Goal: Information Seeking & Learning: Learn about a topic

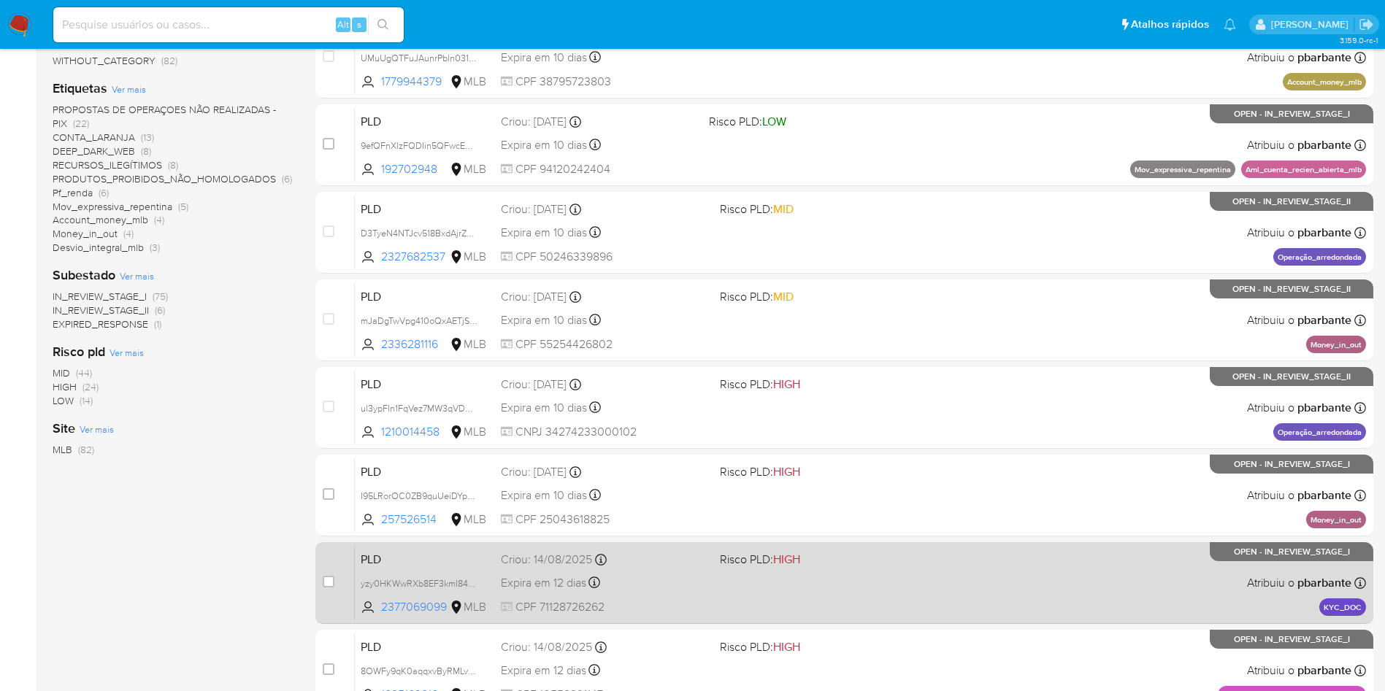
scroll to position [631, 0]
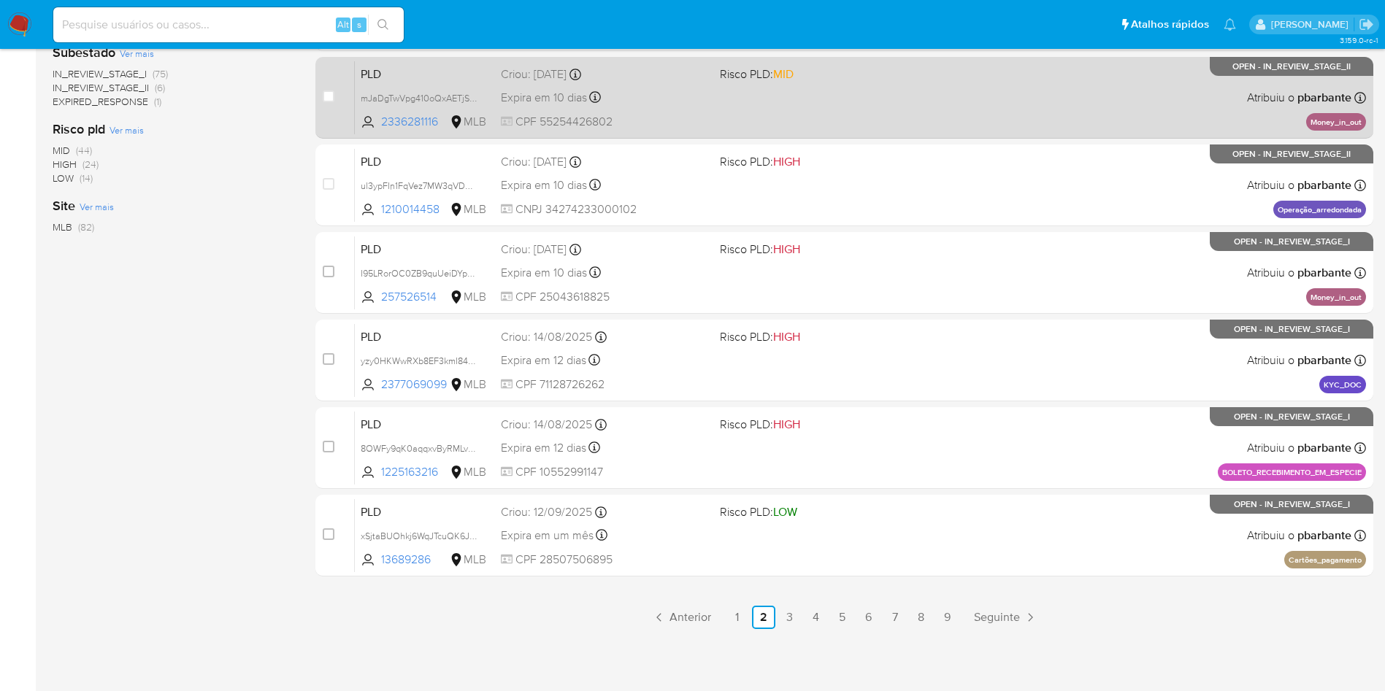
click at [749, 621] on link "1" at bounding box center [737, 617] width 23 height 23
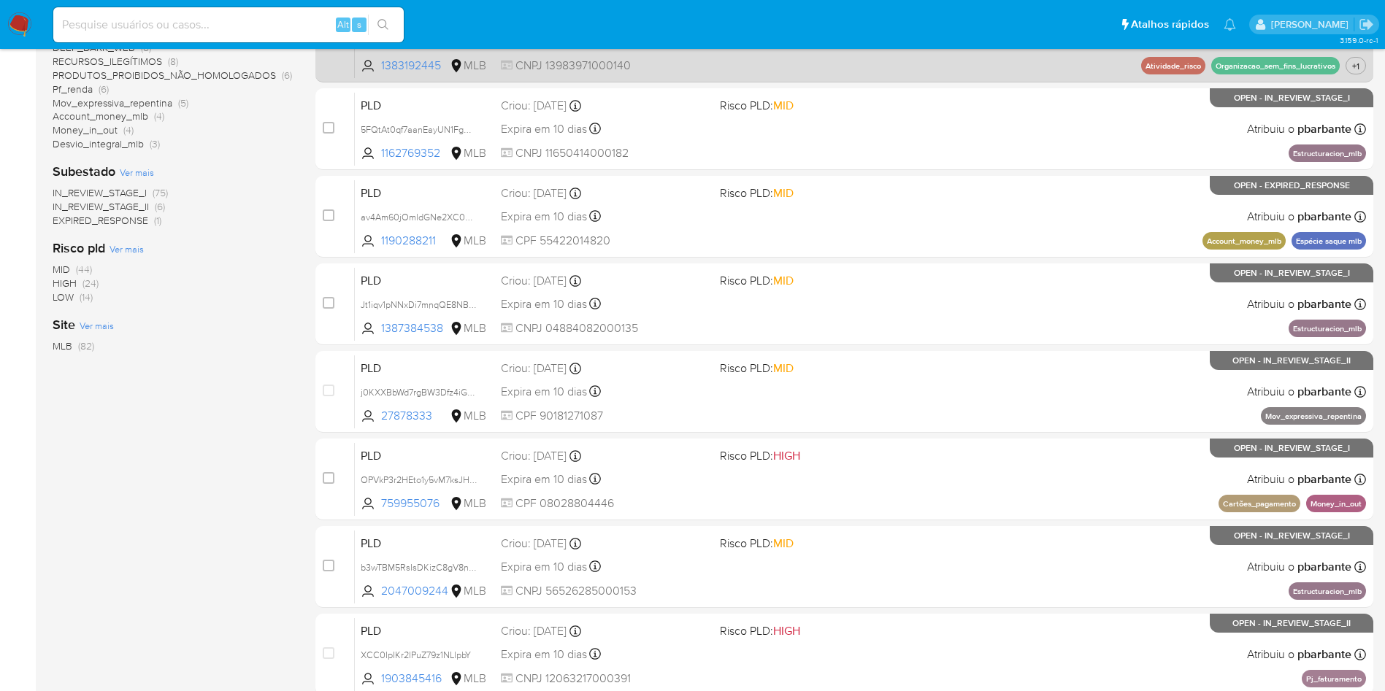
scroll to position [631, 0]
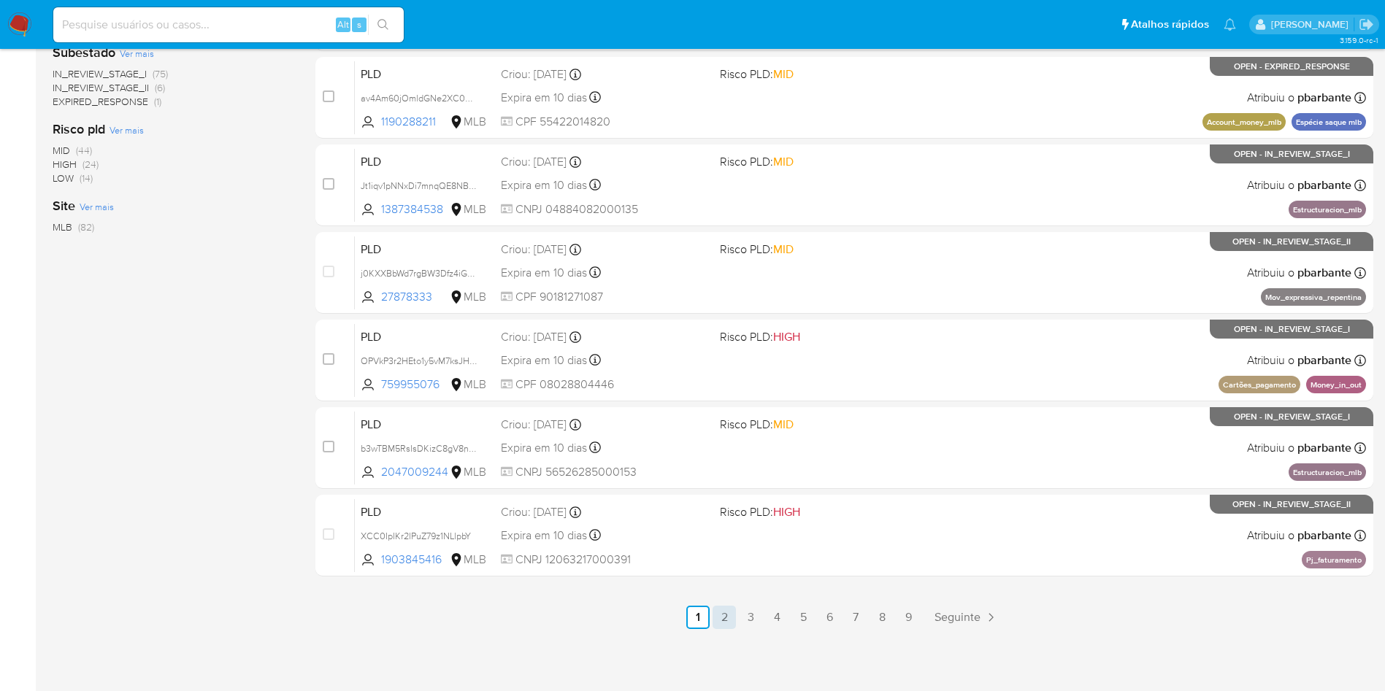
click at [736, 614] on link "2" at bounding box center [724, 617] width 23 height 23
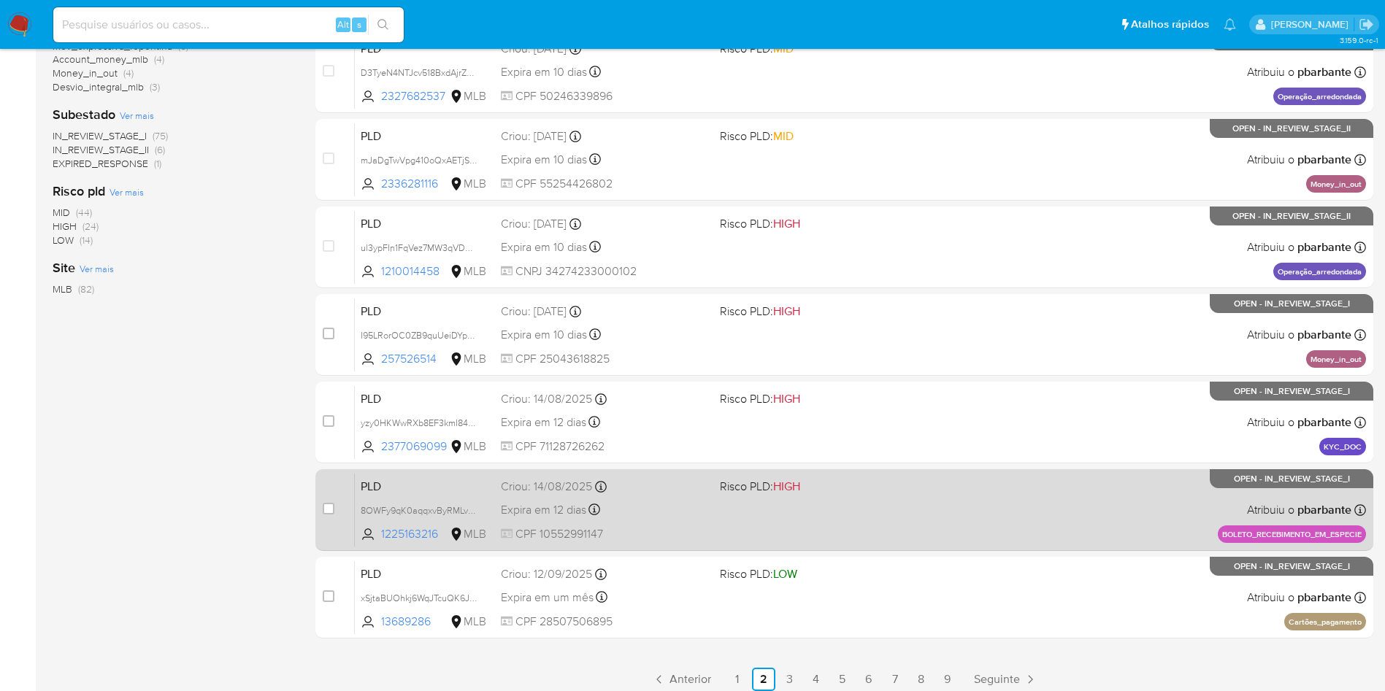
scroll to position [631, 0]
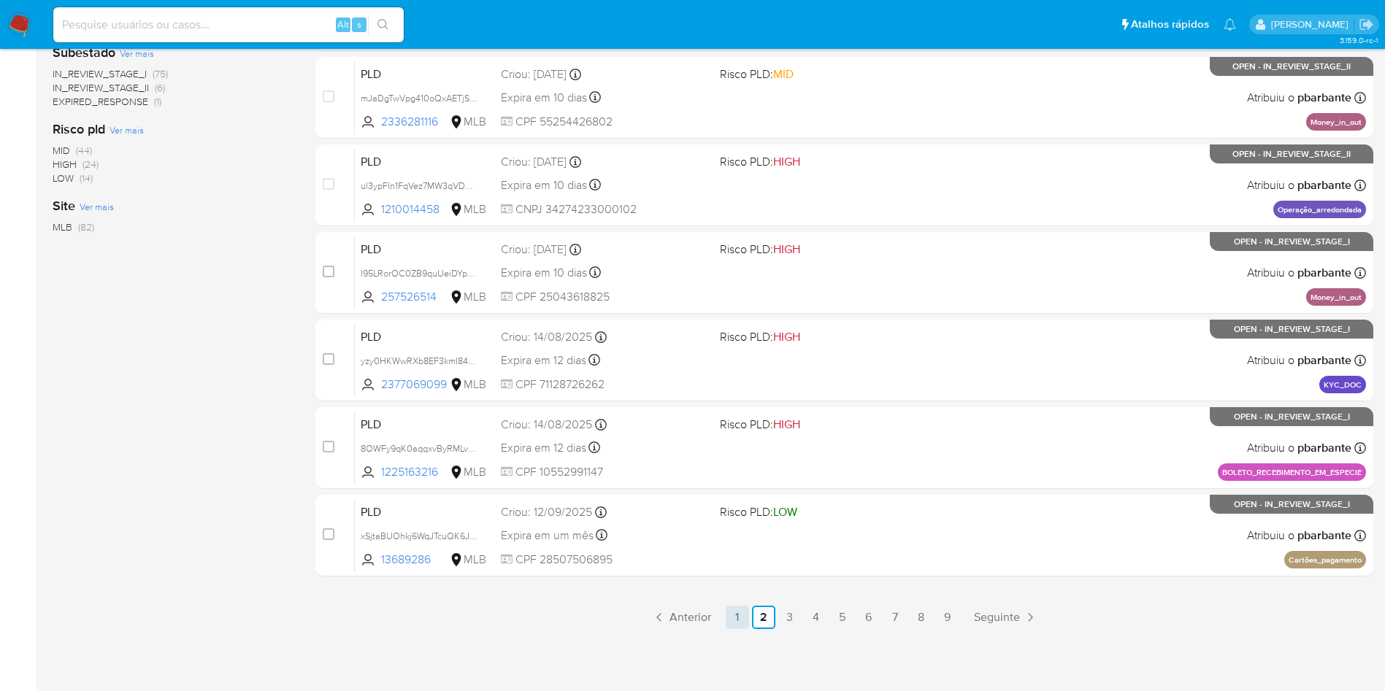
click at [742, 621] on link "1" at bounding box center [737, 617] width 23 height 23
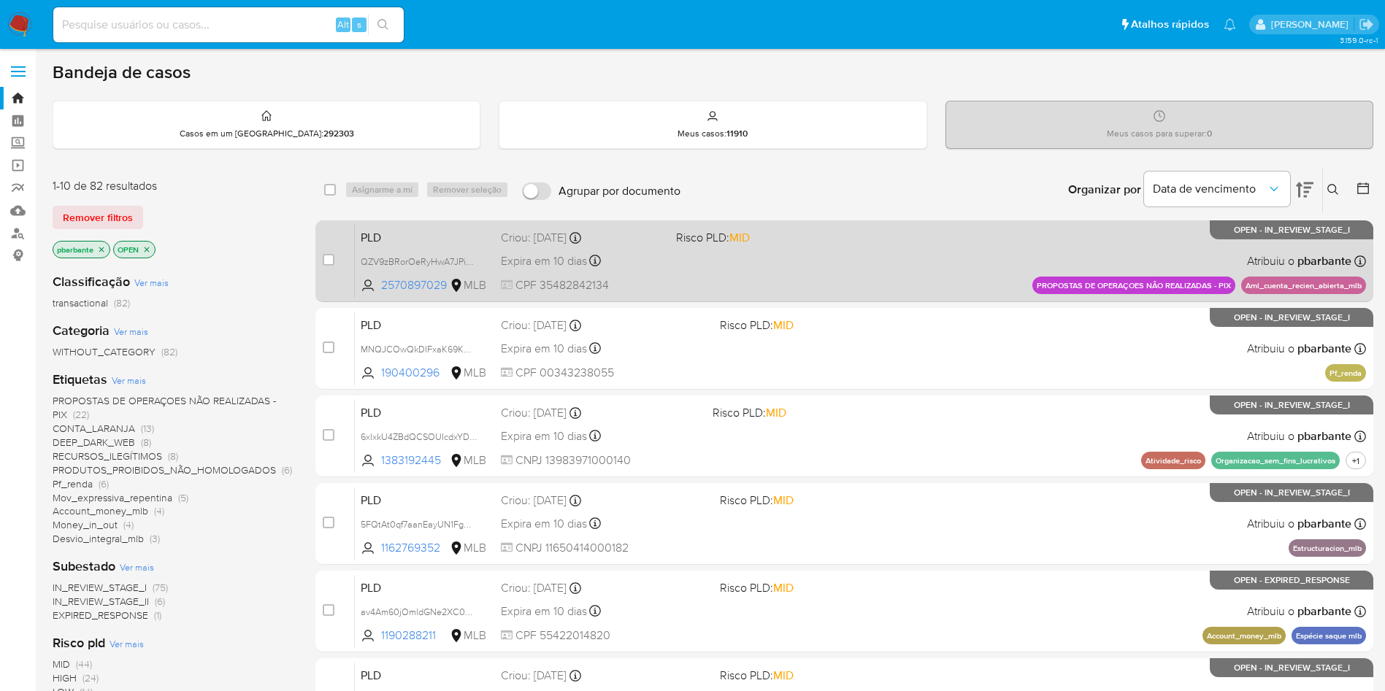
click at [917, 266] on div "PLD QZV9zBRorOeRyHwA7JPikPIX 2570897029 MLB Risco PLD: MID Criou: 12/08/2025 Cr…" at bounding box center [860, 261] width 1011 height 74
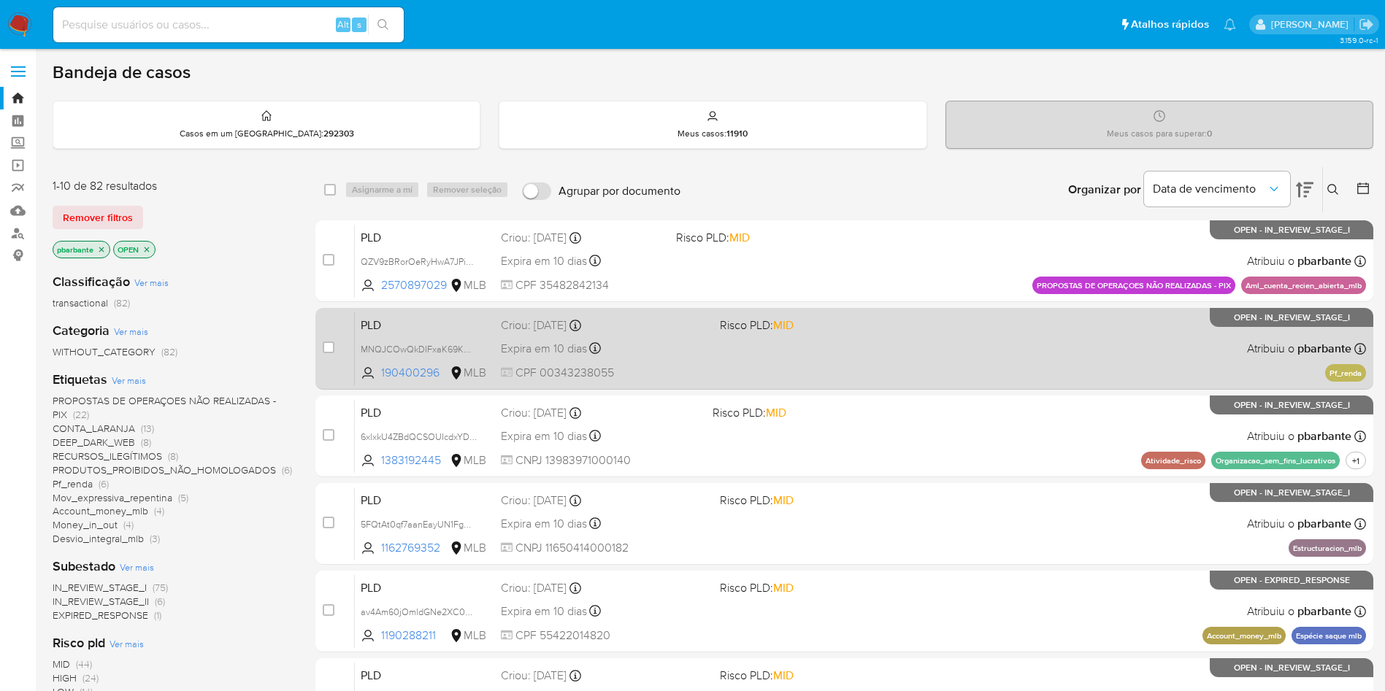
click at [909, 334] on span "Risco PLD: MID" at bounding box center [823, 324] width 207 height 19
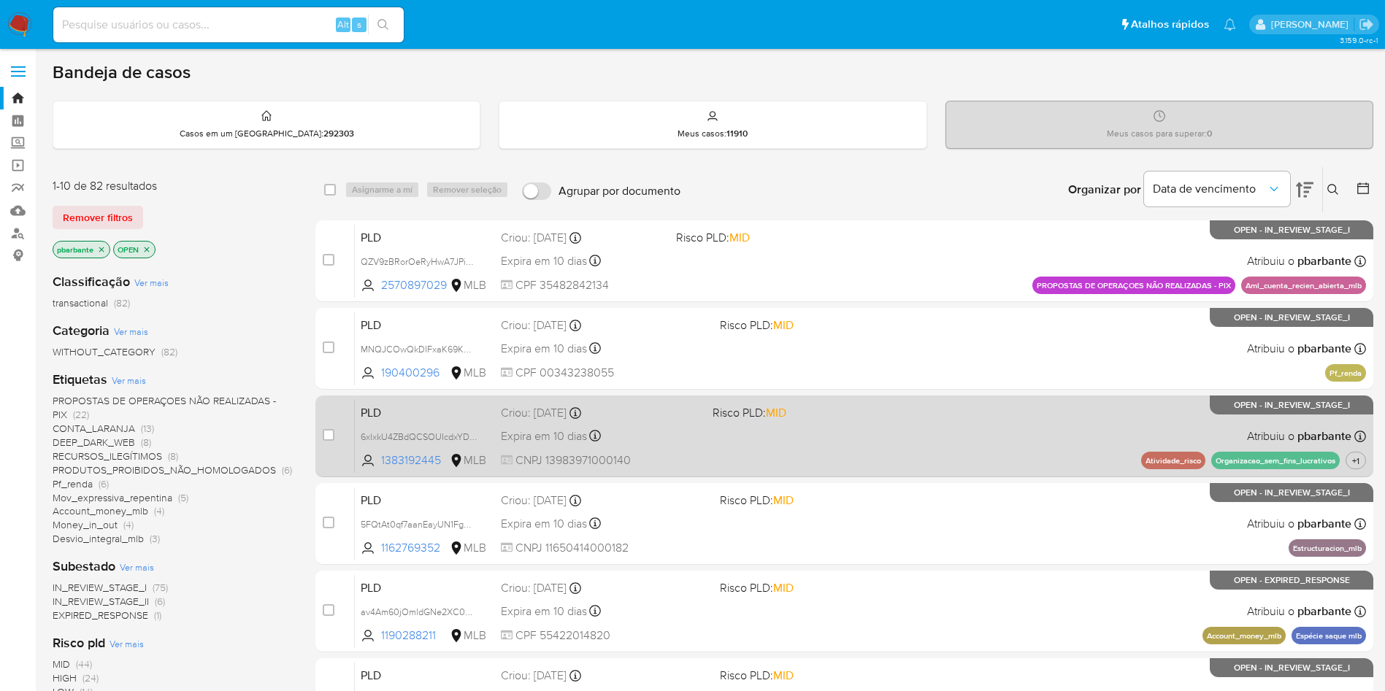
click at [916, 451] on div "PLD 6xlxkU4ZBdQCSOUIcdxYDN8a 1383192445 MLB Risco PLD: MID Criou: 12/08/2025 Cr…" at bounding box center [860, 436] width 1011 height 74
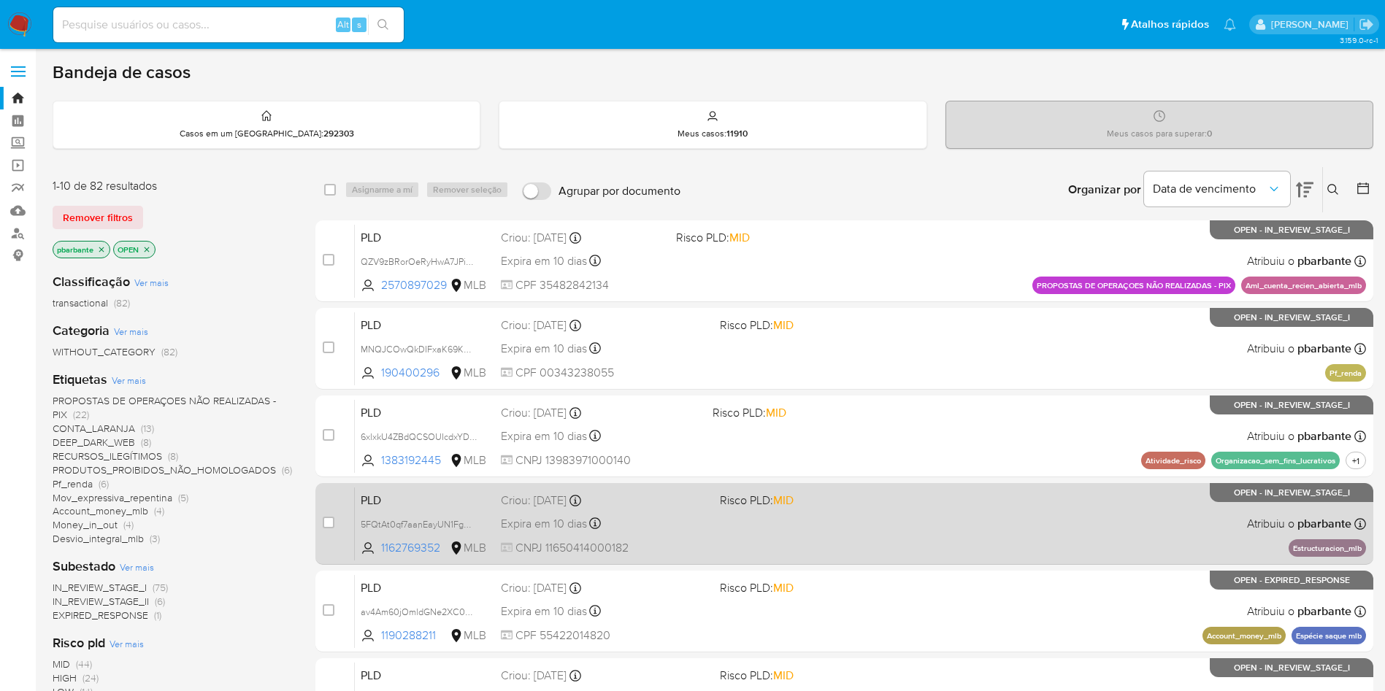
click at [921, 509] on span "Risco PLD: MID" at bounding box center [823, 499] width 207 height 19
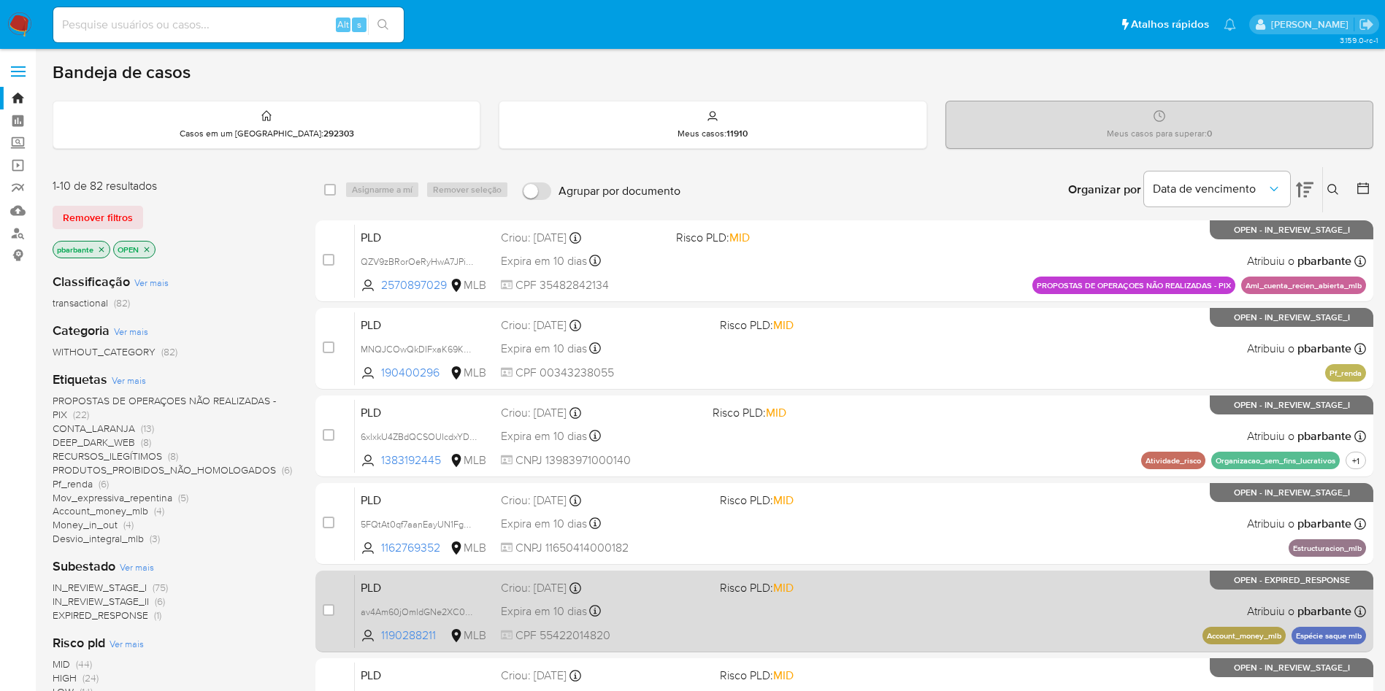
click at [940, 623] on div "case-item-checkbox Incapaz de atribuir o caso PLD av4Am60jOmldGNe2XC0wqRct 1190…" at bounding box center [844, 612] width 1058 height 82
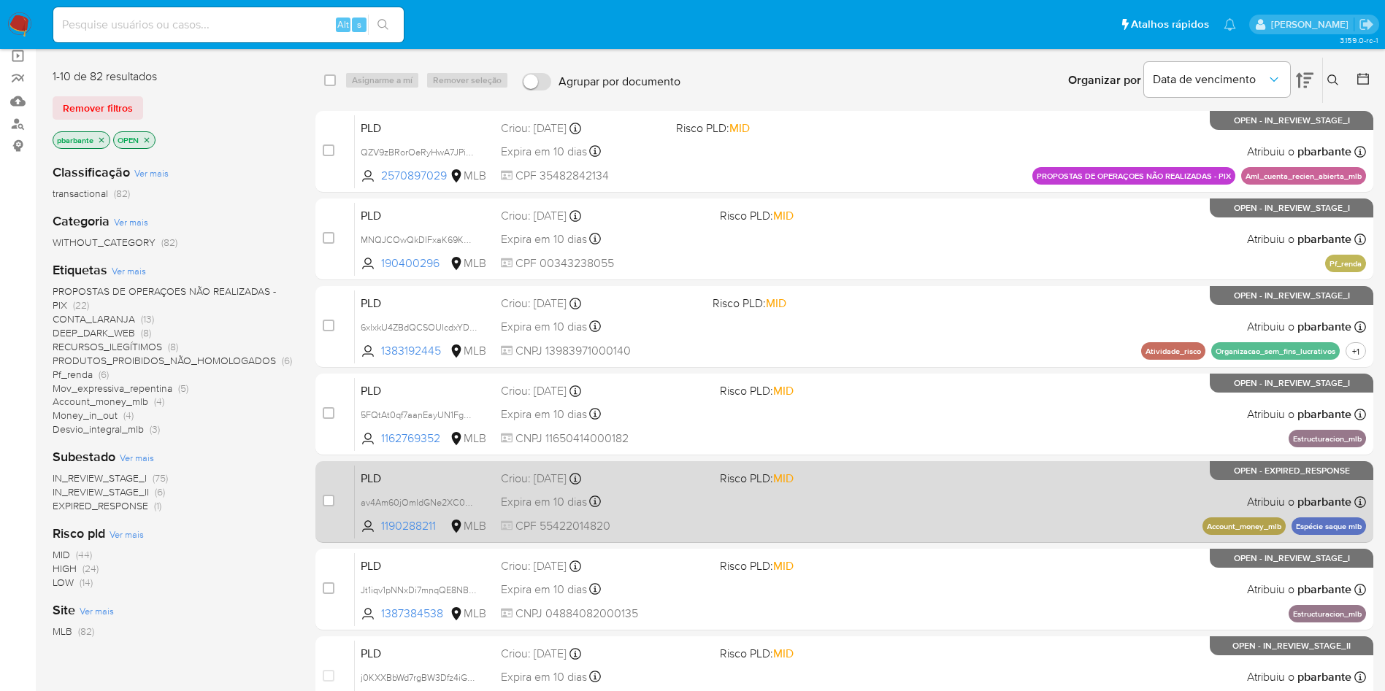
click at [940, 539] on div "PLD av4Am60jOmldGNe2XC0wqRct 1190288211 MLB Risco PLD: MID Criou: 12/08/2025 Cr…" at bounding box center [860, 502] width 1011 height 74
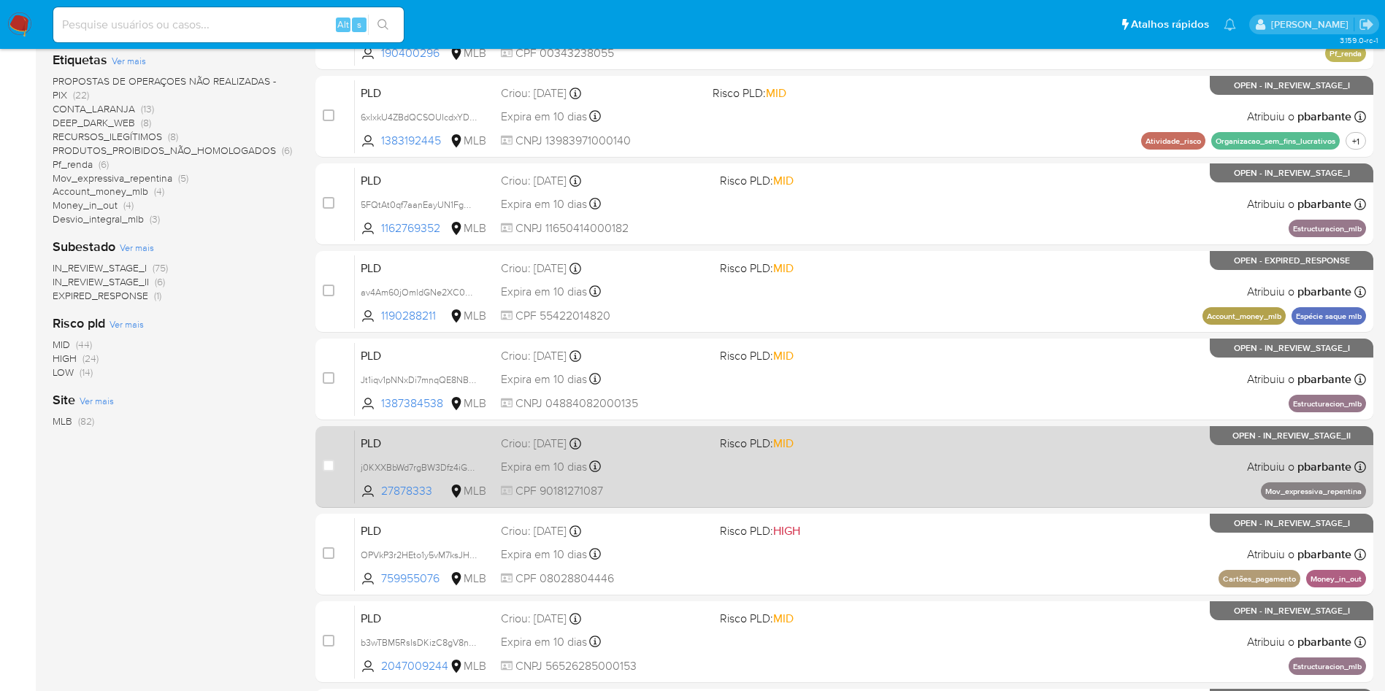
scroll to position [329, 0]
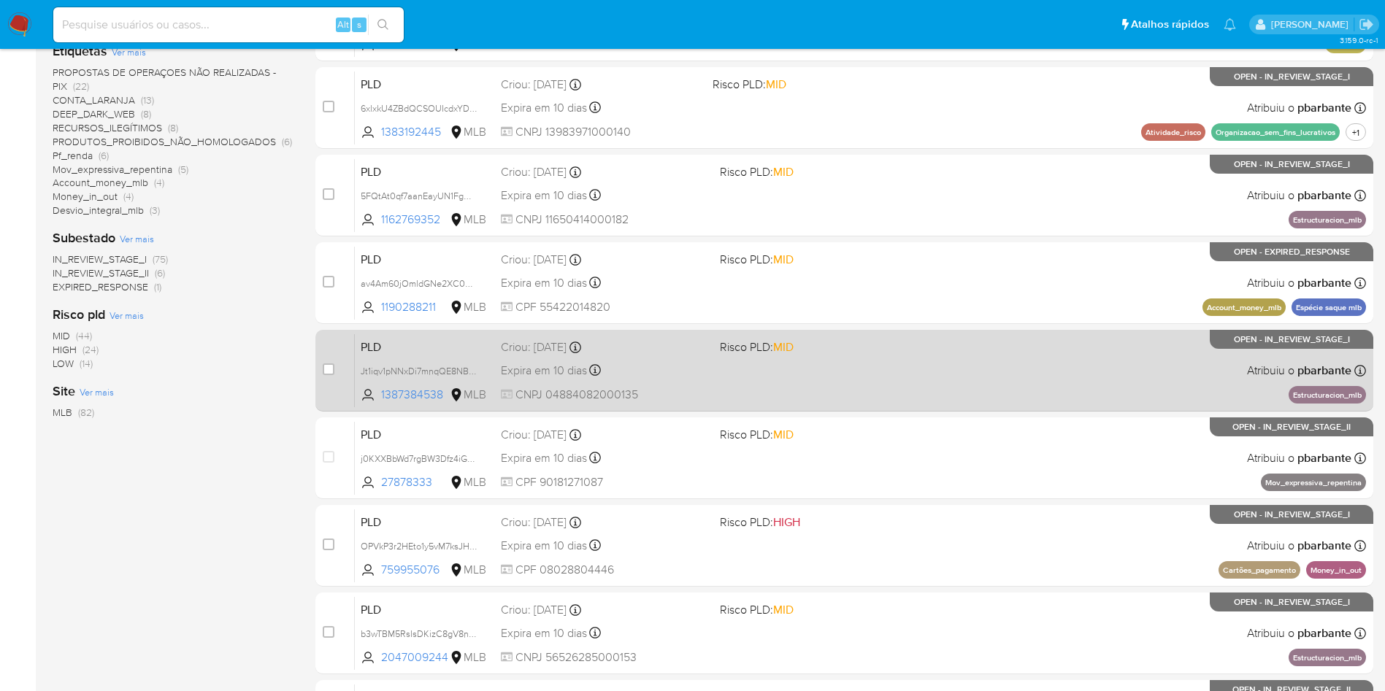
click at [944, 407] on div "PLD Jt1iqv1pNNxDi7mnqQE8NBLB 1387384538 MLB Risco PLD: MID Criou: 12/08/2025 Cr…" at bounding box center [860, 371] width 1011 height 74
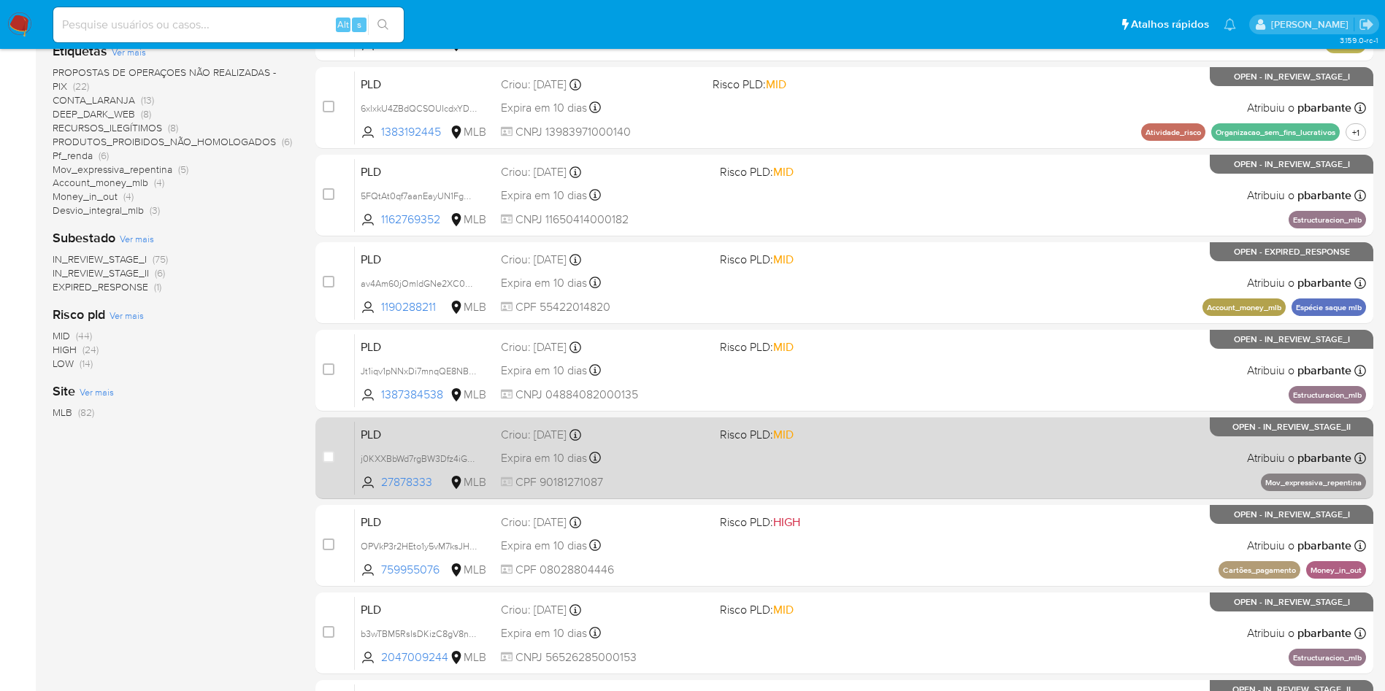
click at [920, 495] on div "PLD j0KXXBbWd7rgBW3Dfz4iGdCZ 27878333 MLB Risco PLD: MID Criou: 12/08/2025 Crio…" at bounding box center [860, 458] width 1011 height 74
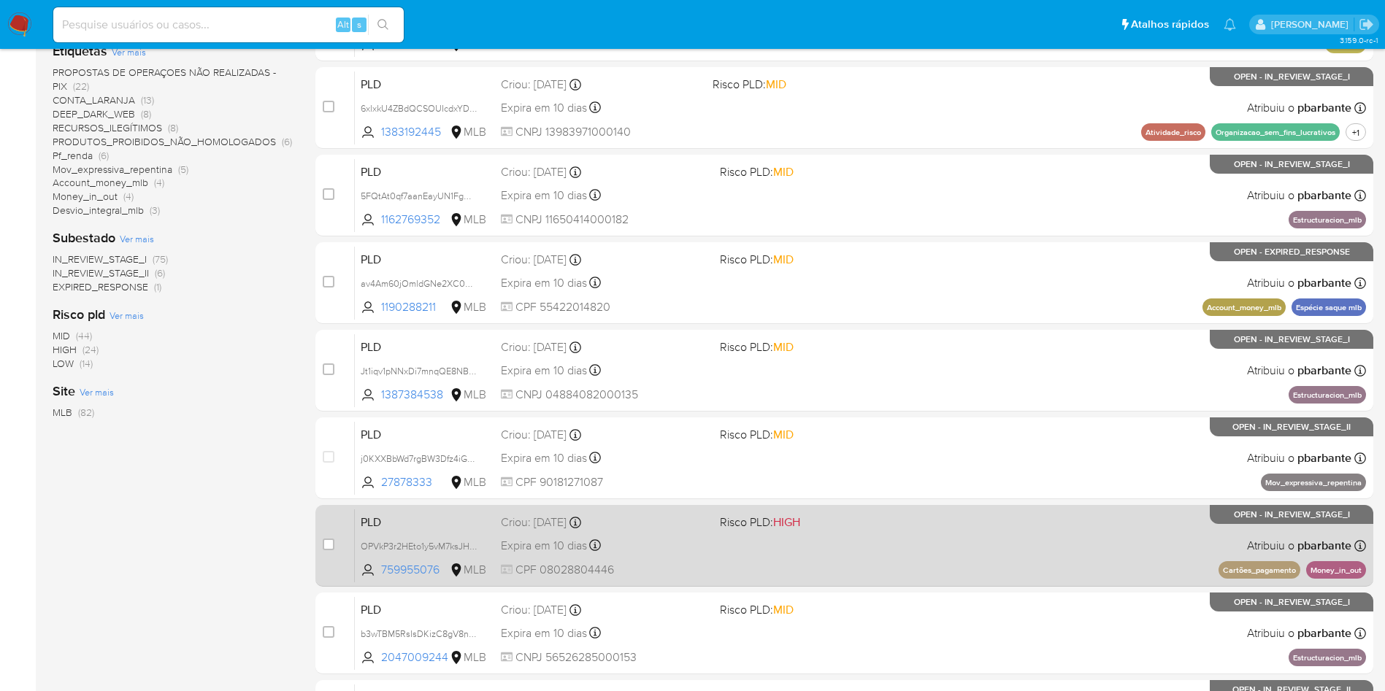
click at [922, 531] on span "Risco PLD: HIGH" at bounding box center [823, 521] width 207 height 19
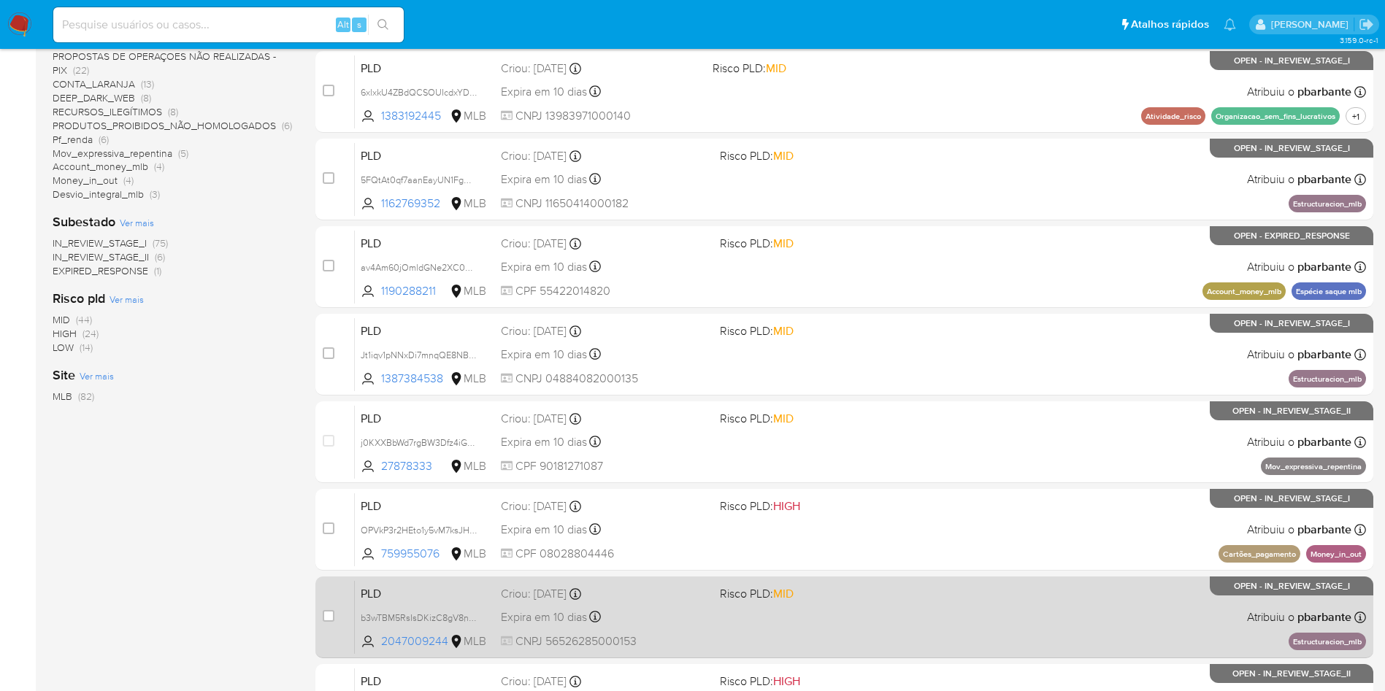
scroll to position [548, 0]
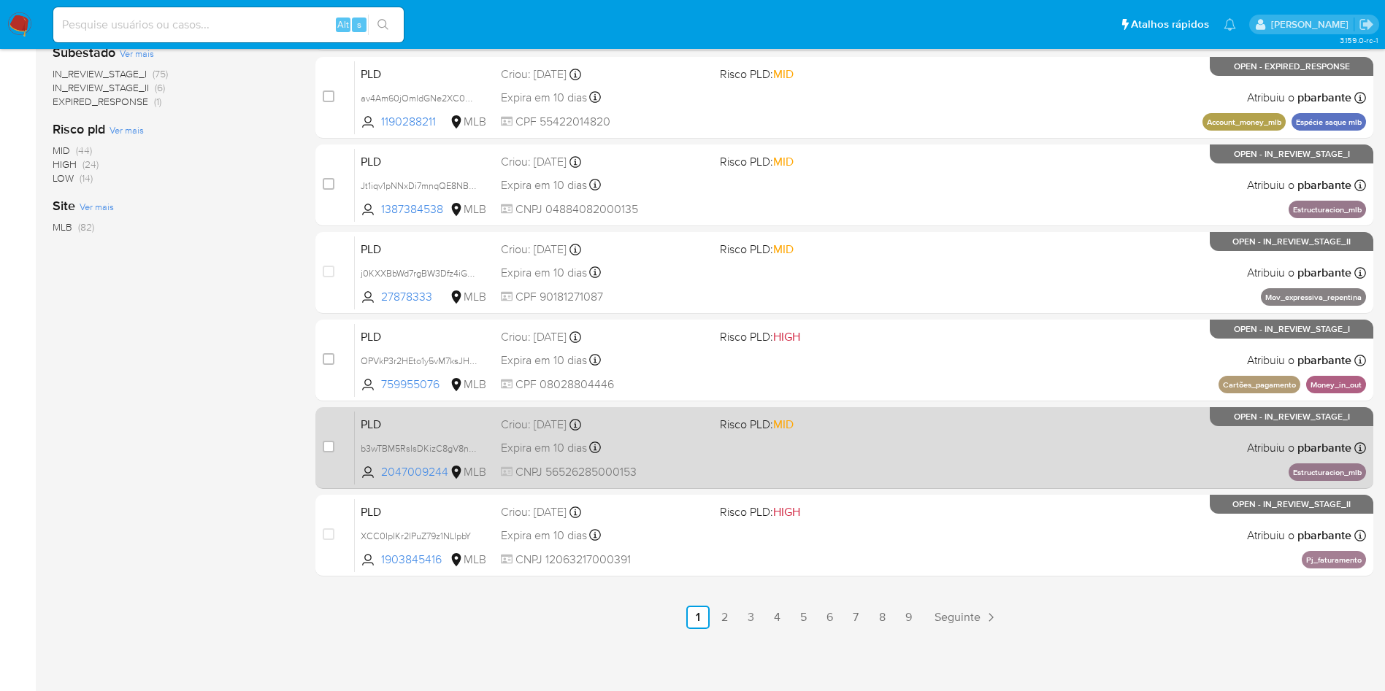
click at [941, 485] on div "PLD b3wTBM5RsIsDKizC8gV8nbEc 2047009244 MLB Risco PLD: MID Criou: 12/08/2025 Cr…" at bounding box center [860, 448] width 1011 height 74
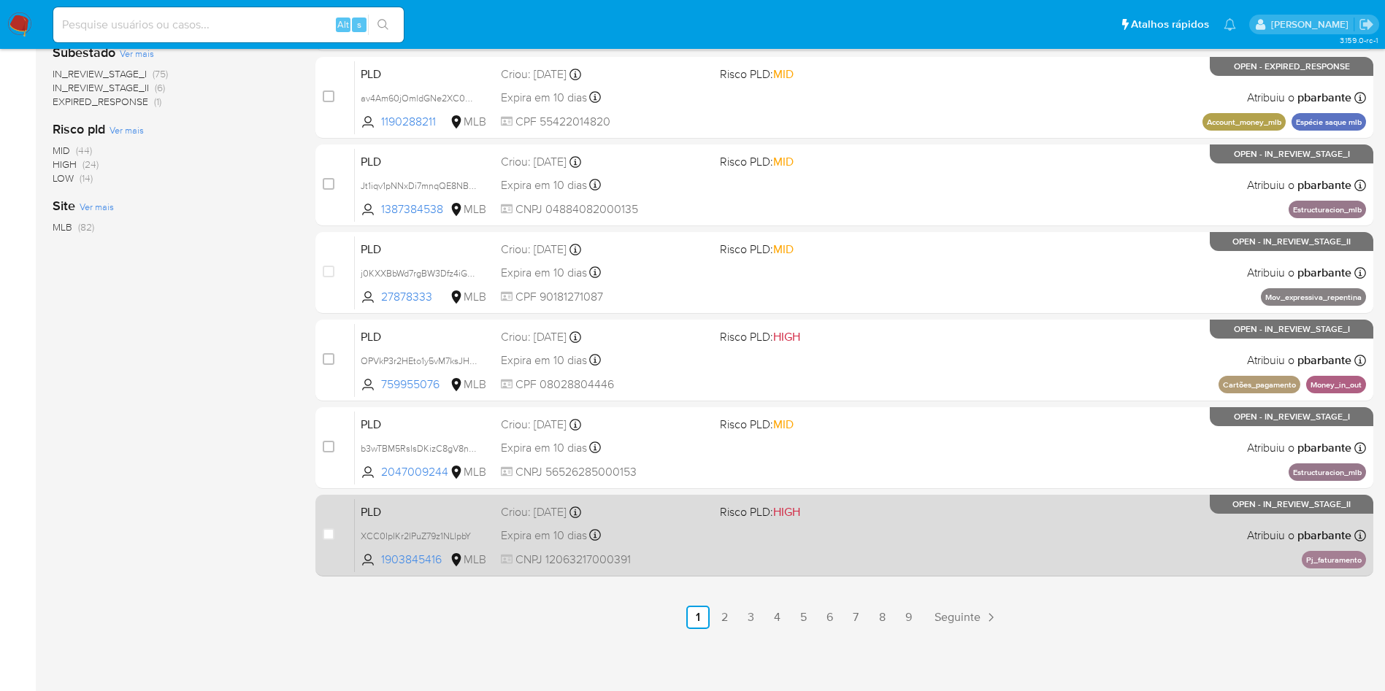
click at [927, 521] on span "Risco PLD: HIGH" at bounding box center [823, 511] width 207 height 19
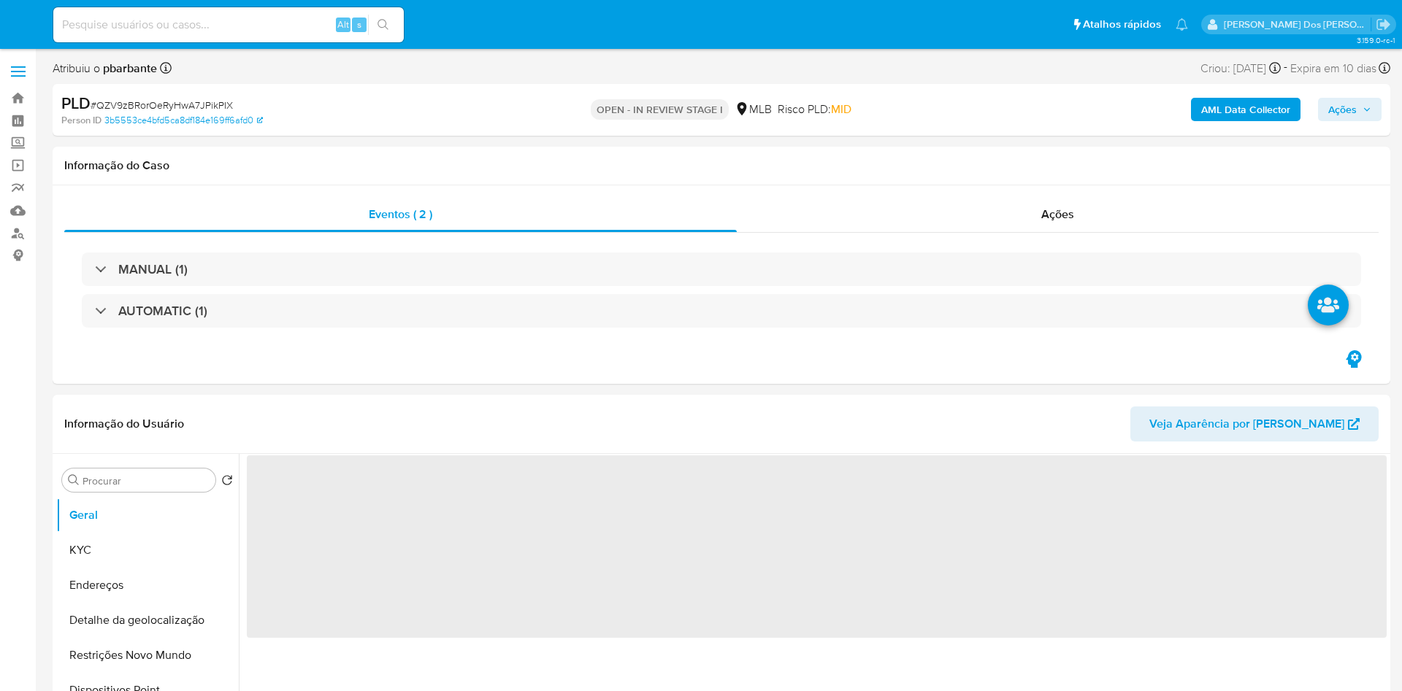
select select "10"
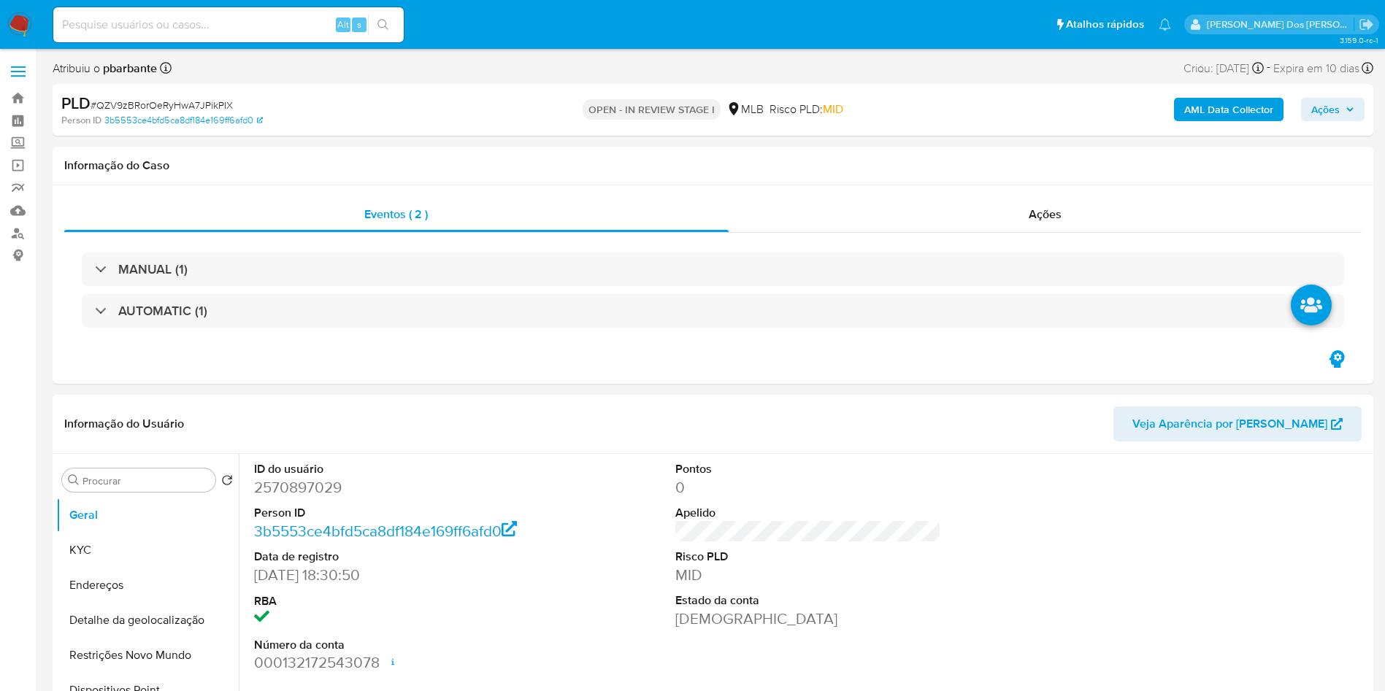
click at [310, 491] on dd "2570897029" at bounding box center [387, 487] width 266 height 20
copy dd "2570897029"
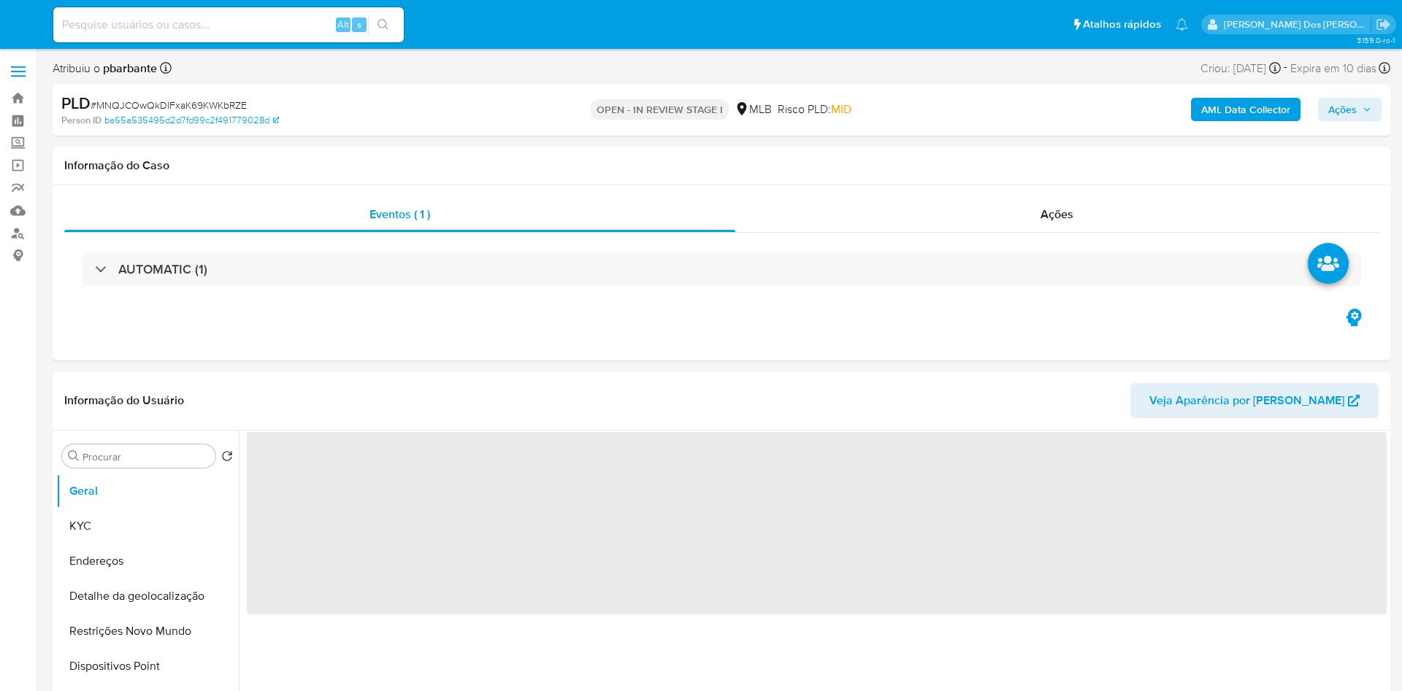
select select "10"
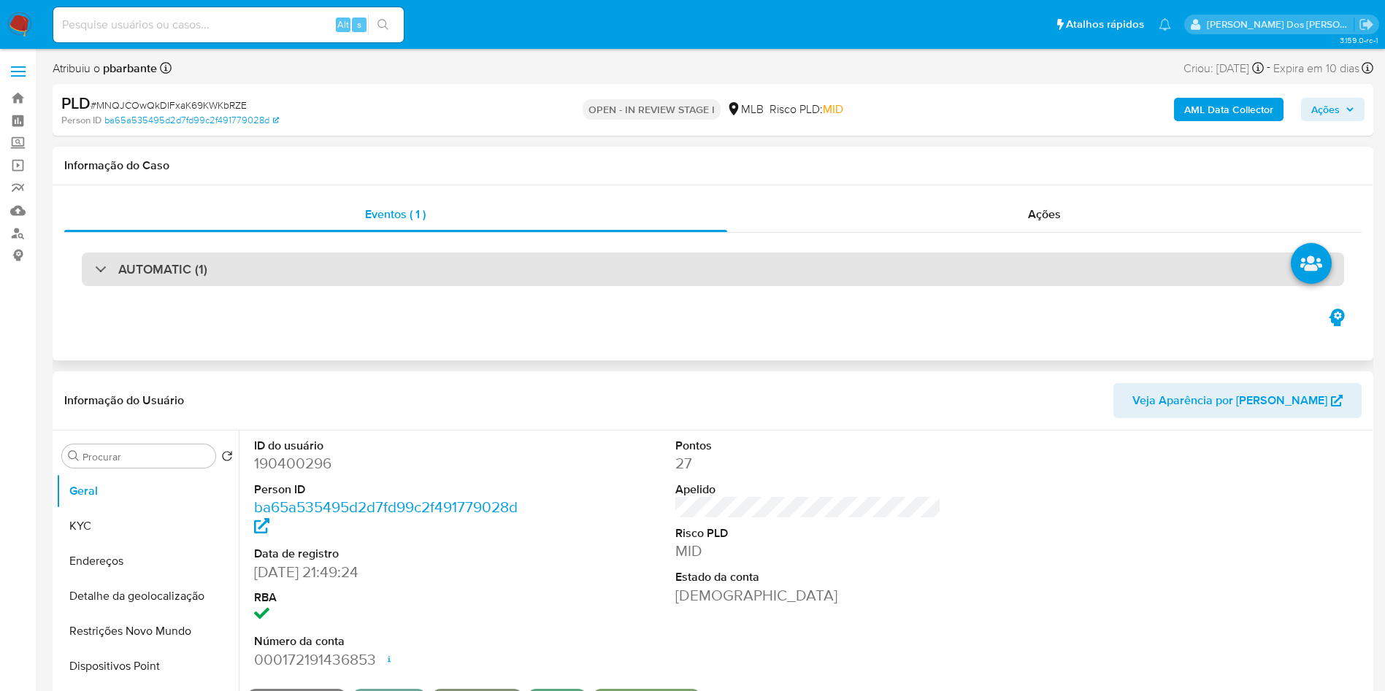
click at [575, 277] on div "AUTOMATIC (1)" at bounding box center [713, 270] width 1262 height 34
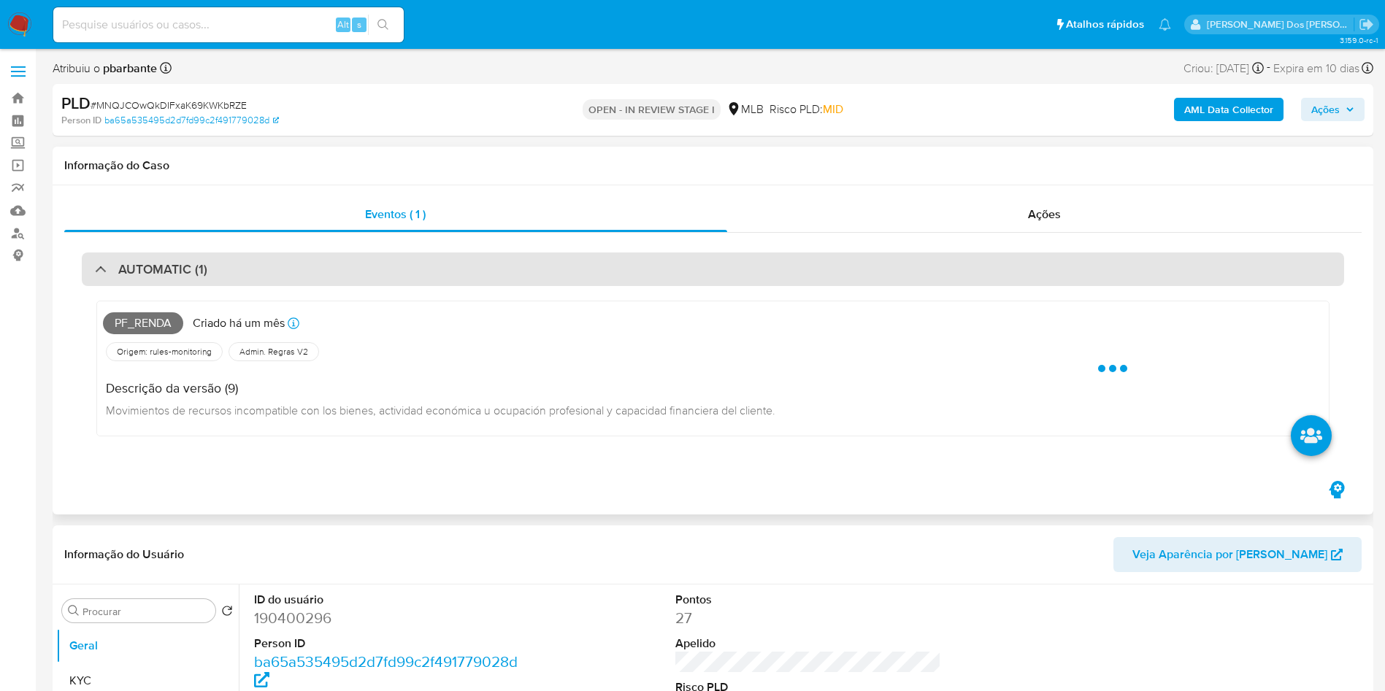
click at [575, 277] on div "AUTOMATIC (1)" at bounding box center [713, 270] width 1262 height 34
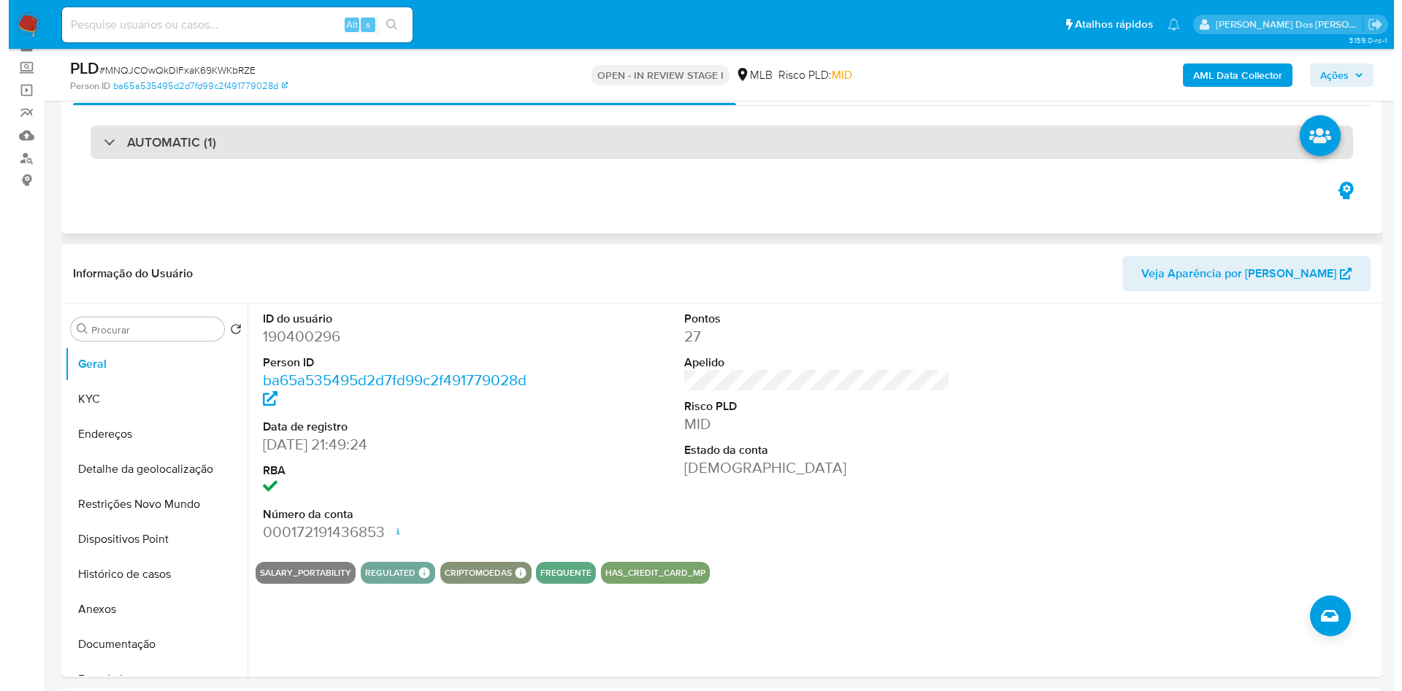
scroll to position [110, 0]
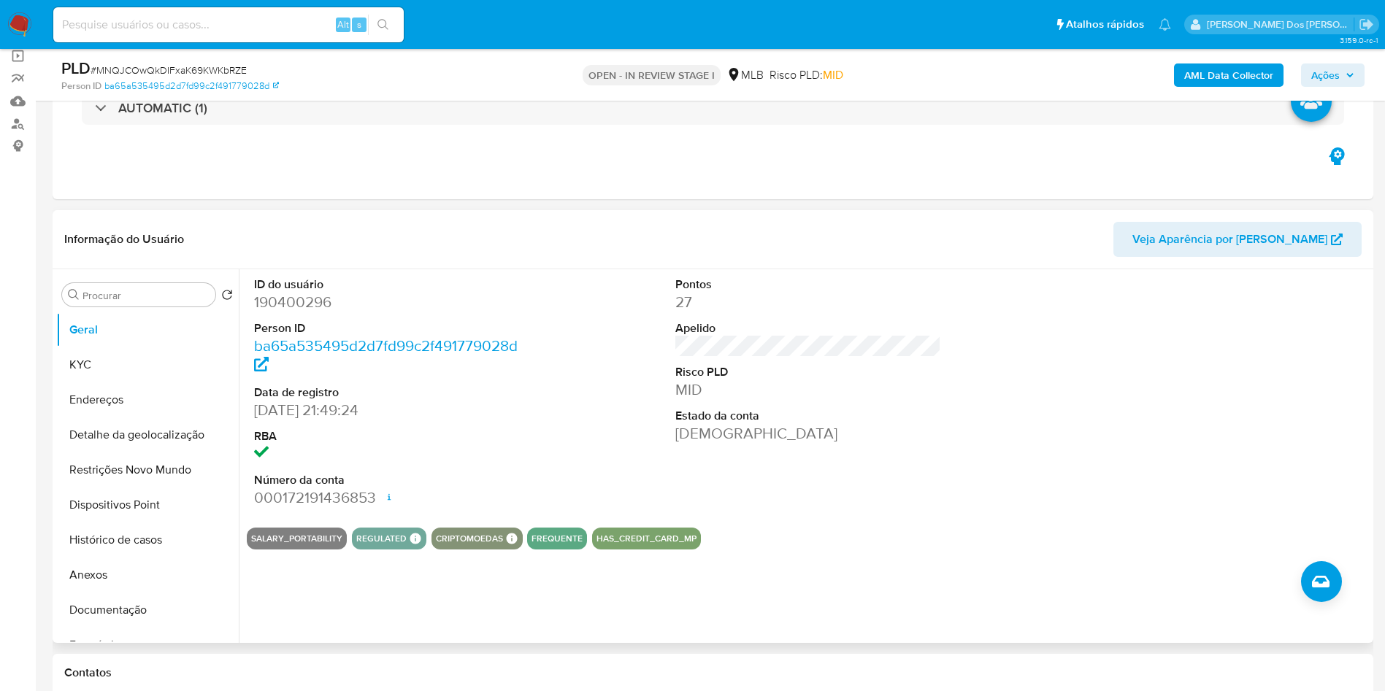
click at [294, 312] on dd "190400296" at bounding box center [387, 302] width 266 height 20
copy dd "190400296"
click at [132, 383] on button "KYC" at bounding box center [141, 365] width 171 height 35
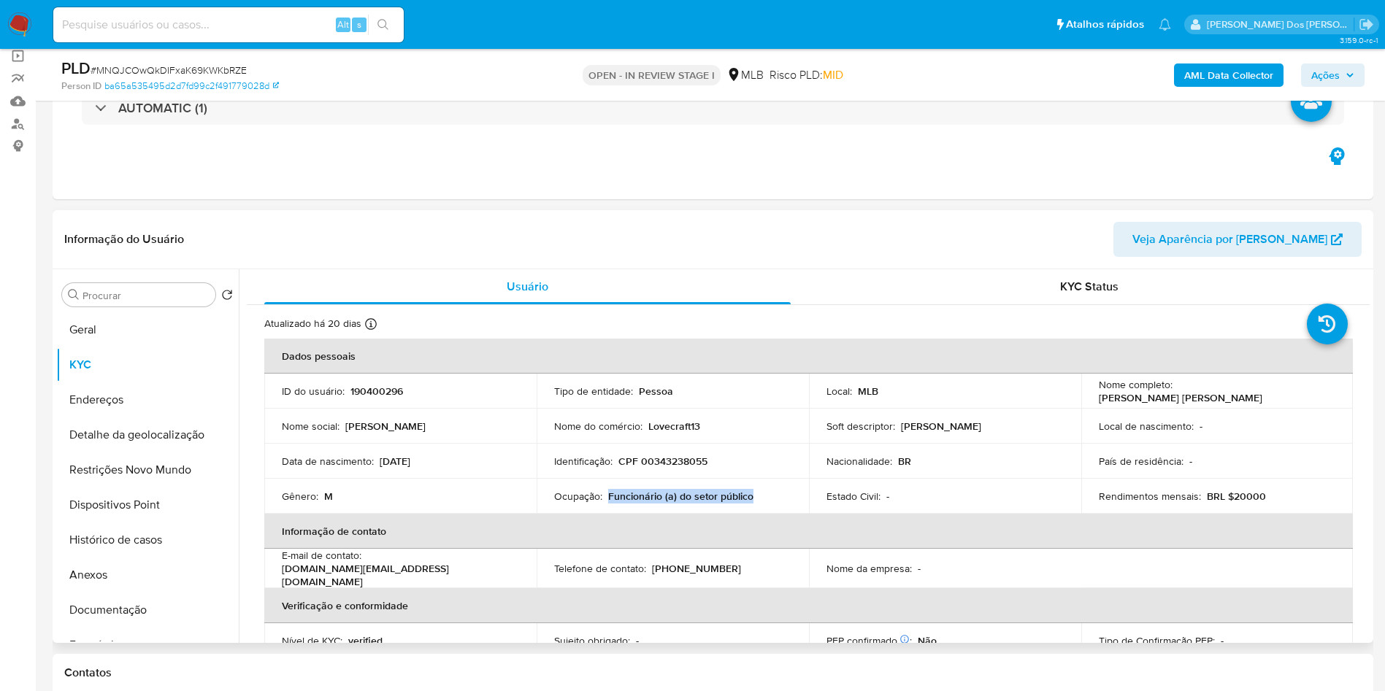
drag, startPoint x: 772, startPoint y: 515, endPoint x: 606, endPoint y: 516, distance: 165.7
click at [606, 503] on div "Ocupação : Funcionário (a) do setor público" at bounding box center [672, 496] width 237 height 13
copy p "Funcionário (a) do setor público"
click at [126, 628] on button "Documentação" at bounding box center [147, 610] width 183 height 35
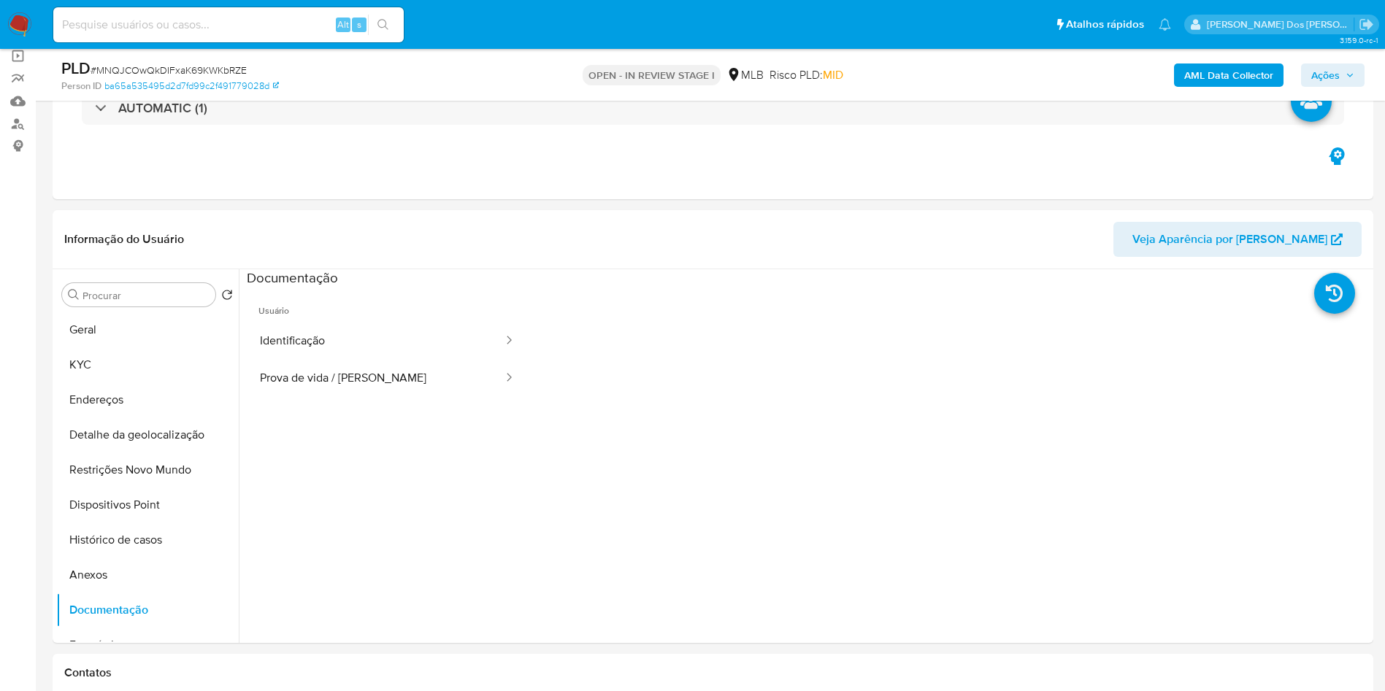
click at [334, 350] on button "Identificação" at bounding box center [376, 341] width 258 height 37
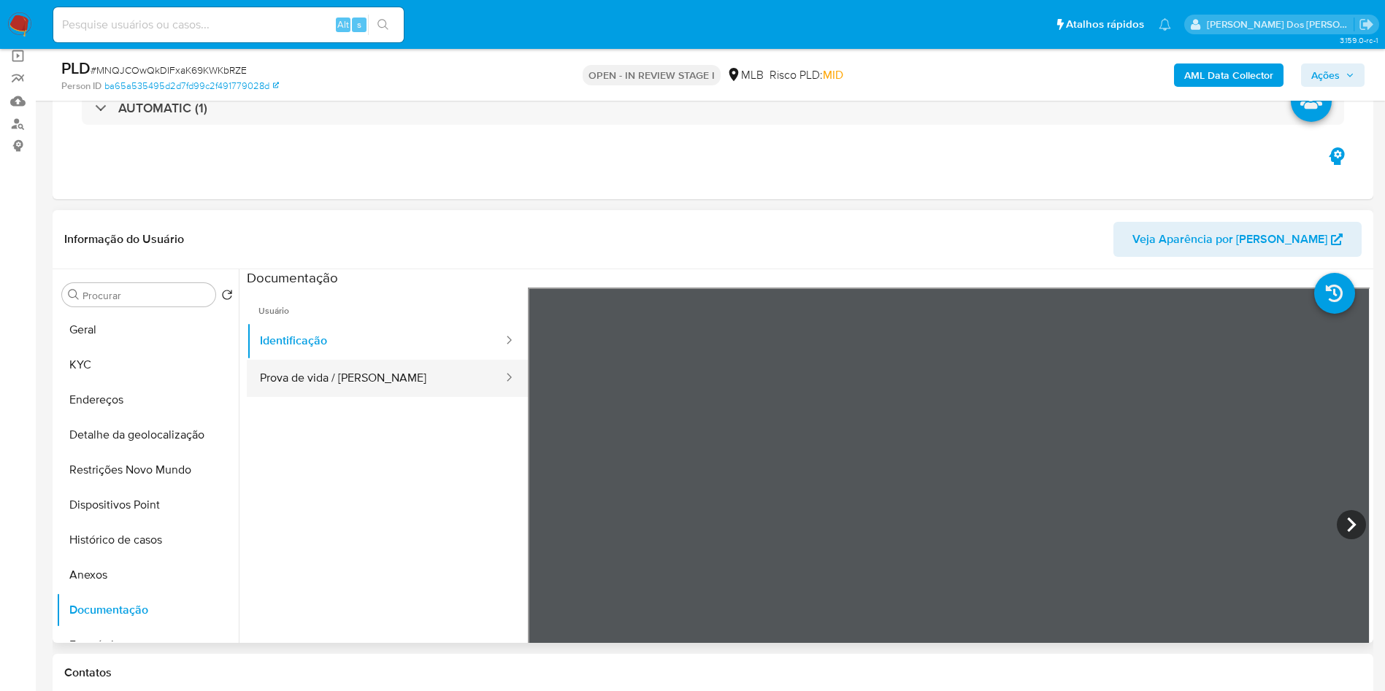
click at [331, 397] on button "Prova de vida / Selfie" at bounding box center [376, 378] width 258 height 37
click at [1213, 84] on b "AML Data Collector" at bounding box center [1228, 75] width 89 height 23
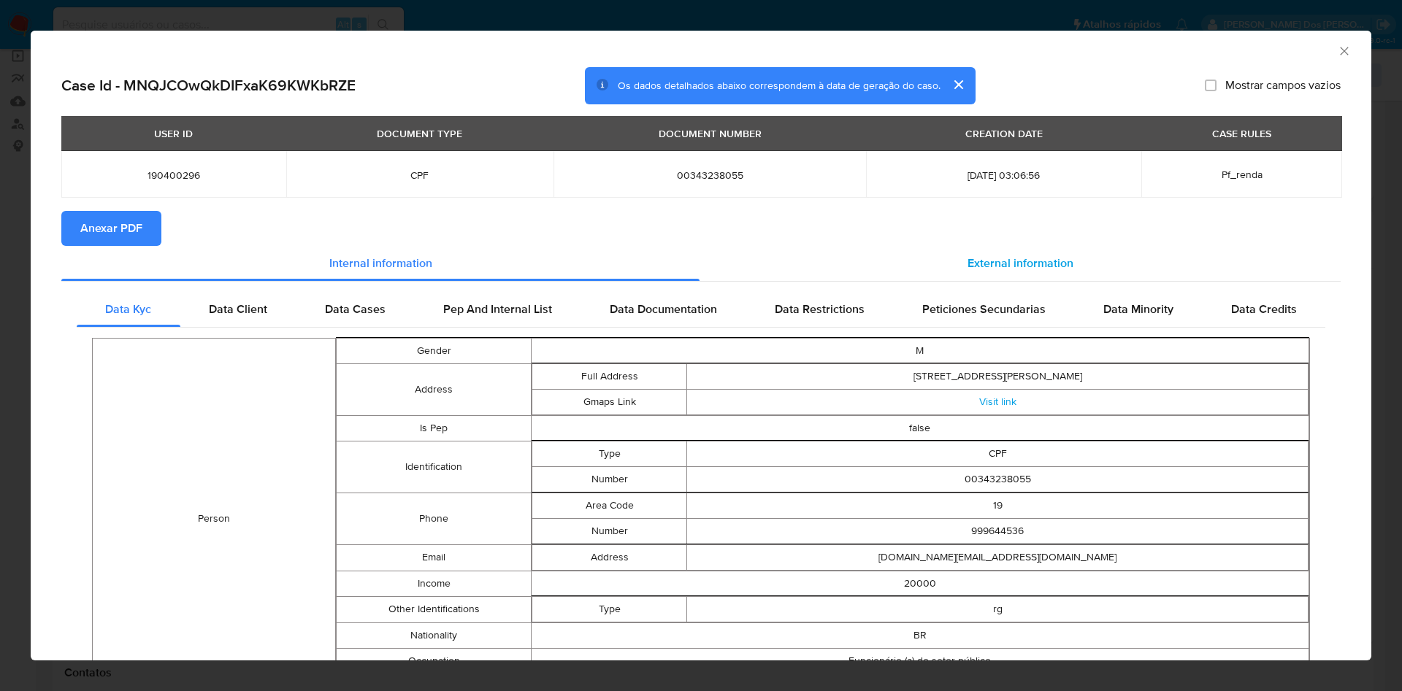
click at [1045, 249] on div "External information" at bounding box center [1019, 263] width 641 height 35
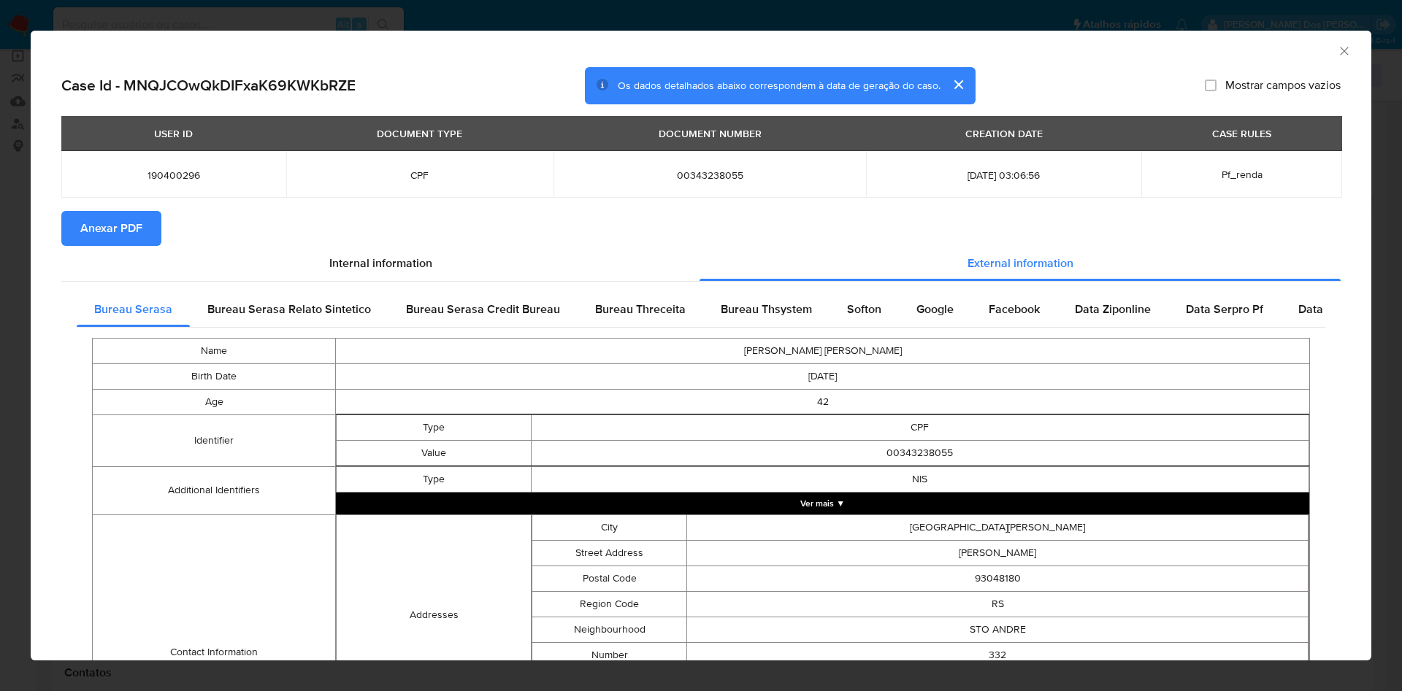
click at [96, 219] on span "Anexar PDF" at bounding box center [111, 228] width 62 height 32
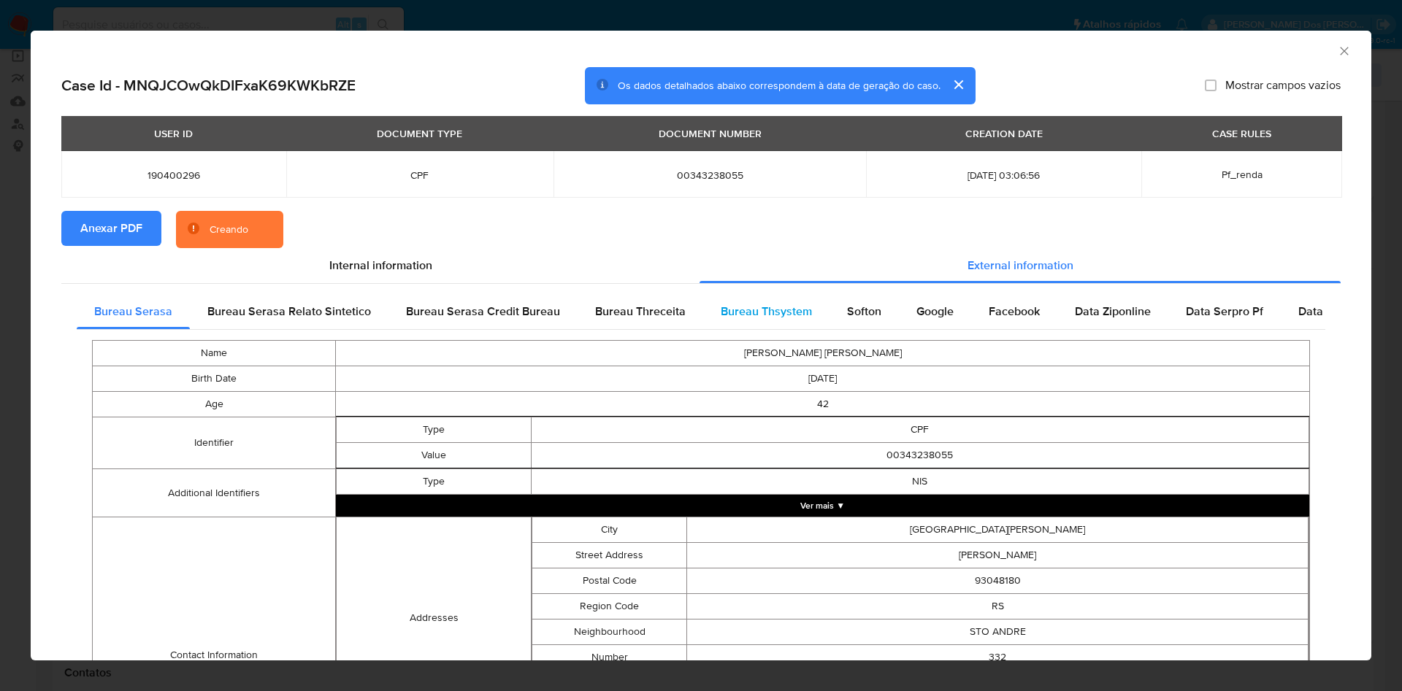
click at [740, 299] on div "Bureau Thsystem" at bounding box center [766, 311] width 126 height 35
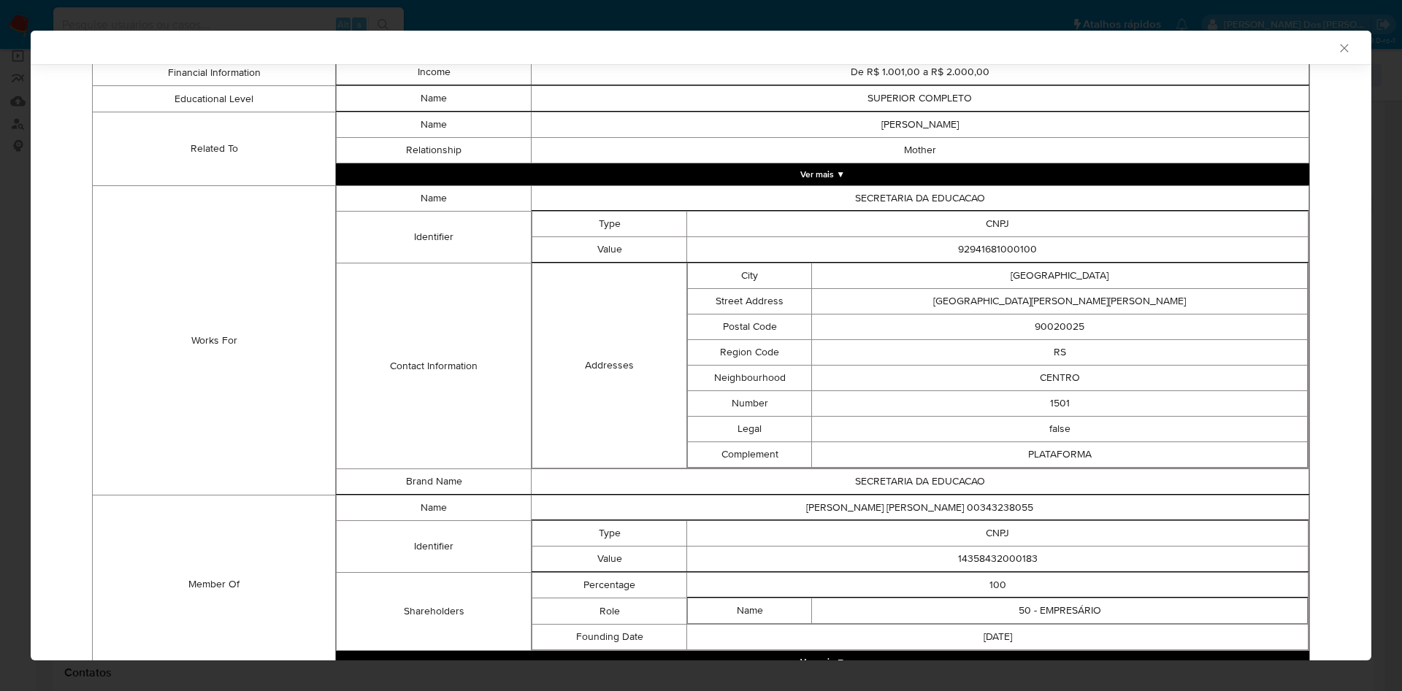
scroll to position [958, 0]
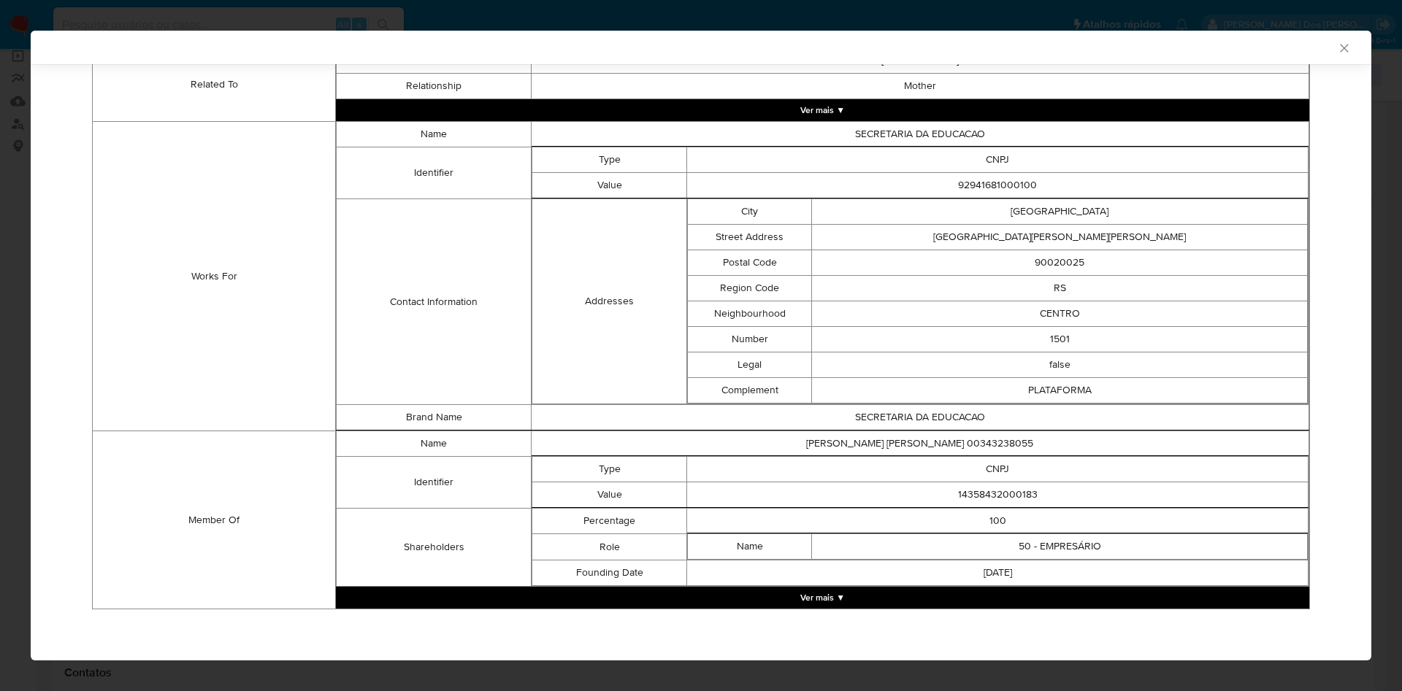
click at [949, 591] on button "Ver mais ▼" at bounding box center [822, 598] width 973 height 22
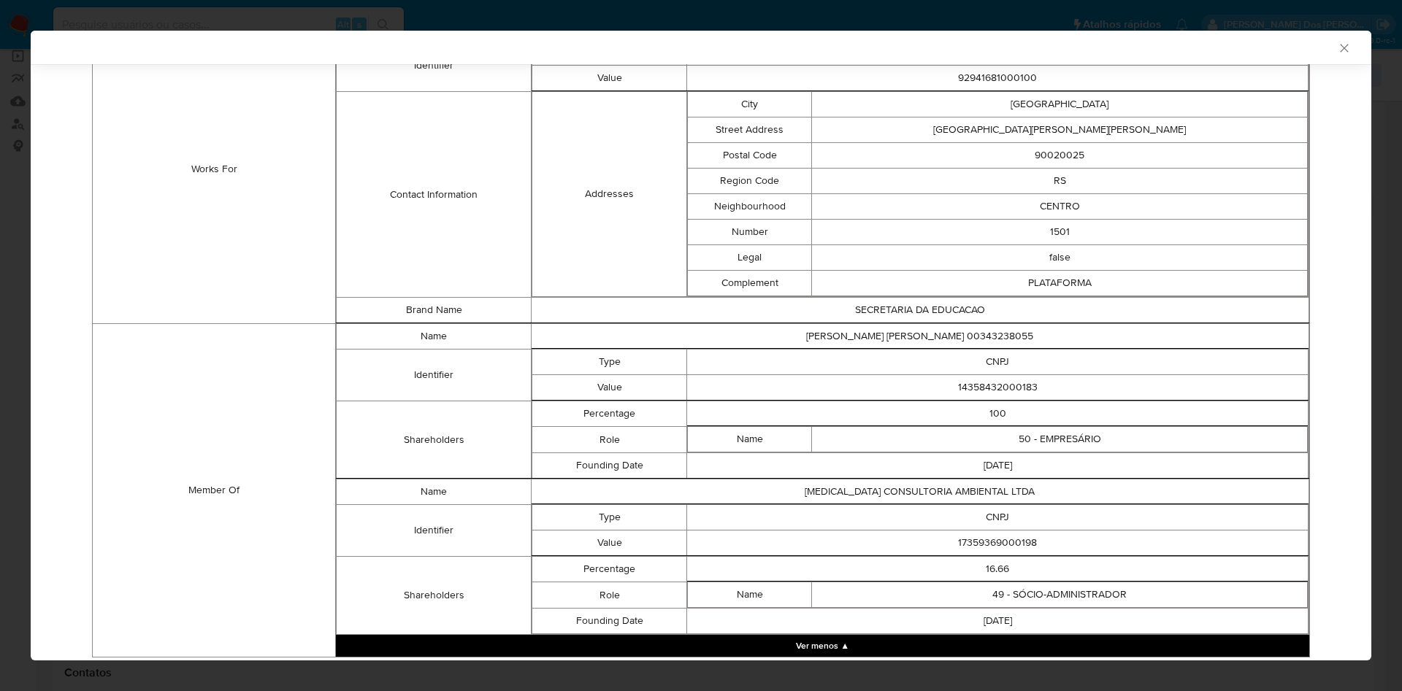
scroll to position [1113, 0]
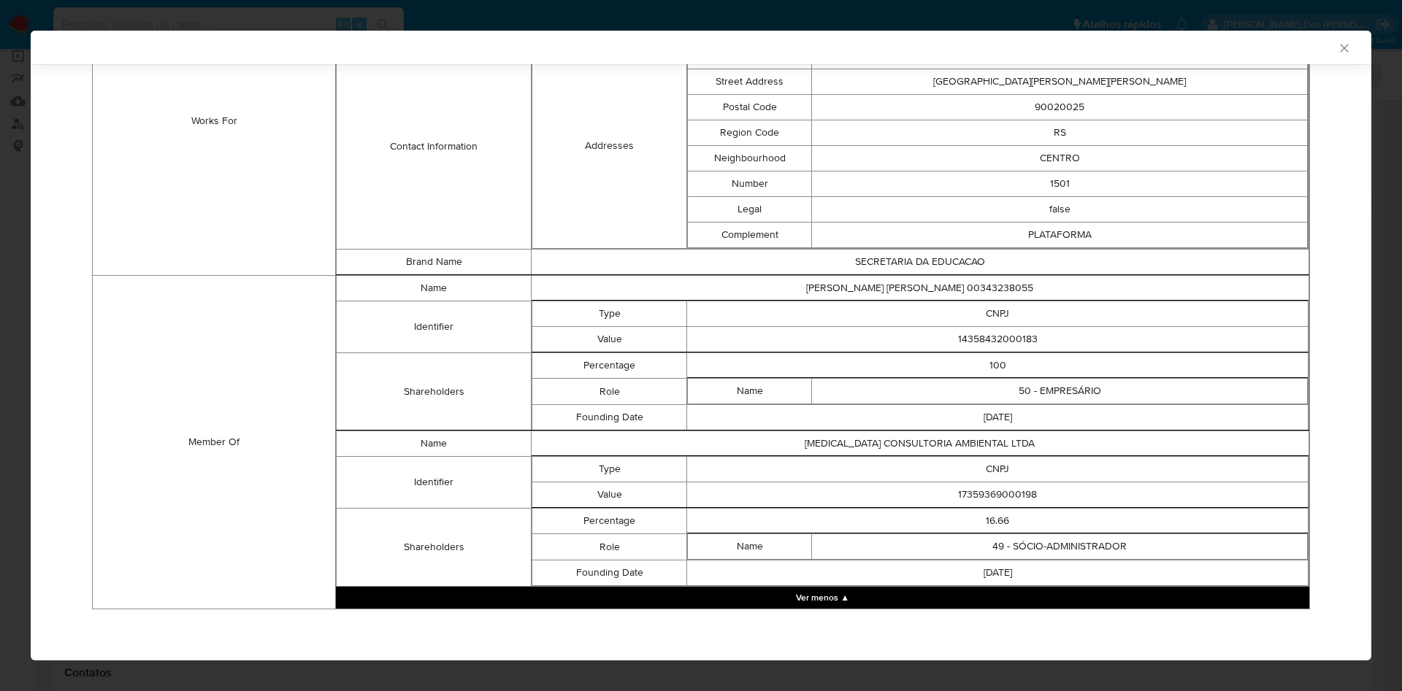
click at [979, 334] on td "14358432000183" at bounding box center [997, 340] width 621 height 26
copy td "14358432000183"
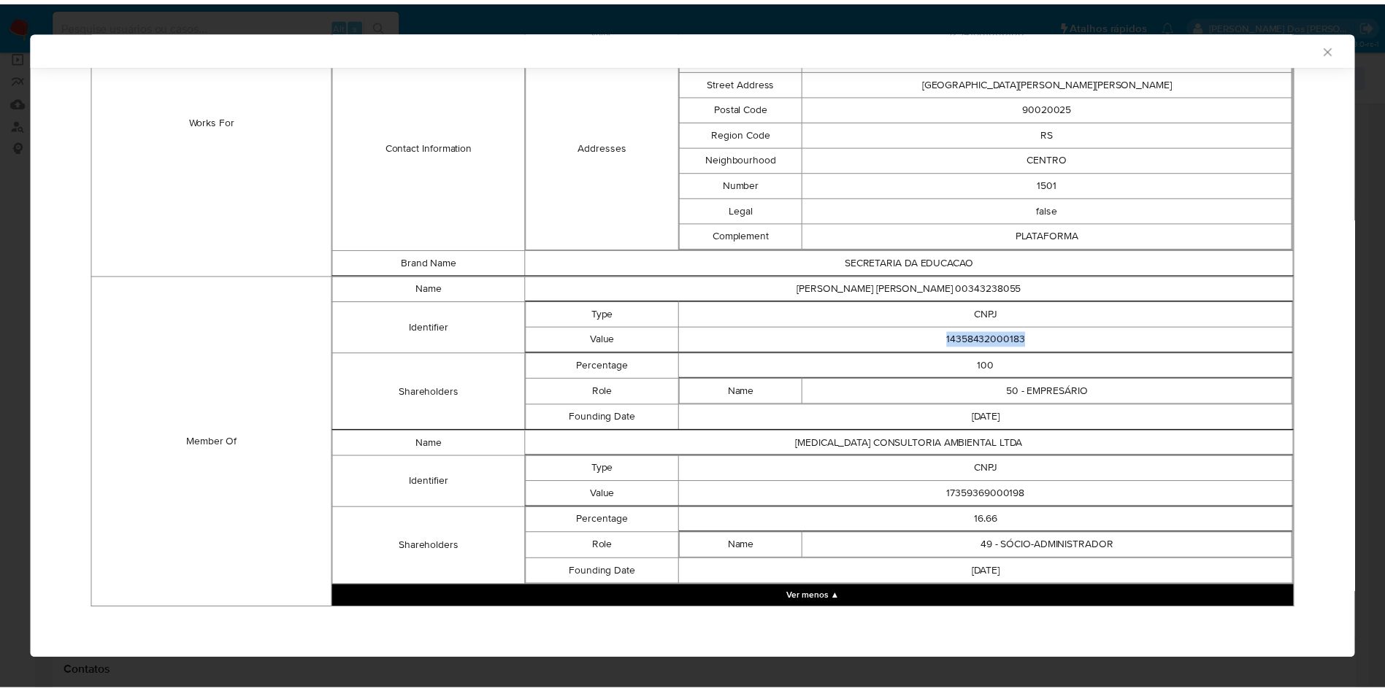
scroll to position [1110, 0]
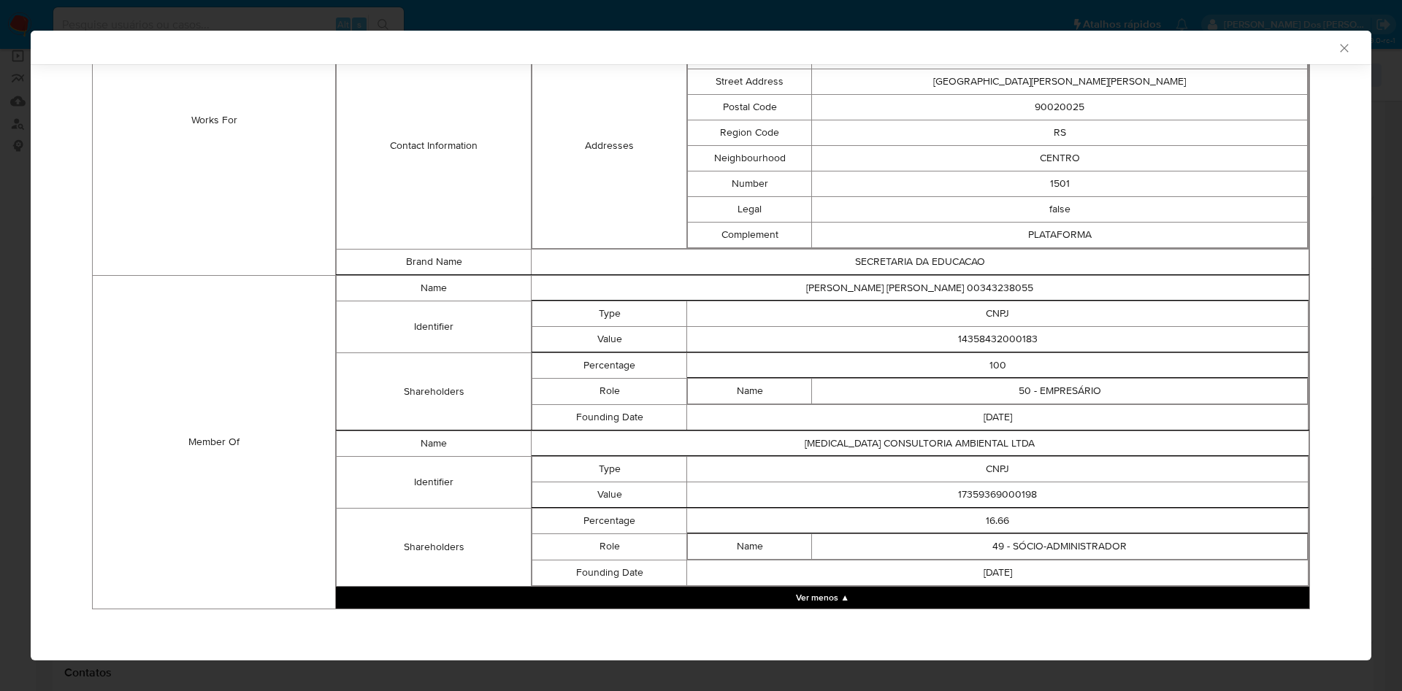
click at [988, 501] on td "17359369000198" at bounding box center [997, 495] width 621 height 26
copy td "17359369000198"
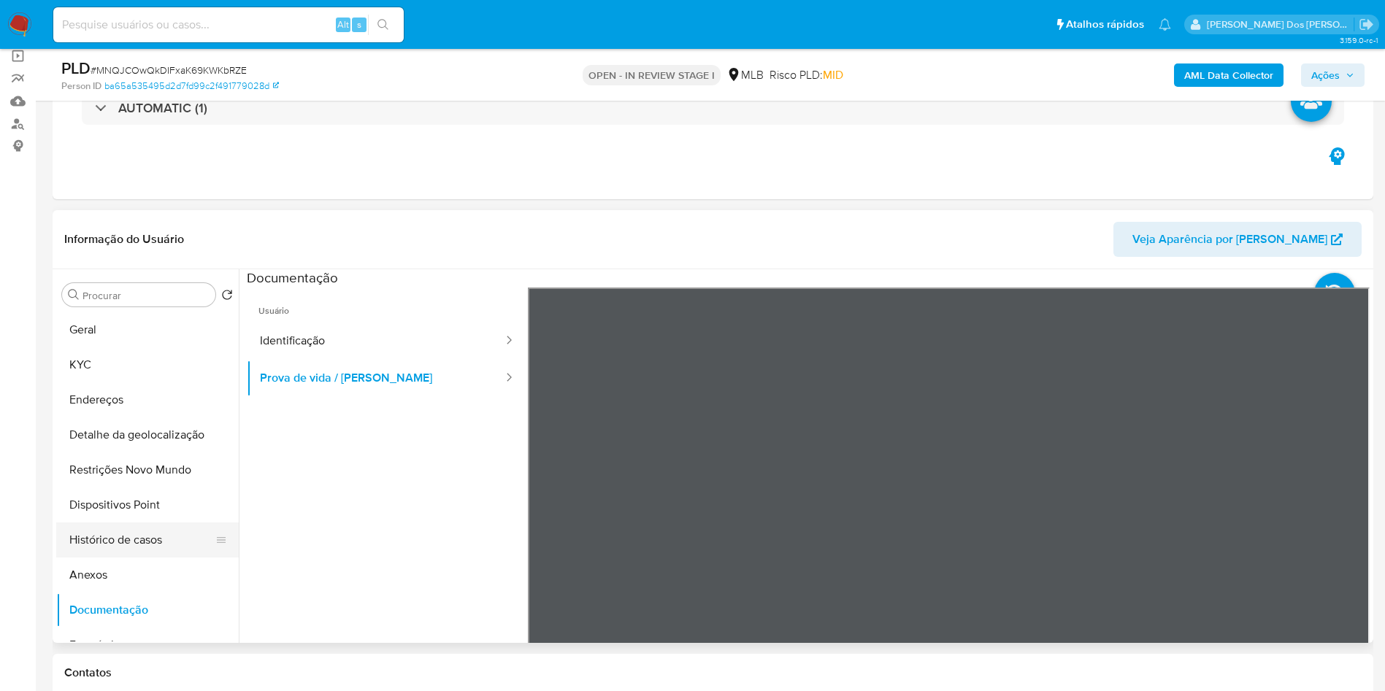
click at [155, 558] on button "Histórico de casos" at bounding box center [141, 540] width 171 height 35
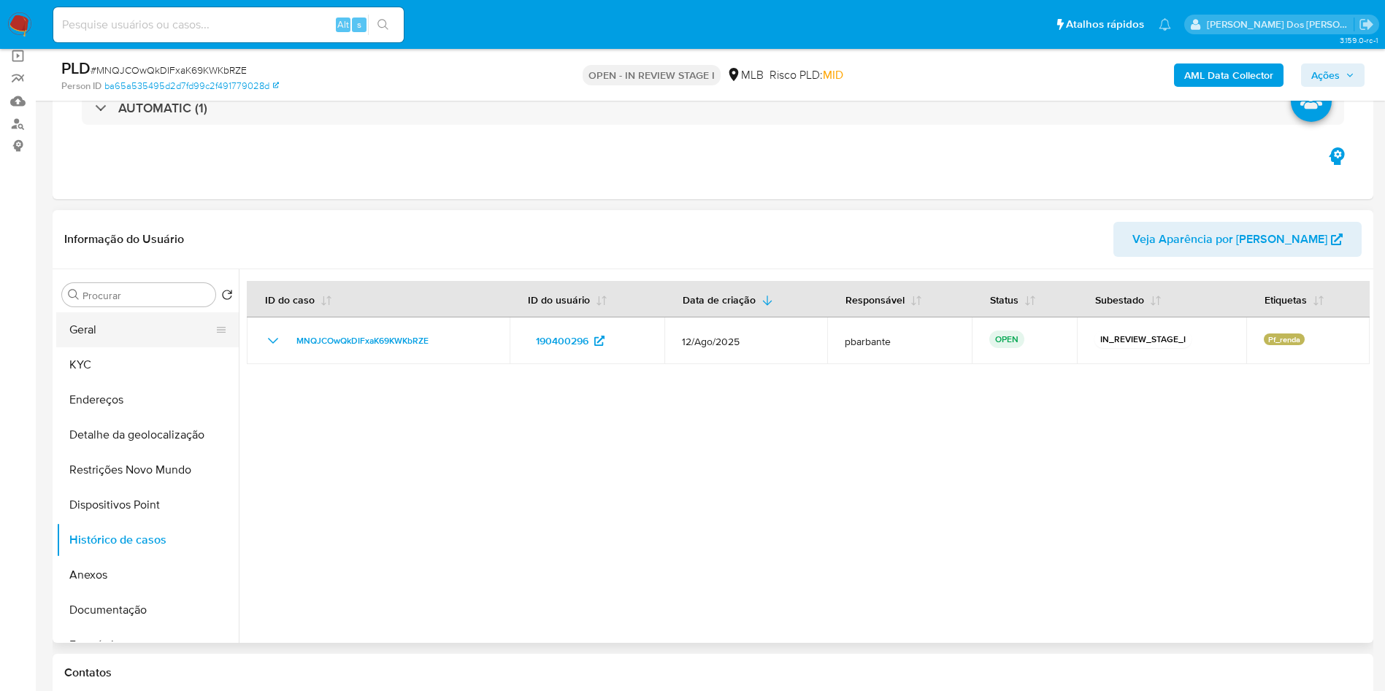
click at [157, 348] on button "Geral" at bounding box center [141, 329] width 171 height 35
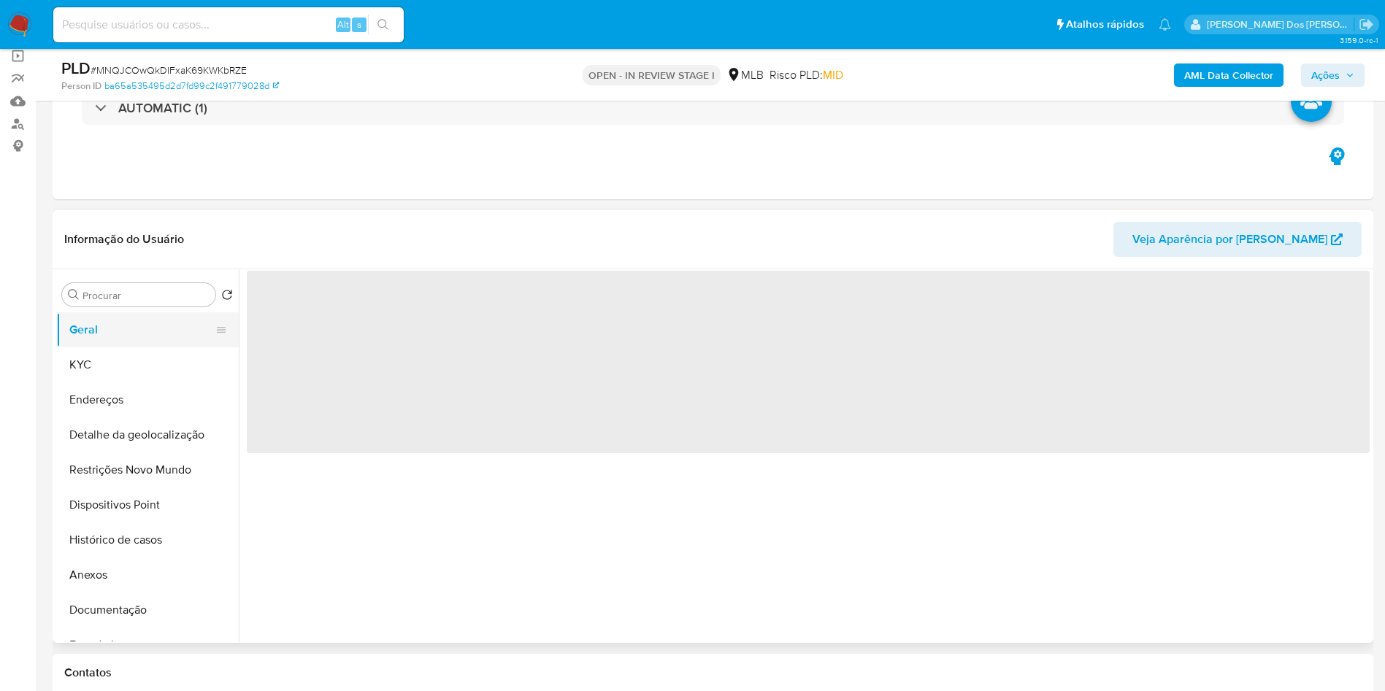
click at [153, 348] on button "Geral" at bounding box center [141, 329] width 171 height 35
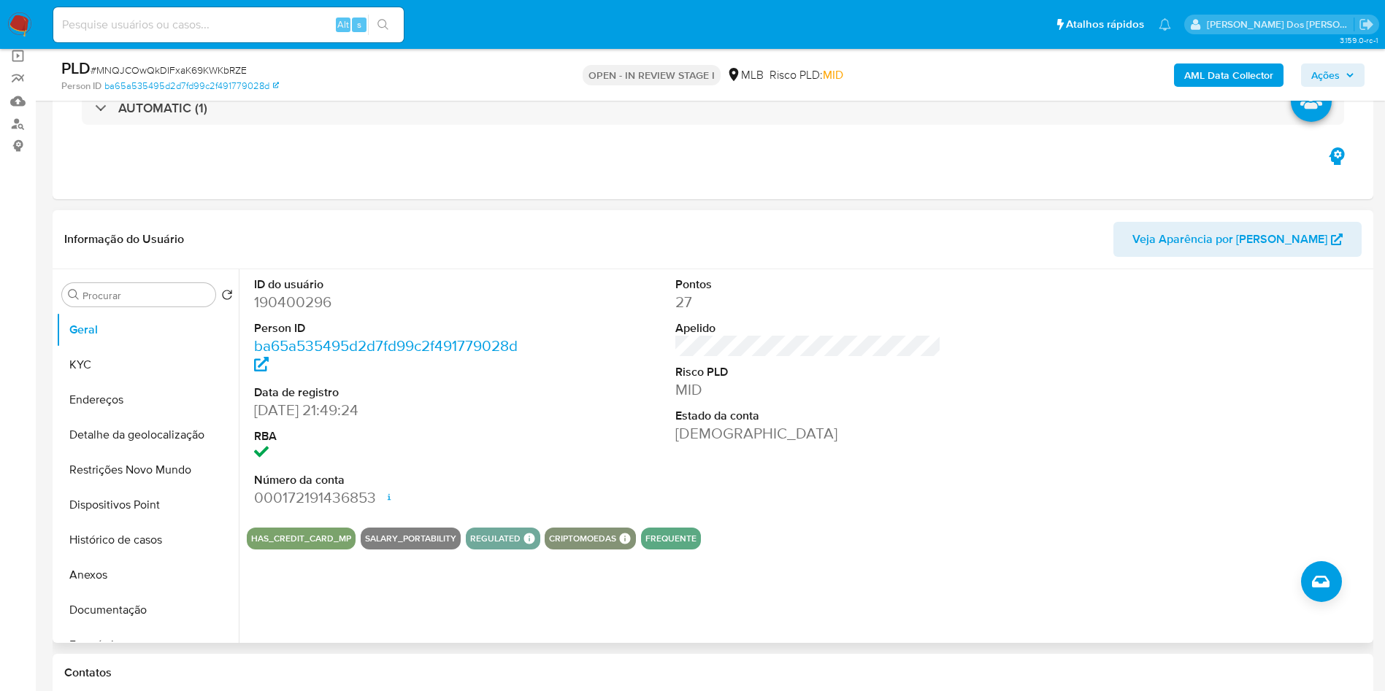
copy td "17359369000198"
click at [136, 383] on button "KYC" at bounding box center [141, 365] width 171 height 35
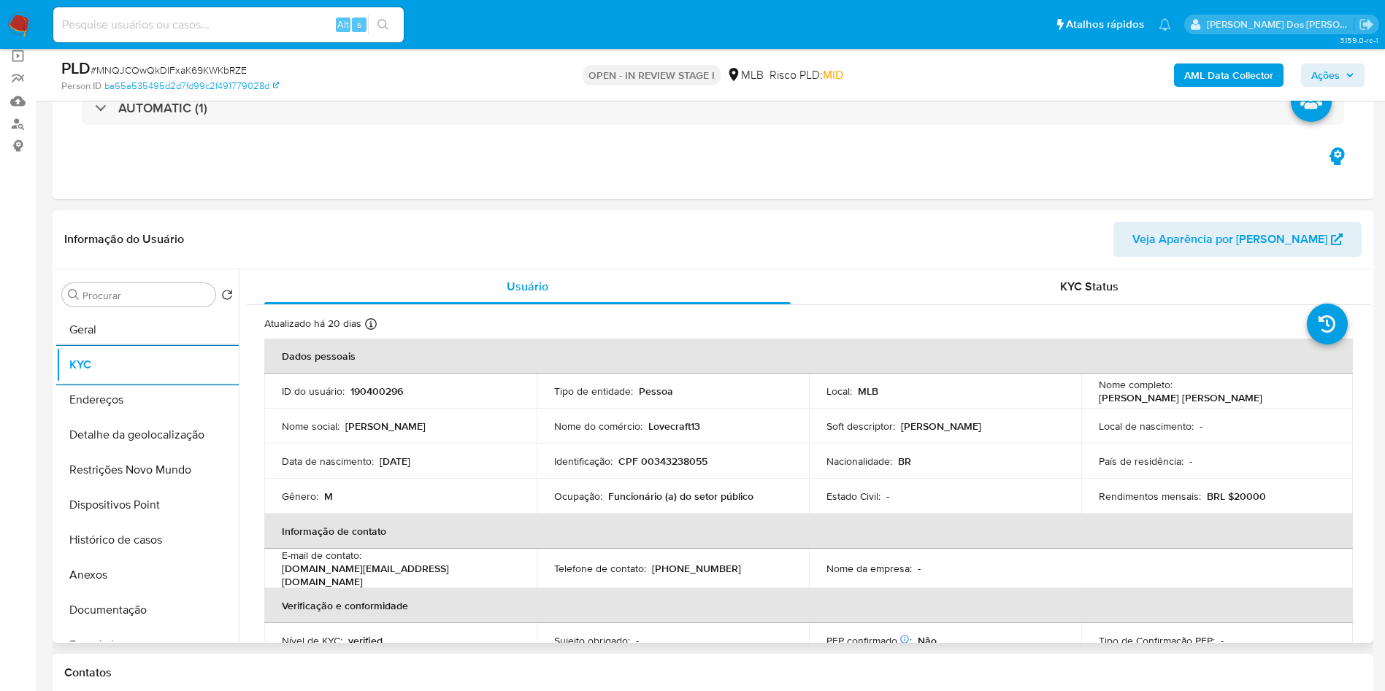
scroll to position [608, 0]
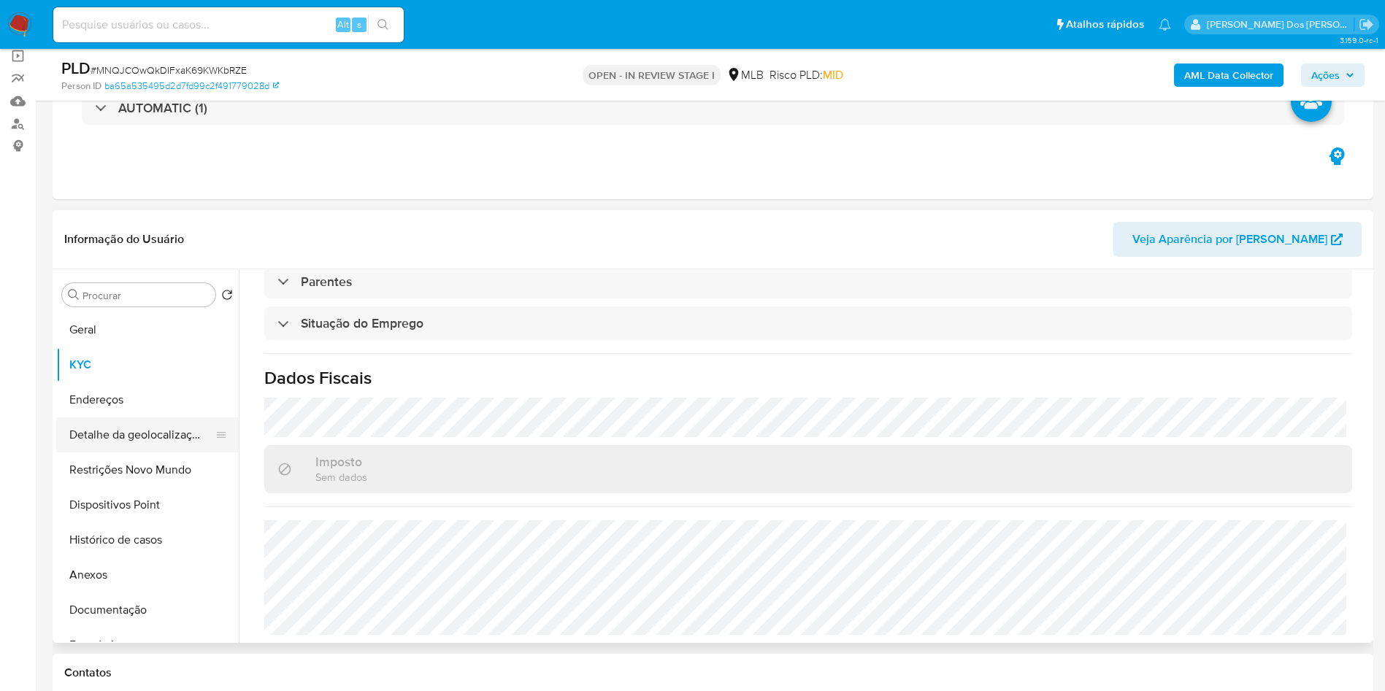
drag, startPoint x: 151, startPoint y: 451, endPoint x: 128, endPoint y: 448, distance: 22.9
click at [149, 451] on button "Detalhe da geolocalização" at bounding box center [141, 435] width 171 height 35
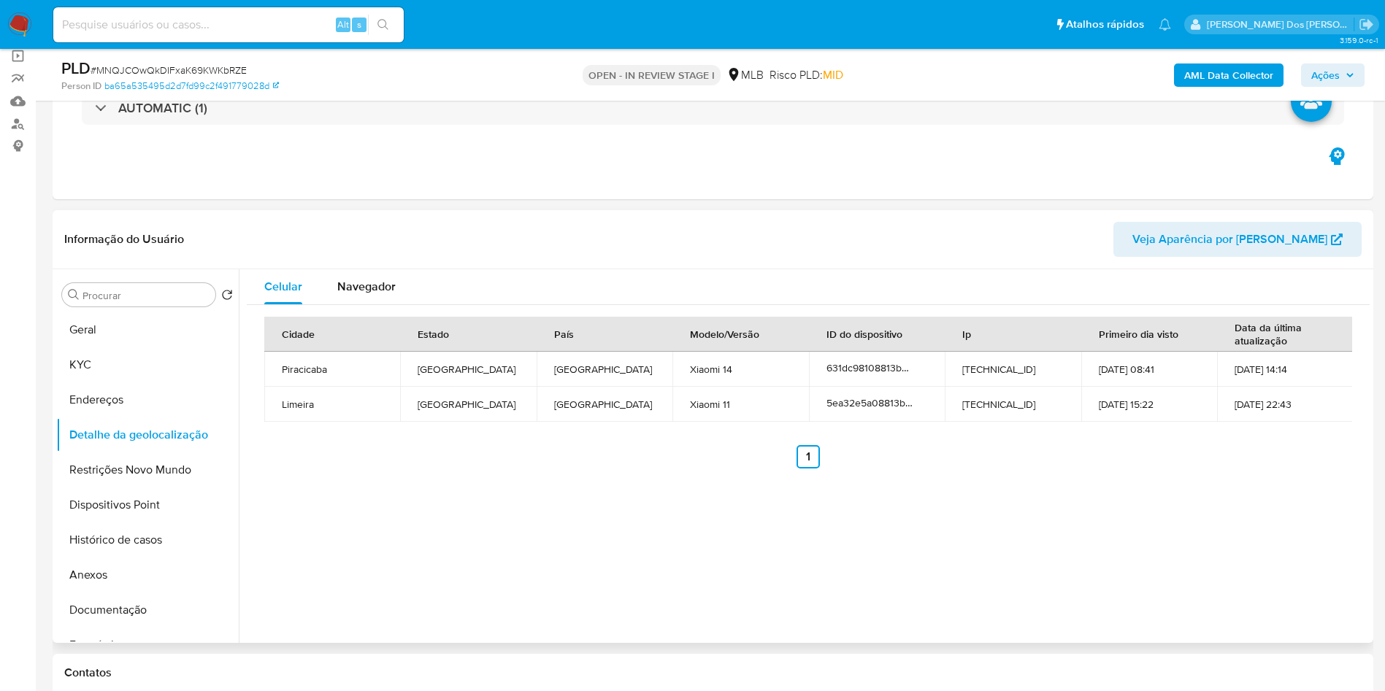
copy td "17359369000198"
click at [119, 488] on button "Restrições Novo Mundo" at bounding box center [141, 470] width 171 height 35
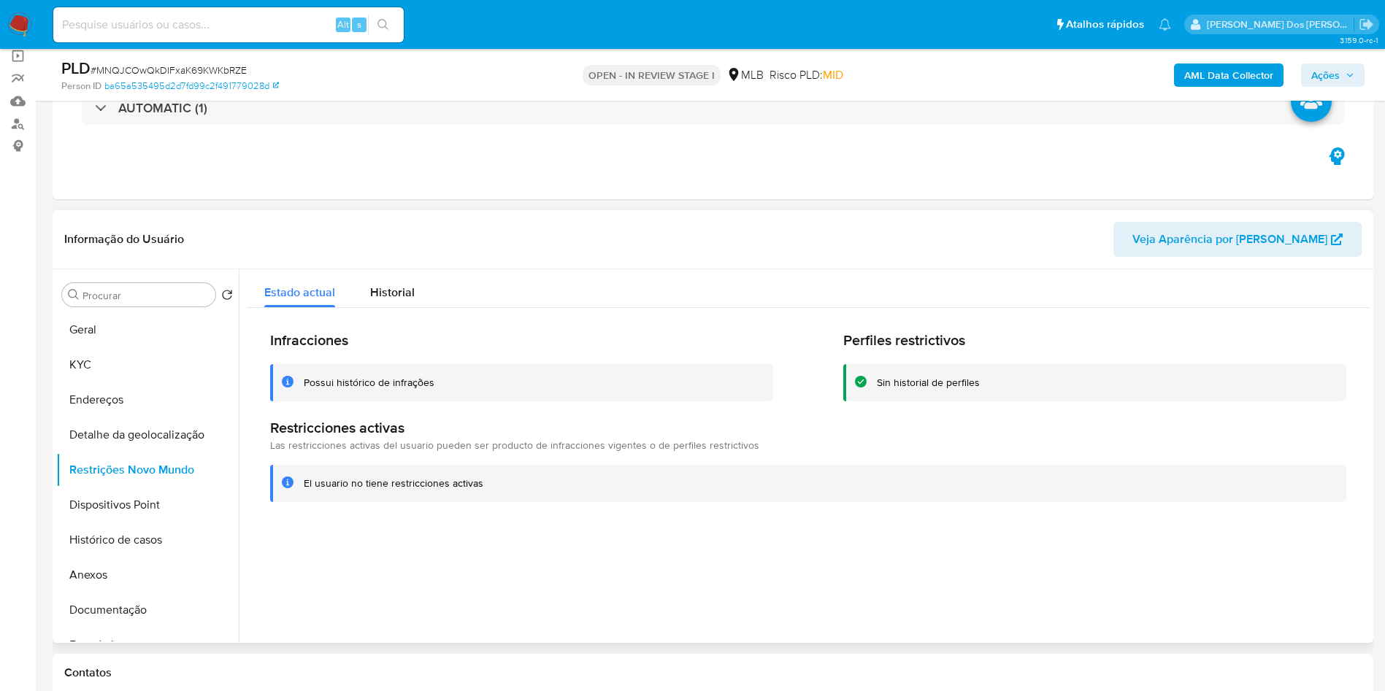
copy td "17359369000198"
click at [109, 523] on button "Dispositivos Point" at bounding box center [141, 505] width 171 height 35
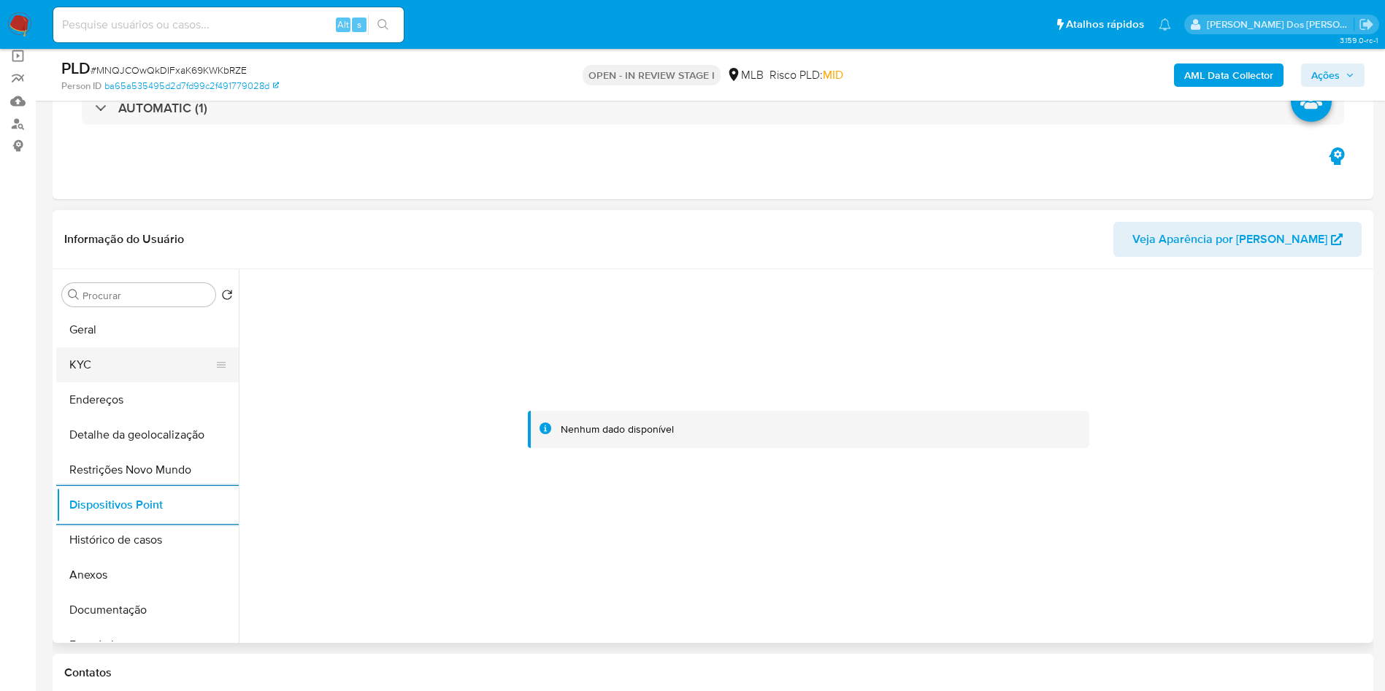
click at [139, 383] on button "KYC" at bounding box center [141, 365] width 171 height 35
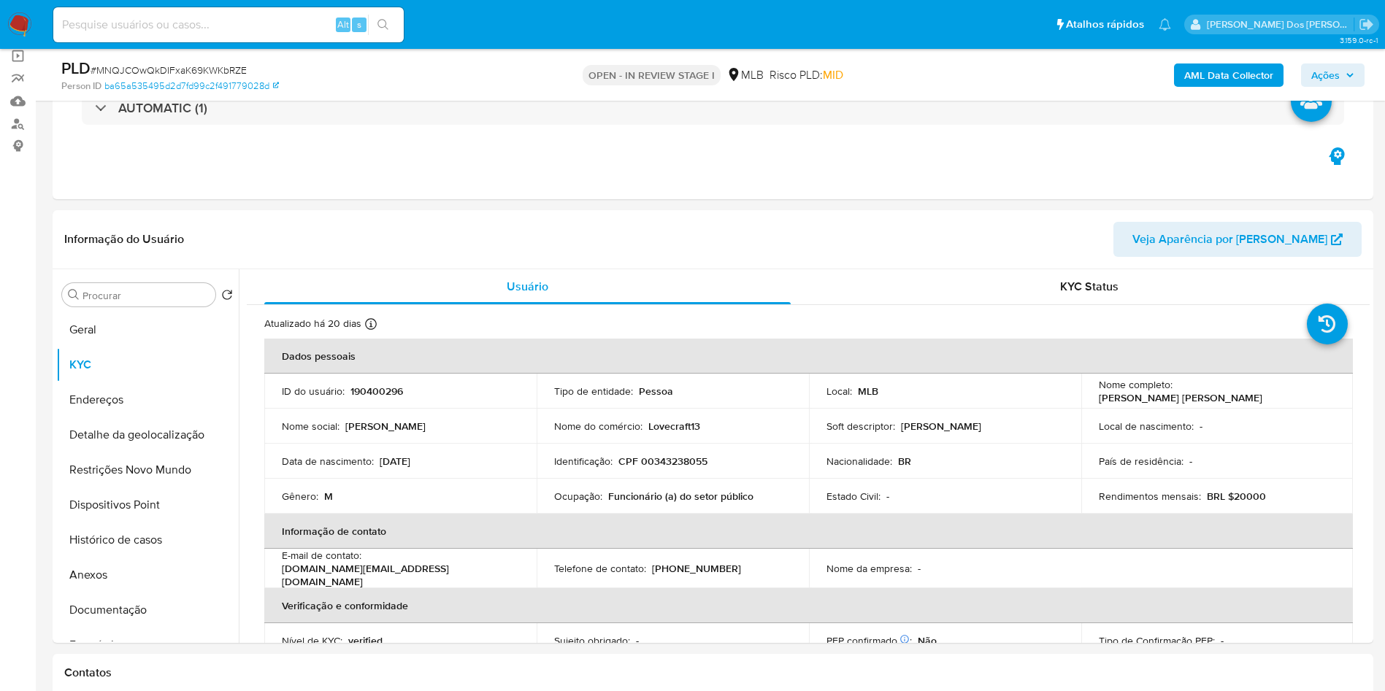
click at [1340, 70] on span "Ações" at bounding box center [1332, 75] width 43 height 20
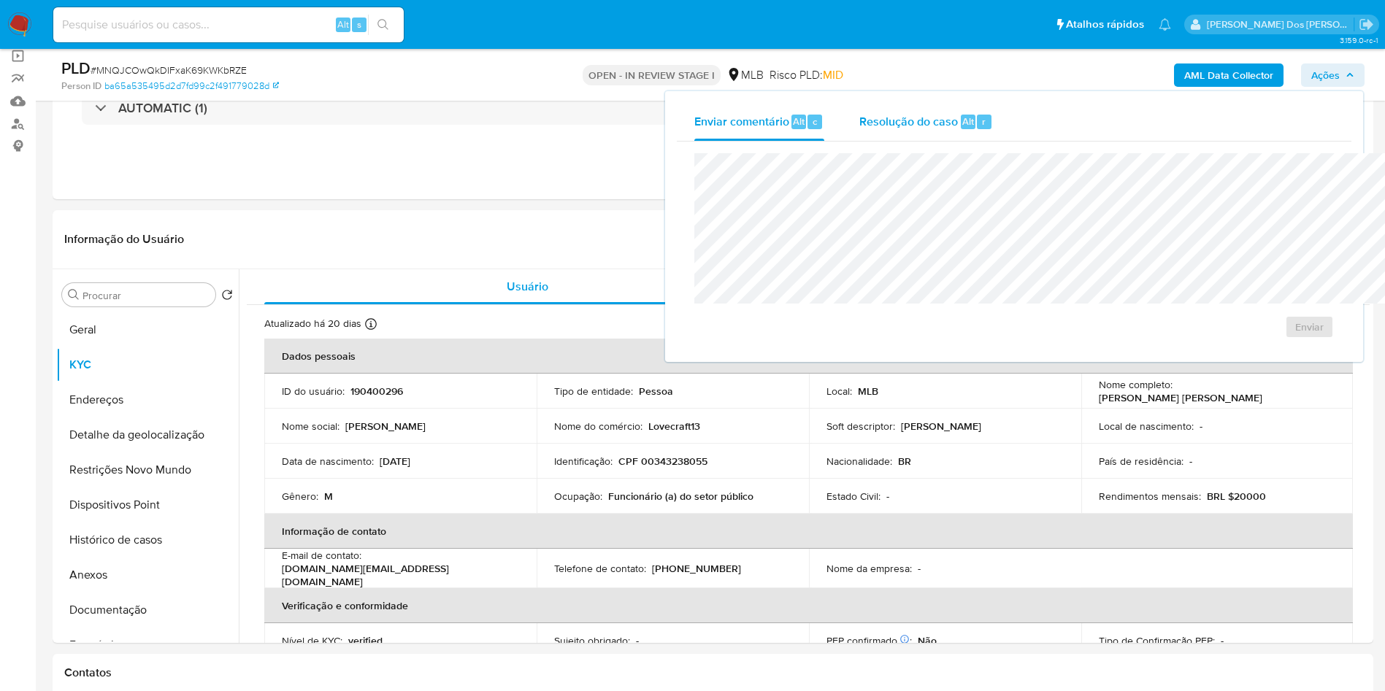
click at [867, 107] on div "Resolução do caso Alt r" at bounding box center [926, 122] width 134 height 38
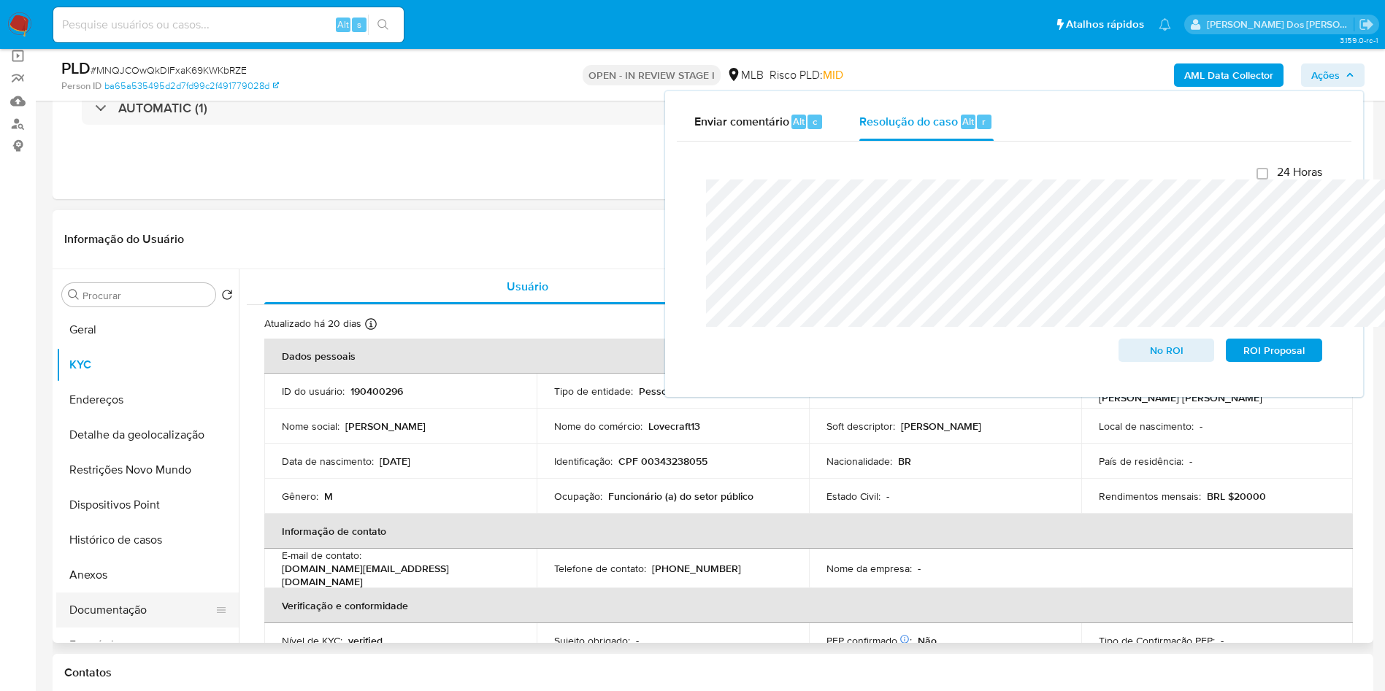
click at [168, 616] on button "Documentação" at bounding box center [141, 610] width 171 height 35
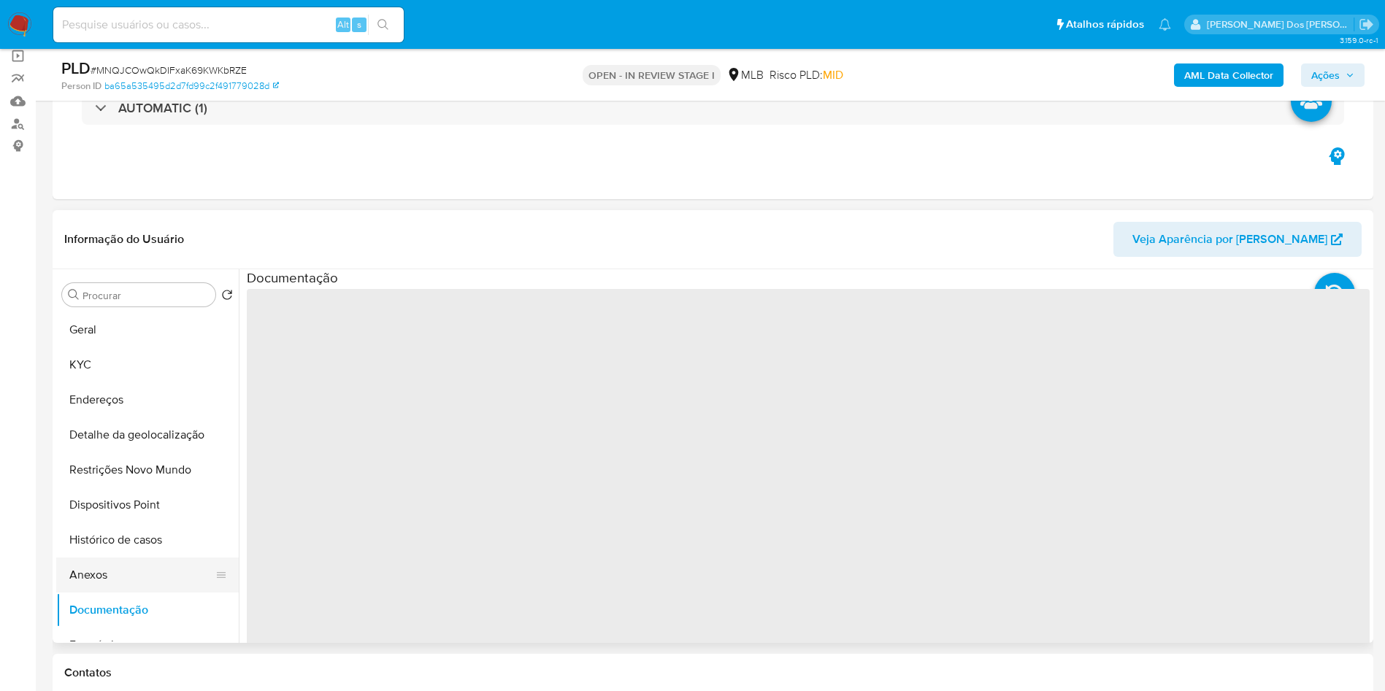
click at [150, 593] on button "Anexos" at bounding box center [141, 575] width 171 height 35
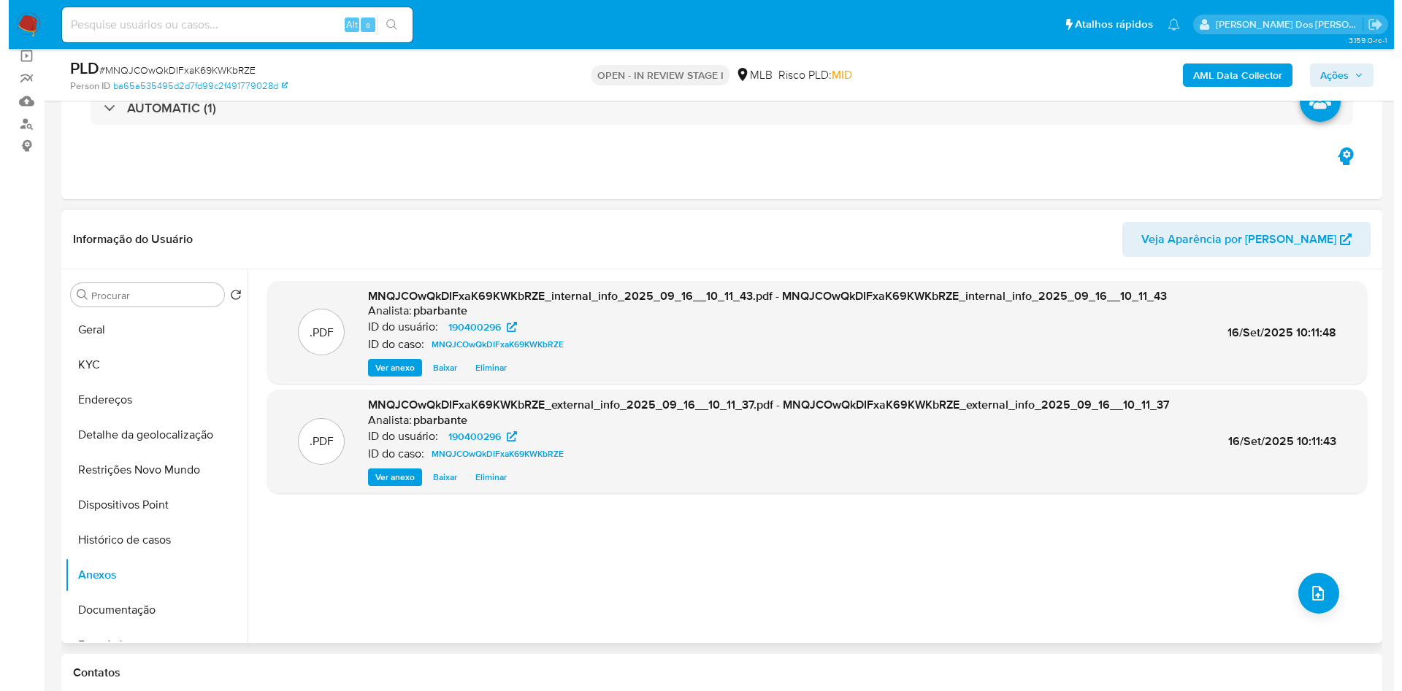
scroll to position [39, 0]
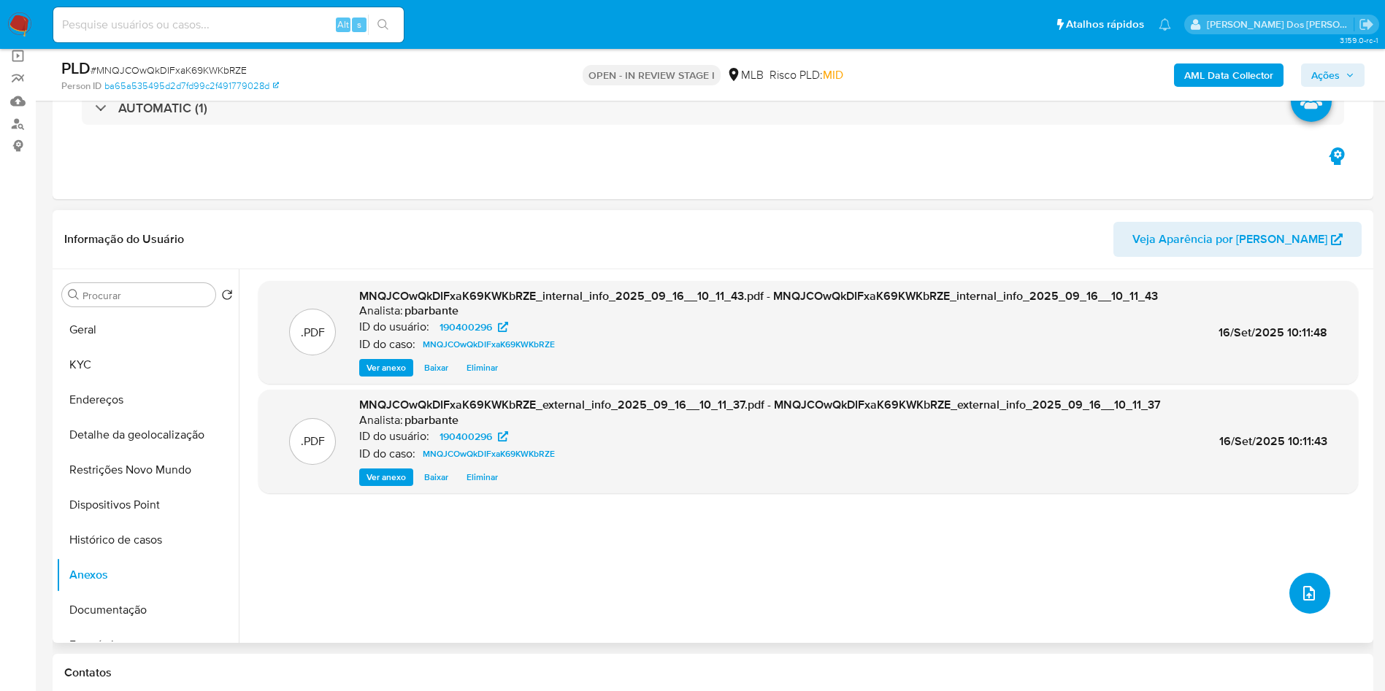
click at [1300, 602] on icon "upload-file" at bounding box center [1309, 594] width 18 height 18
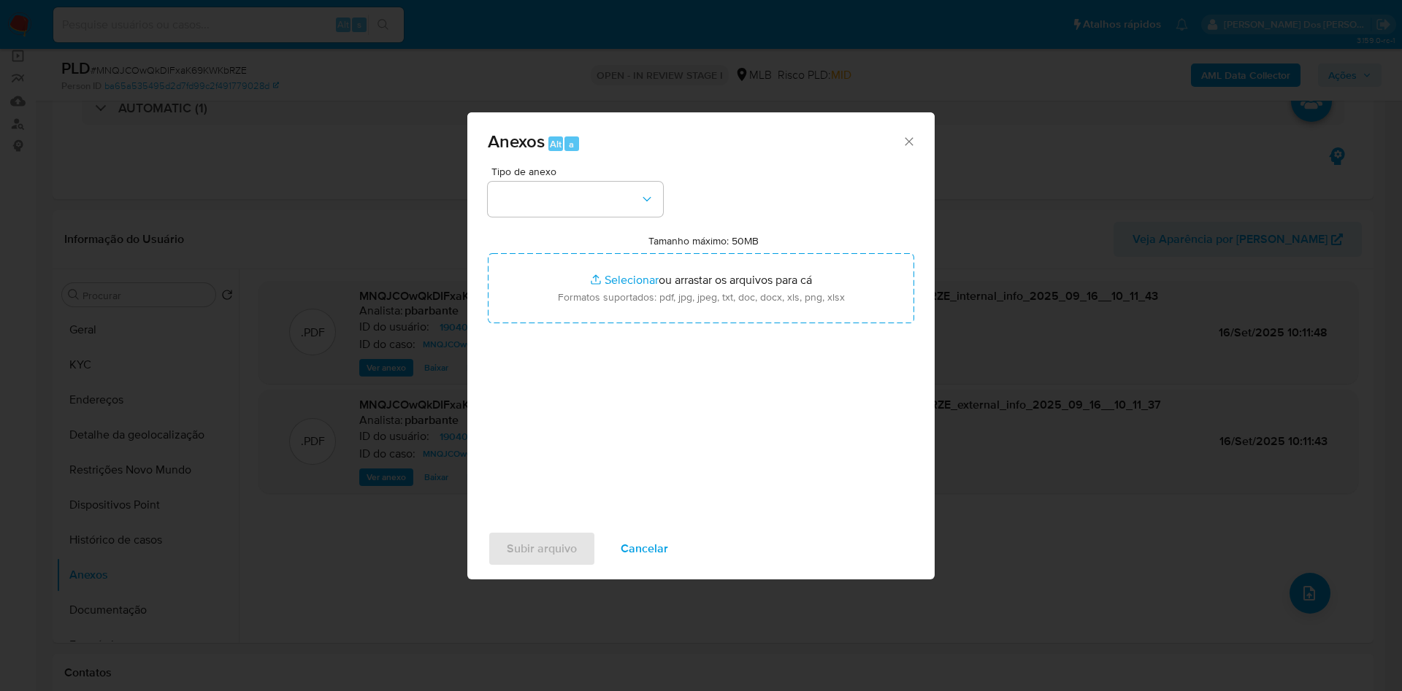
click at [524, 166] on span "Tipo de anexo" at bounding box center [578, 171] width 175 height 10
click at [523, 182] on button "button" at bounding box center [575, 199] width 175 height 35
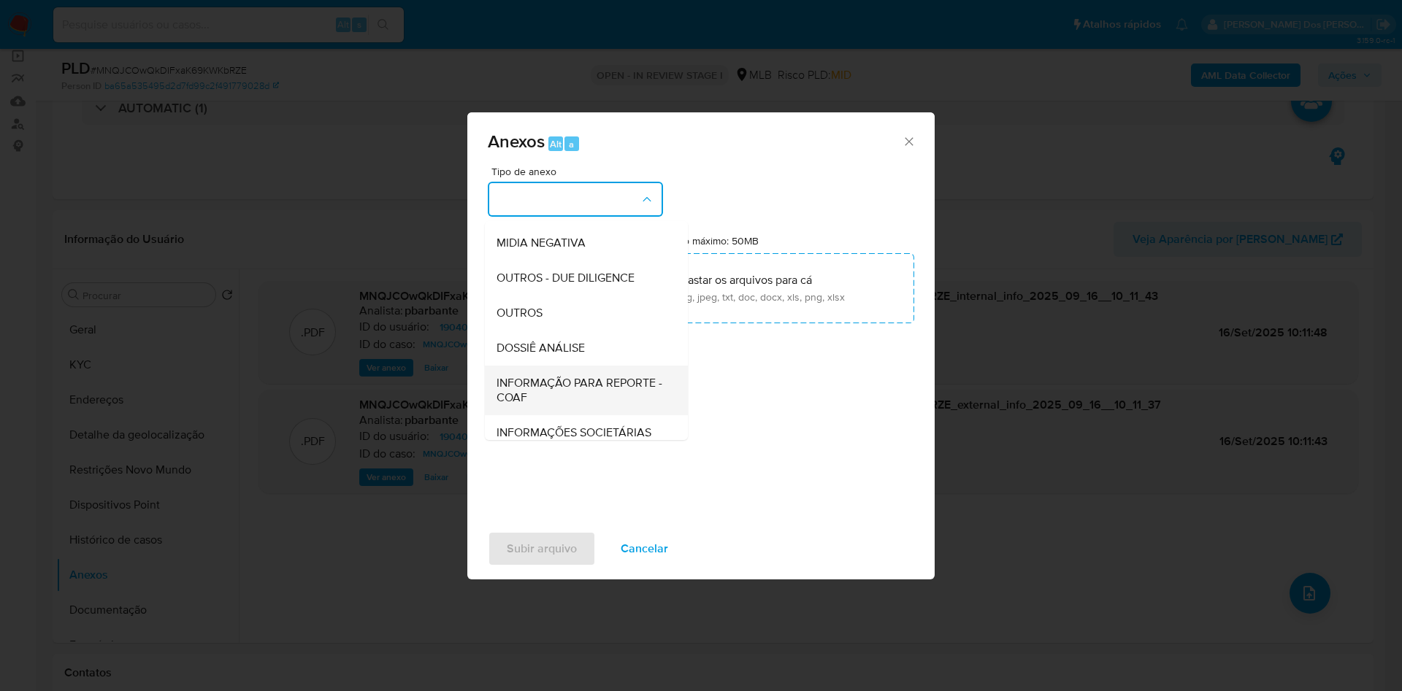
scroll to position [196, 0]
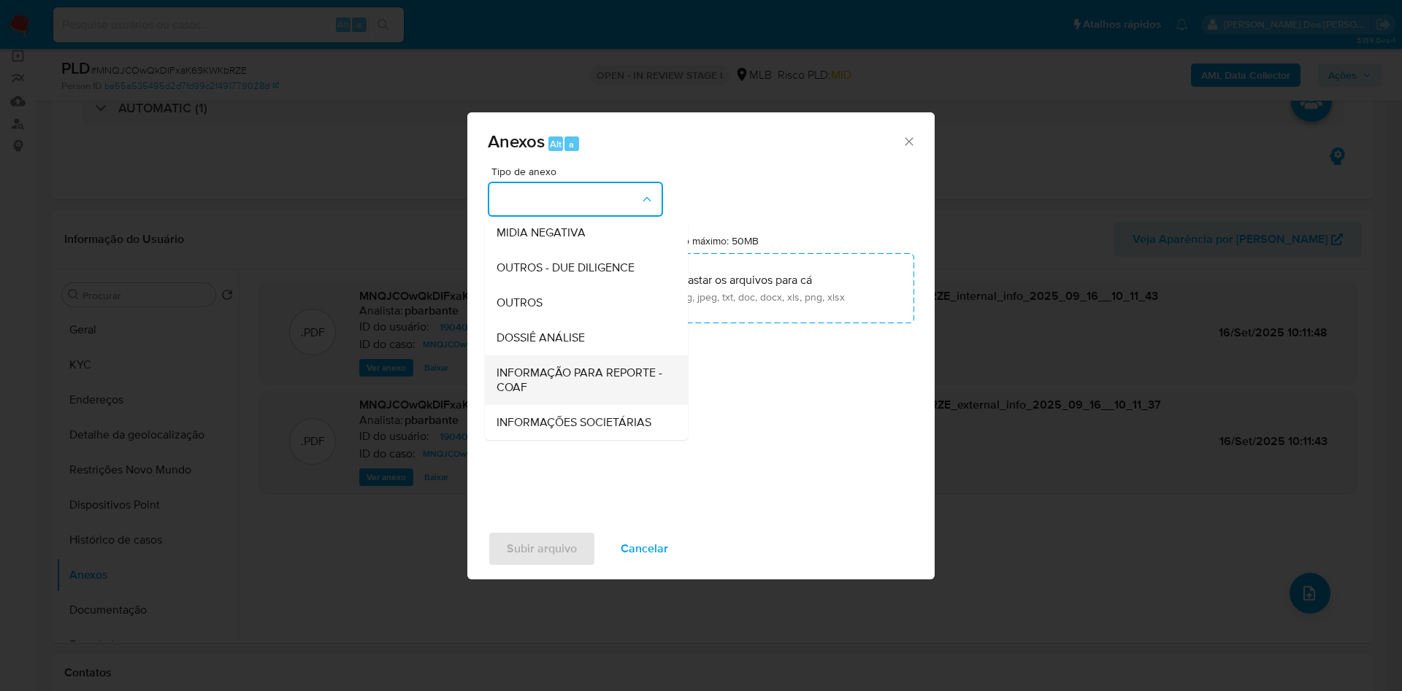
click at [535, 366] on span "INFORMAÇÃO PARA REPORTE - COAF" at bounding box center [581, 380] width 171 height 29
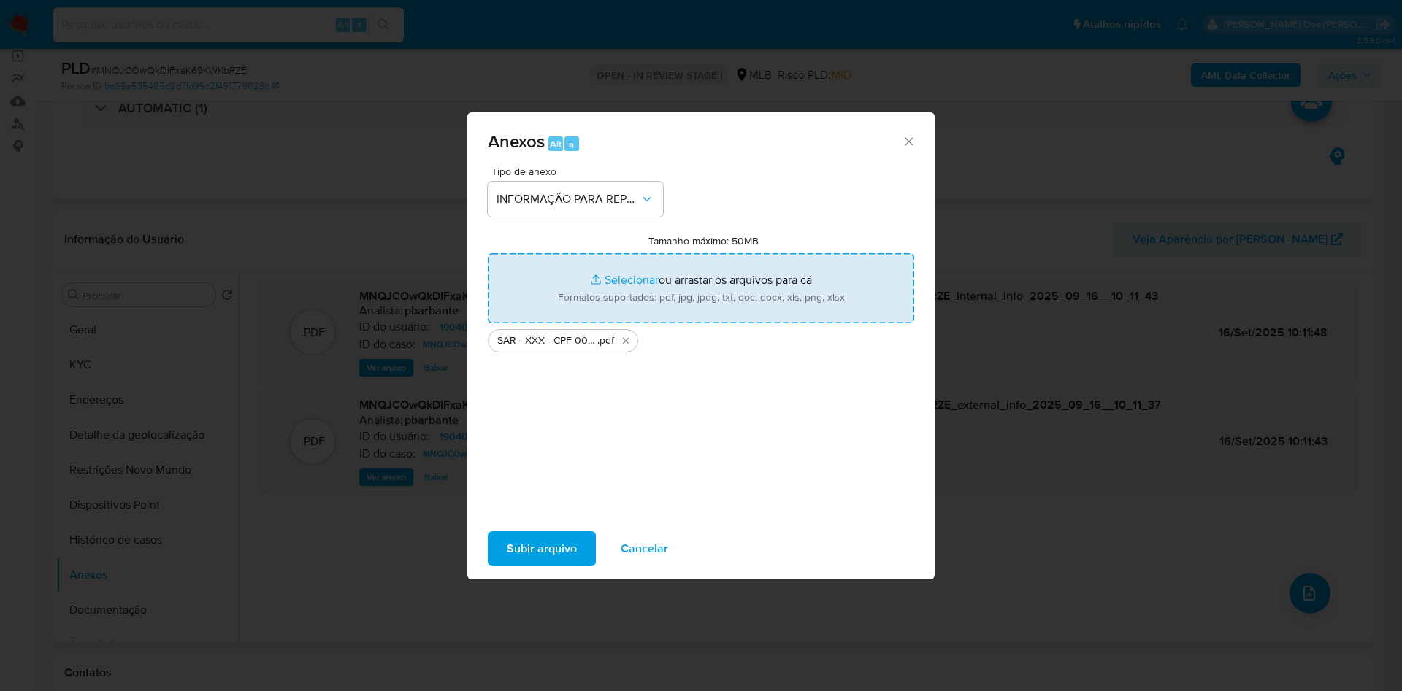
type input "C:\fakepath\Mulan 190400296_2025_09_15_10_22_44.xlsx"
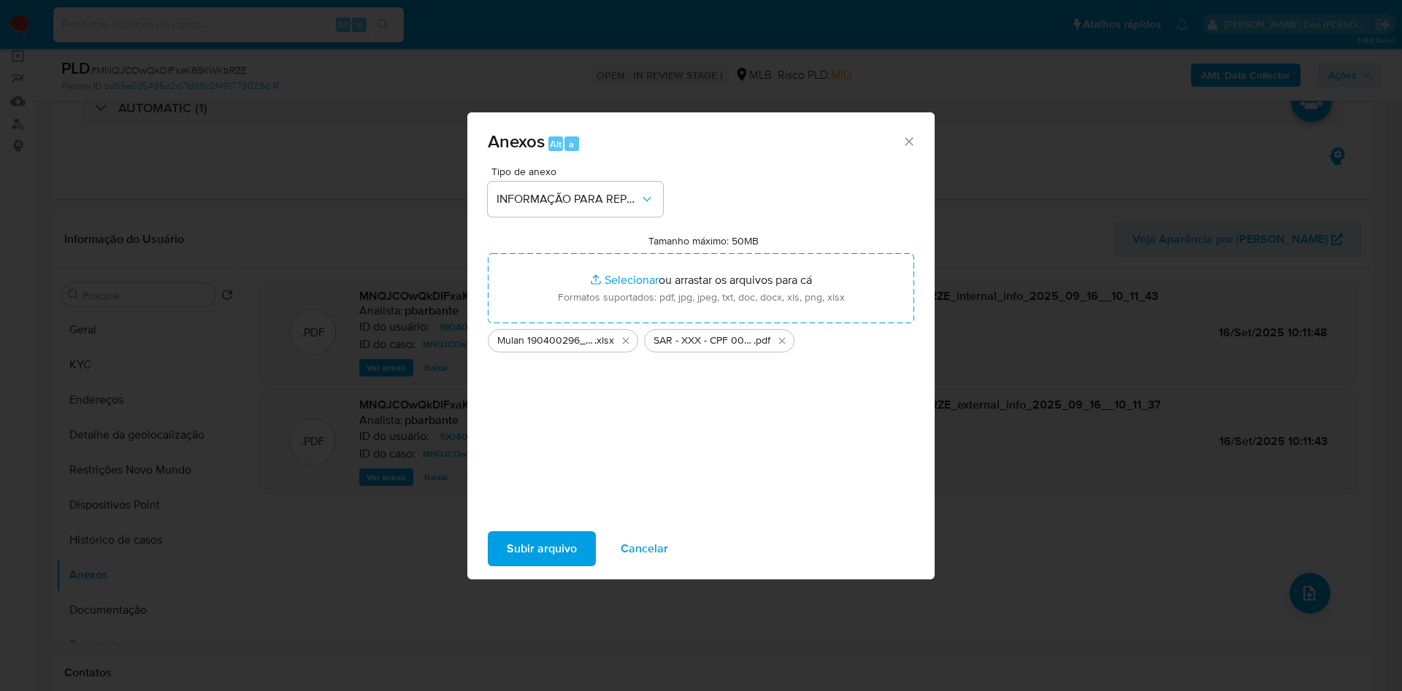
click at [507, 559] on span "Subir arquivo" at bounding box center [542, 549] width 70 height 32
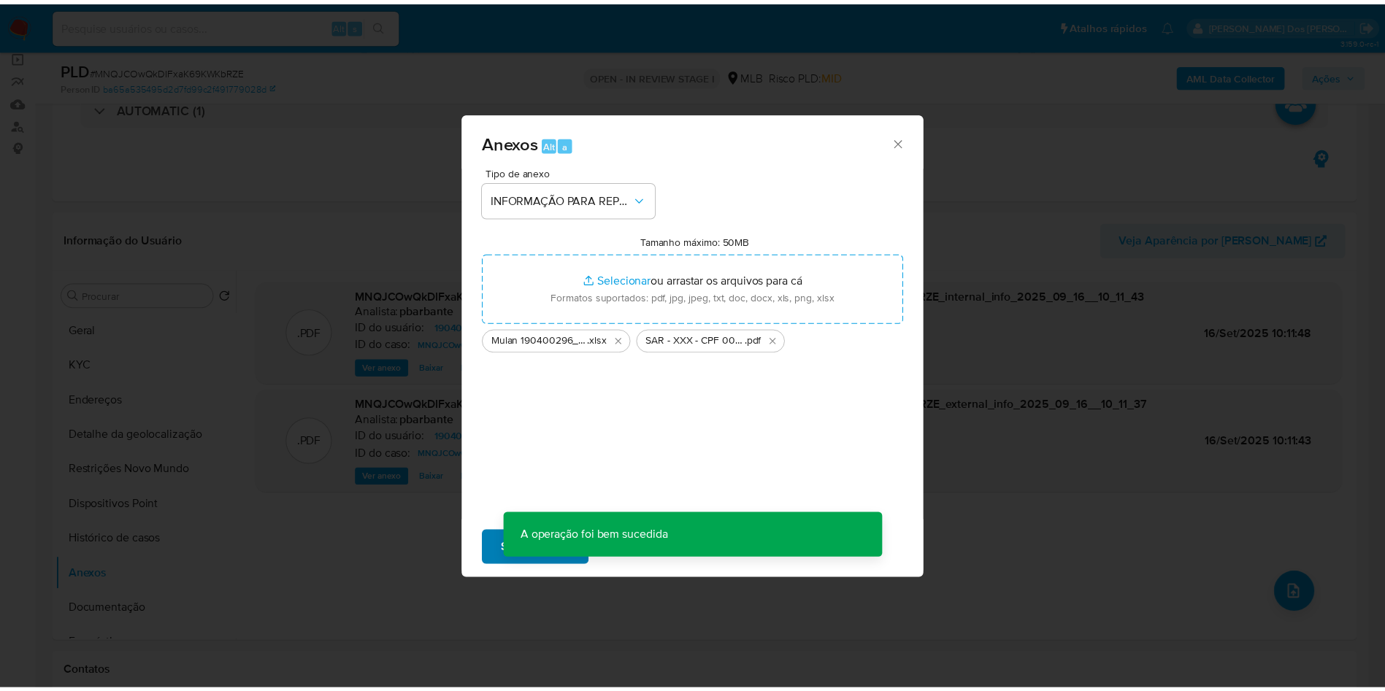
scroll to position [47, 0]
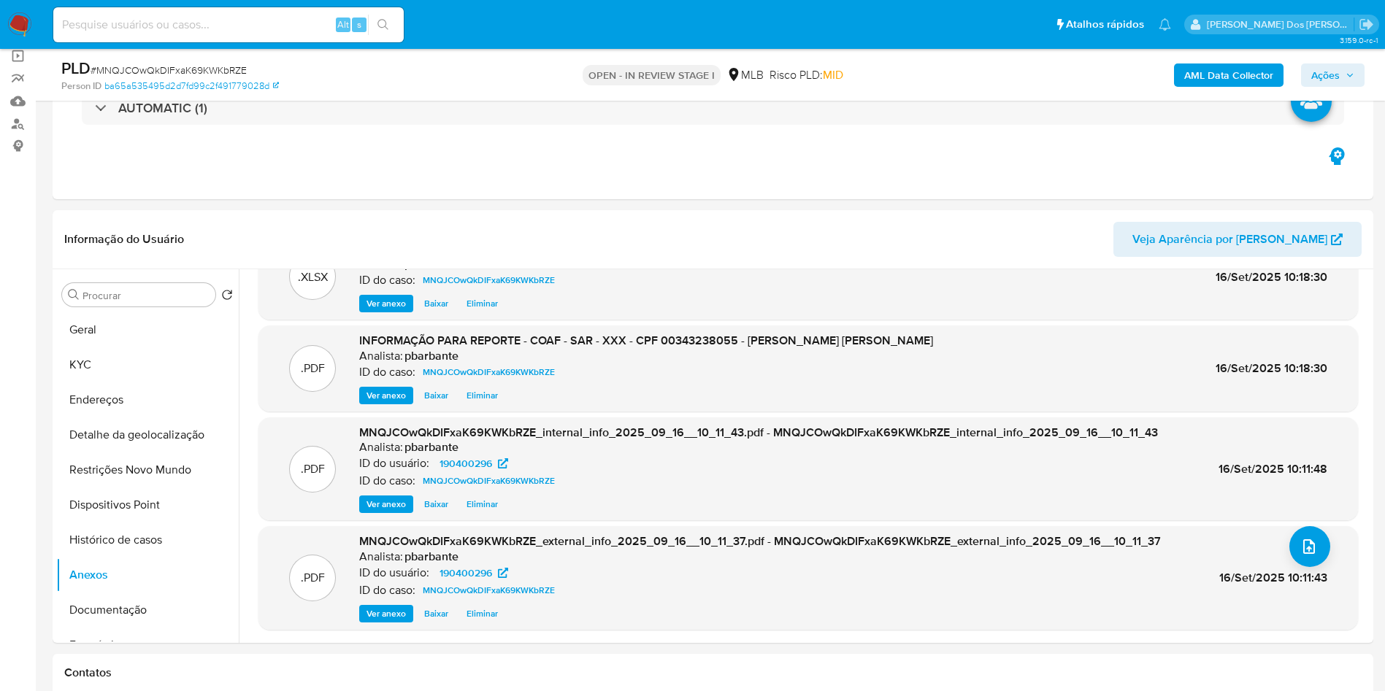
click at [1340, 72] on span "Ações" at bounding box center [1332, 75] width 43 height 20
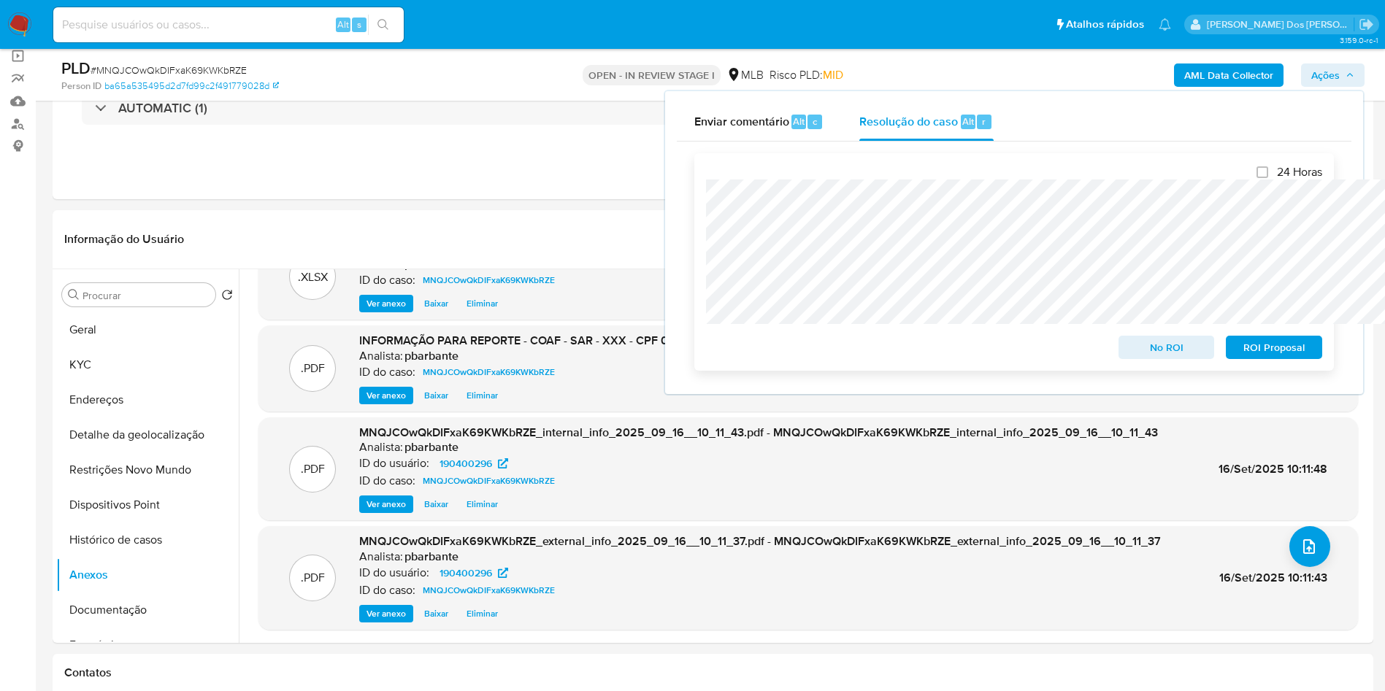
click at [1291, 345] on span "ROI Proposal" at bounding box center [1274, 347] width 76 height 20
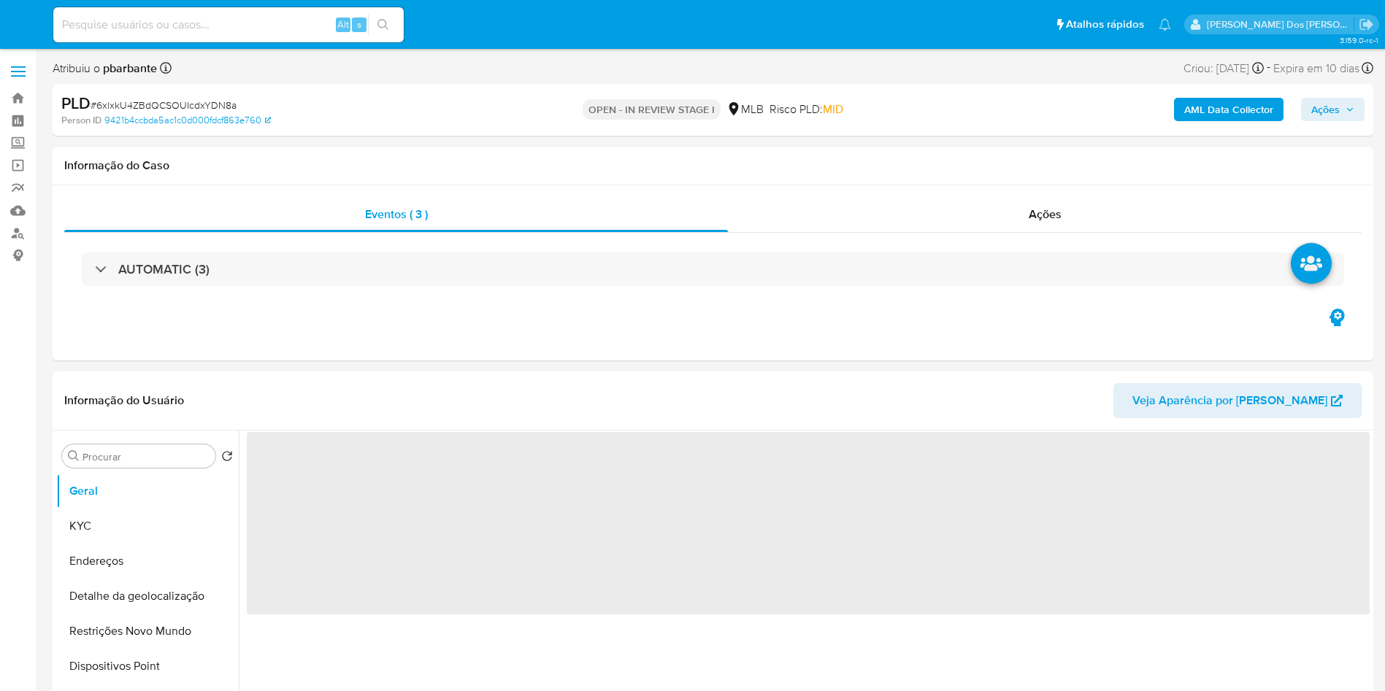
select select "10"
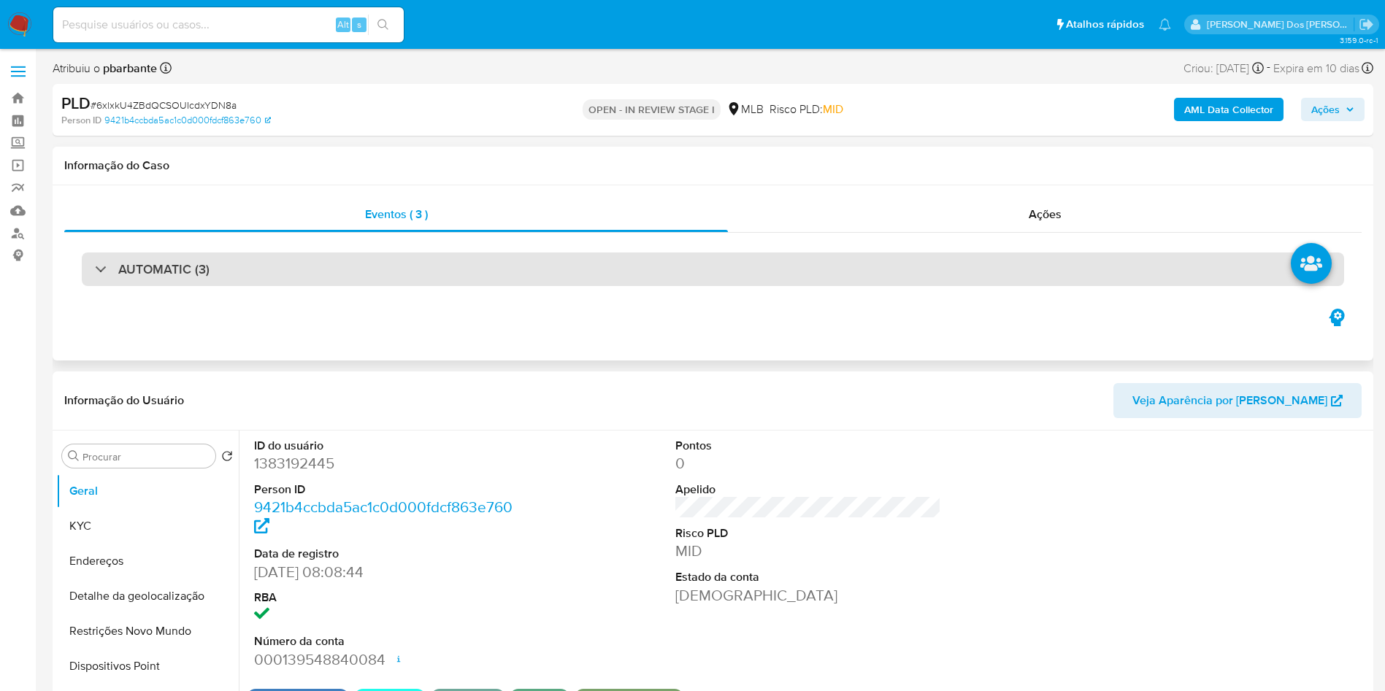
click at [464, 271] on div "AUTOMATIC (3)" at bounding box center [713, 270] width 1262 height 34
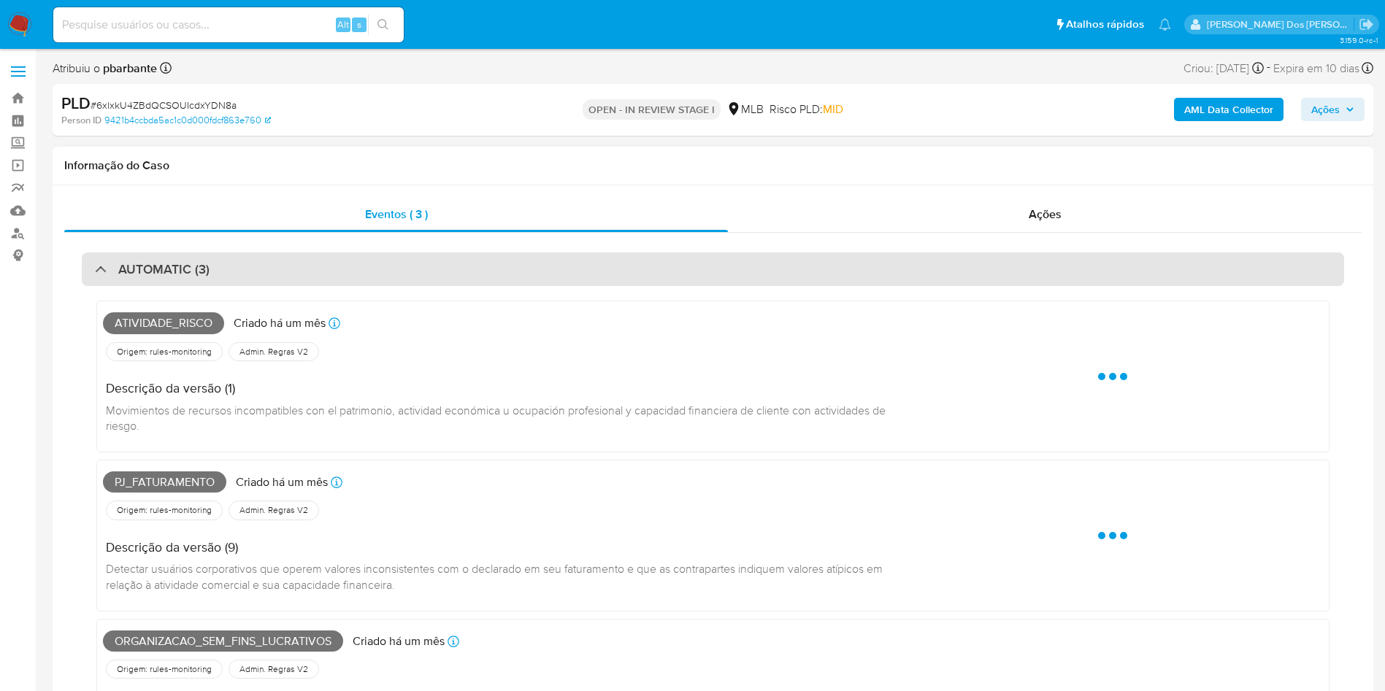
click at [464, 271] on div "AUTOMATIC (3)" at bounding box center [713, 270] width 1262 height 34
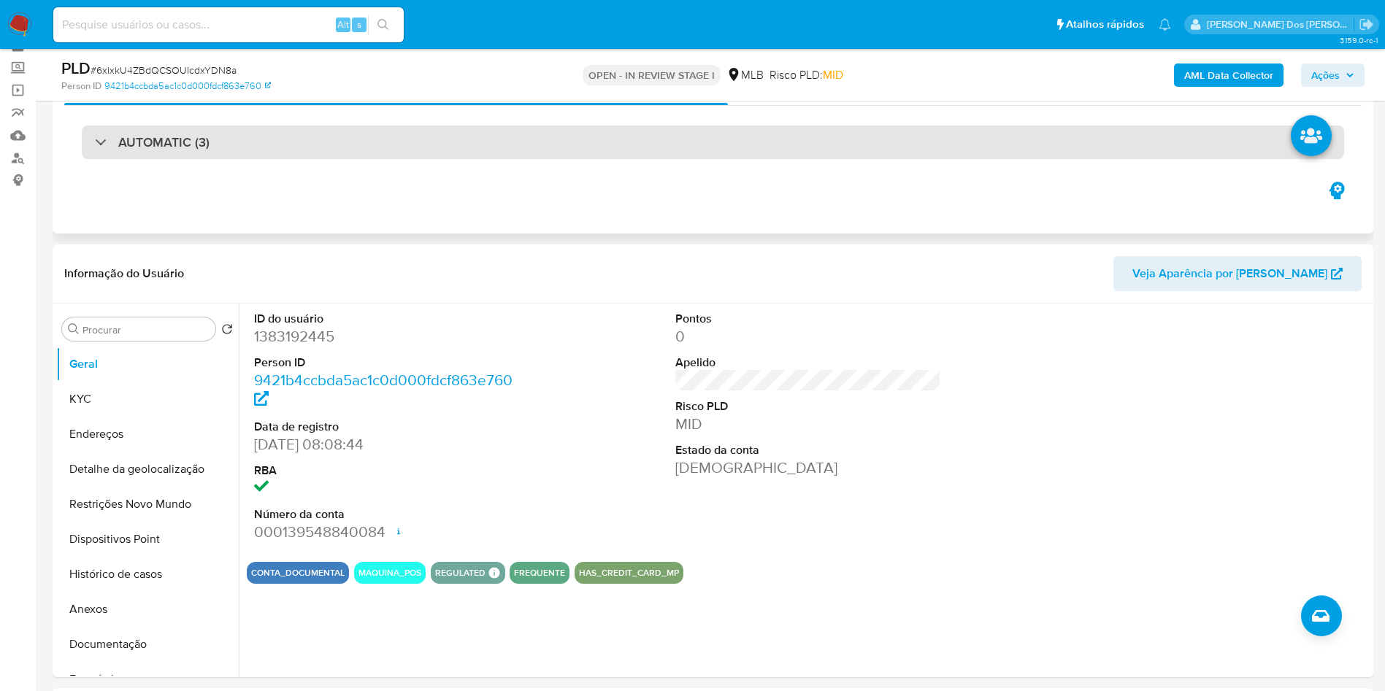
scroll to position [110, 0]
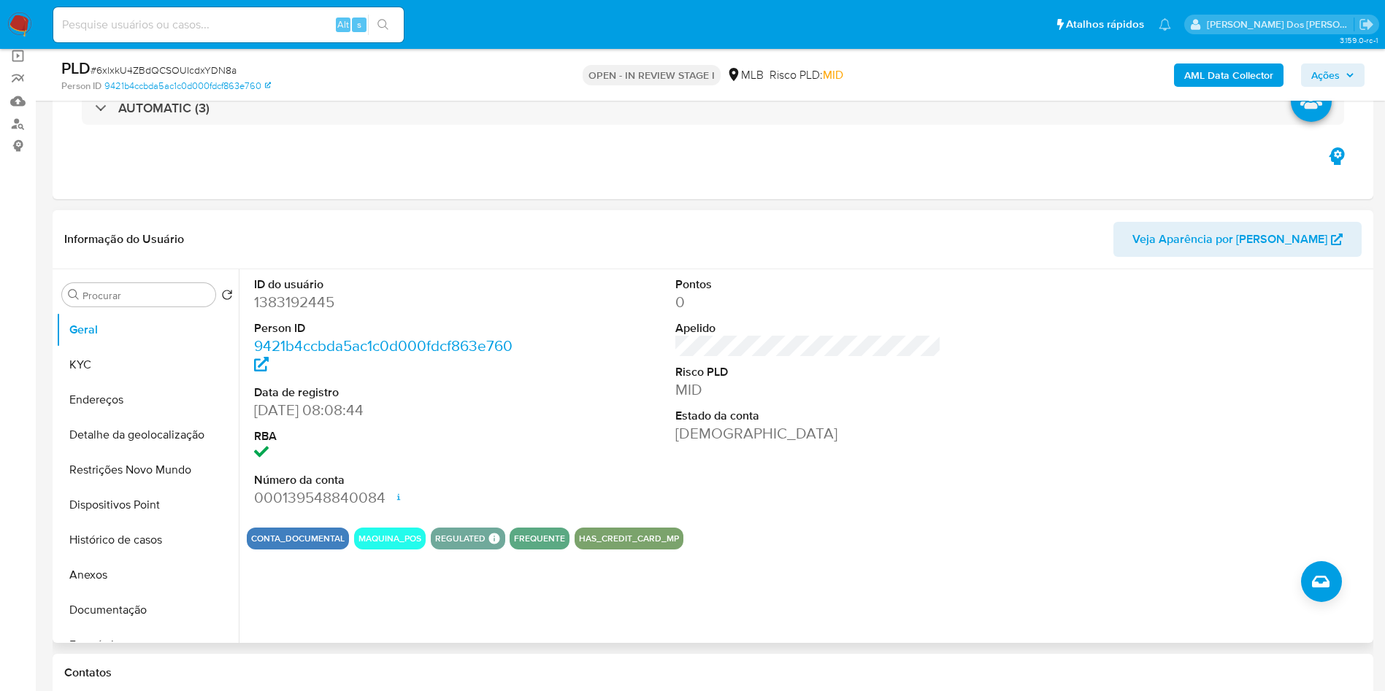
click at [292, 312] on dd "1383192445" at bounding box center [387, 302] width 266 height 20
copy dd "1383192445"
click at [145, 558] on button "Histórico de casos" at bounding box center [141, 540] width 171 height 35
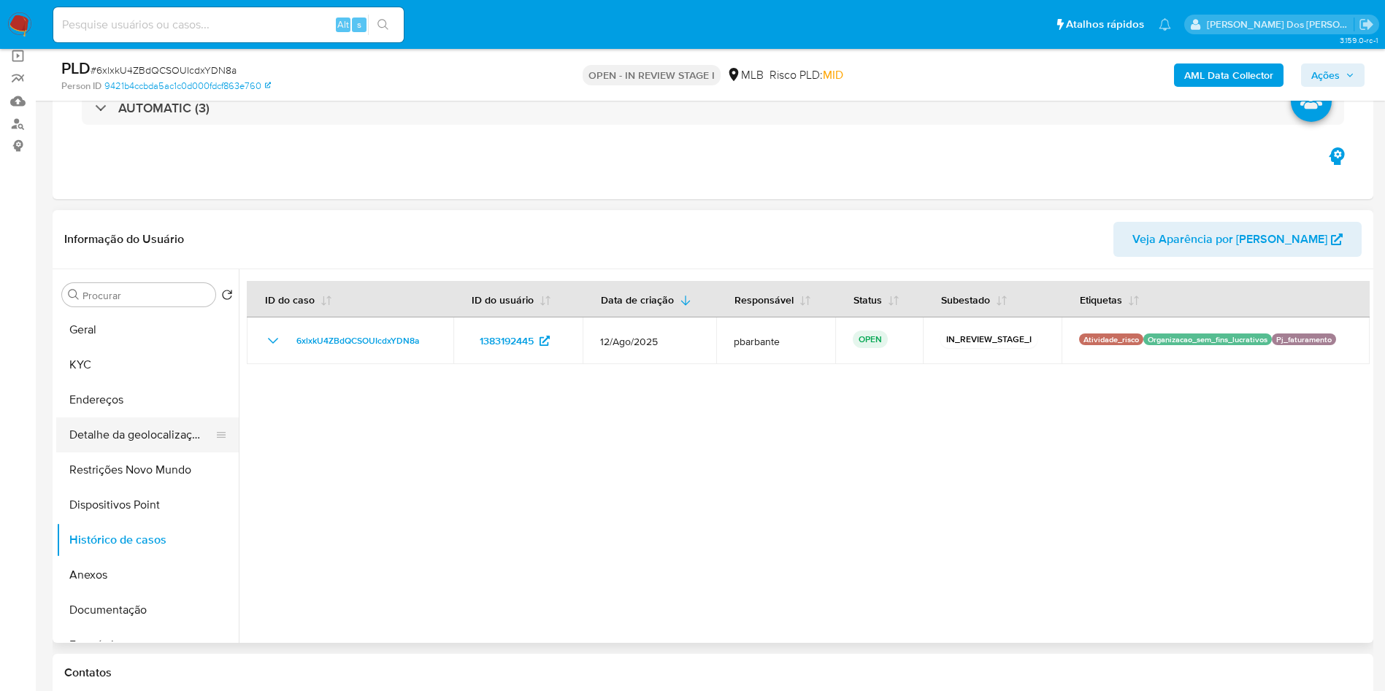
click at [148, 453] on button "Detalhe da geolocalização" at bounding box center [141, 435] width 171 height 35
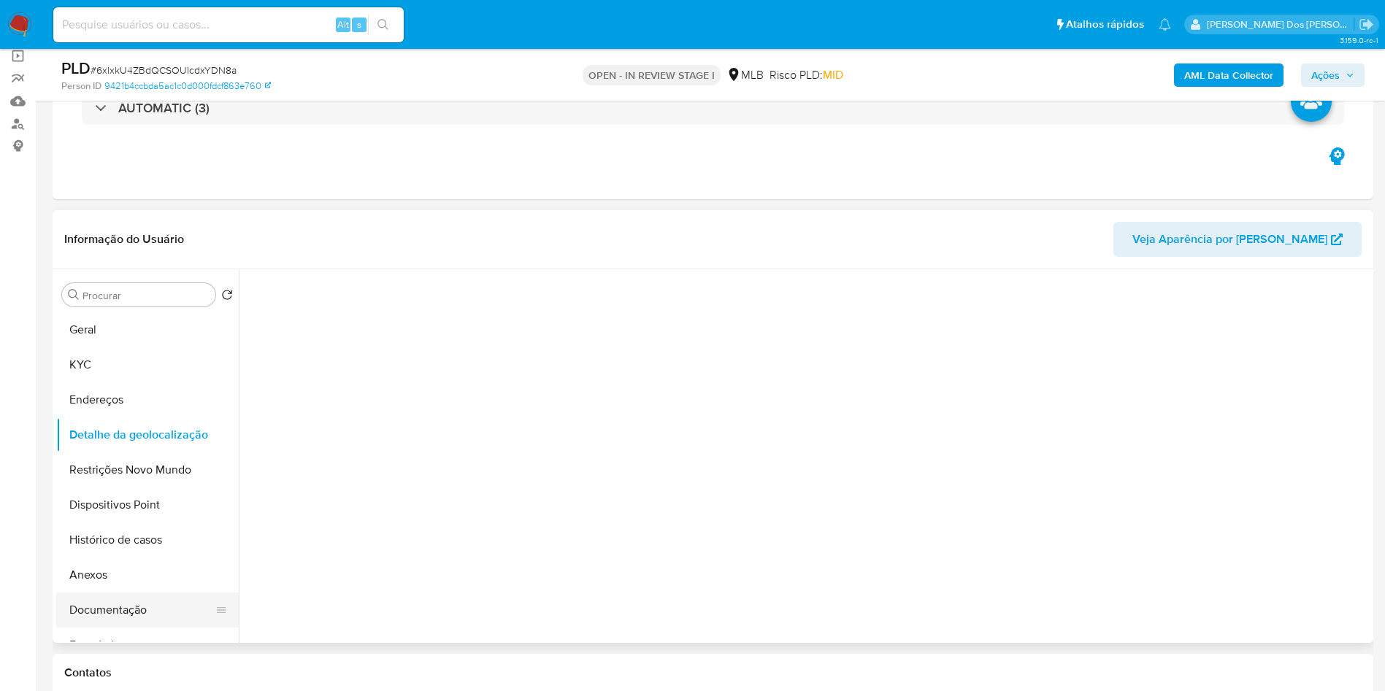
click at [115, 628] on button "Documentação" at bounding box center [141, 610] width 171 height 35
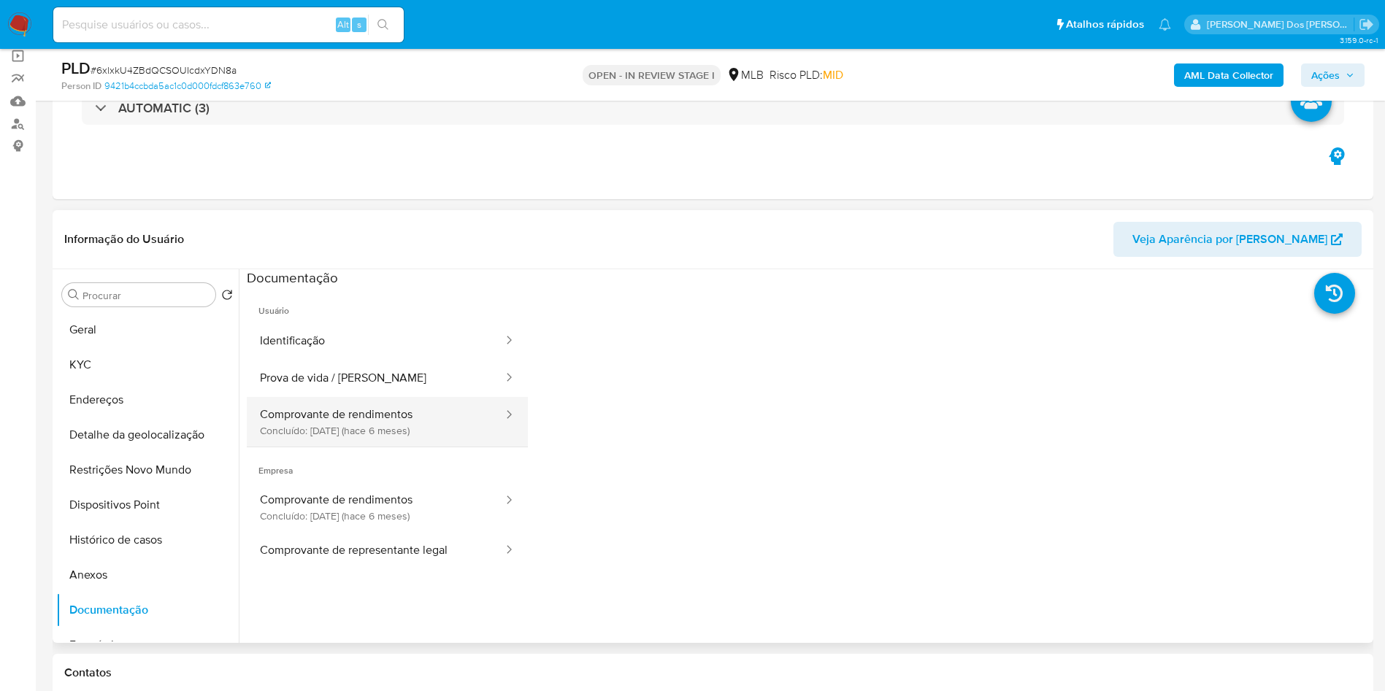
click at [393, 447] on button "Comprovante de rendimentos Concluído: 12/03/2025 (hace 6 meses)" at bounding box center [376, 422] width 258 height 50
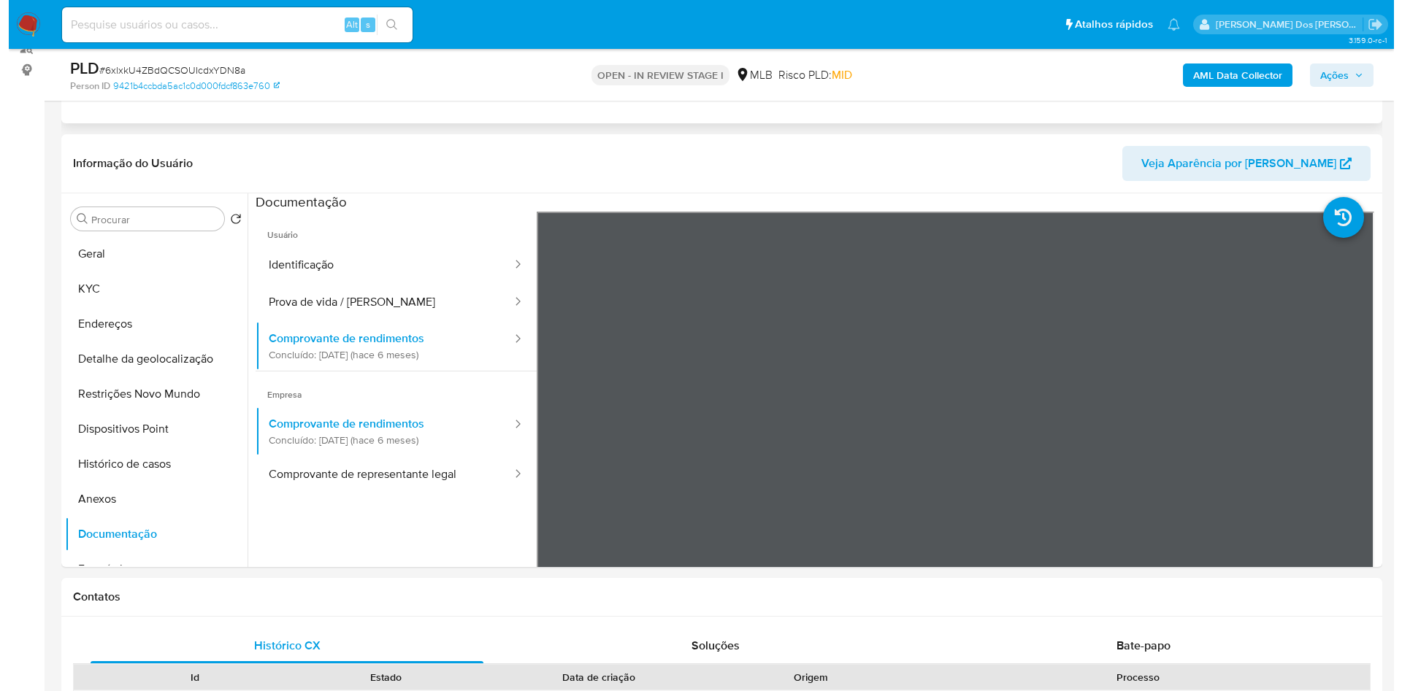
scroll to position [219, 0]
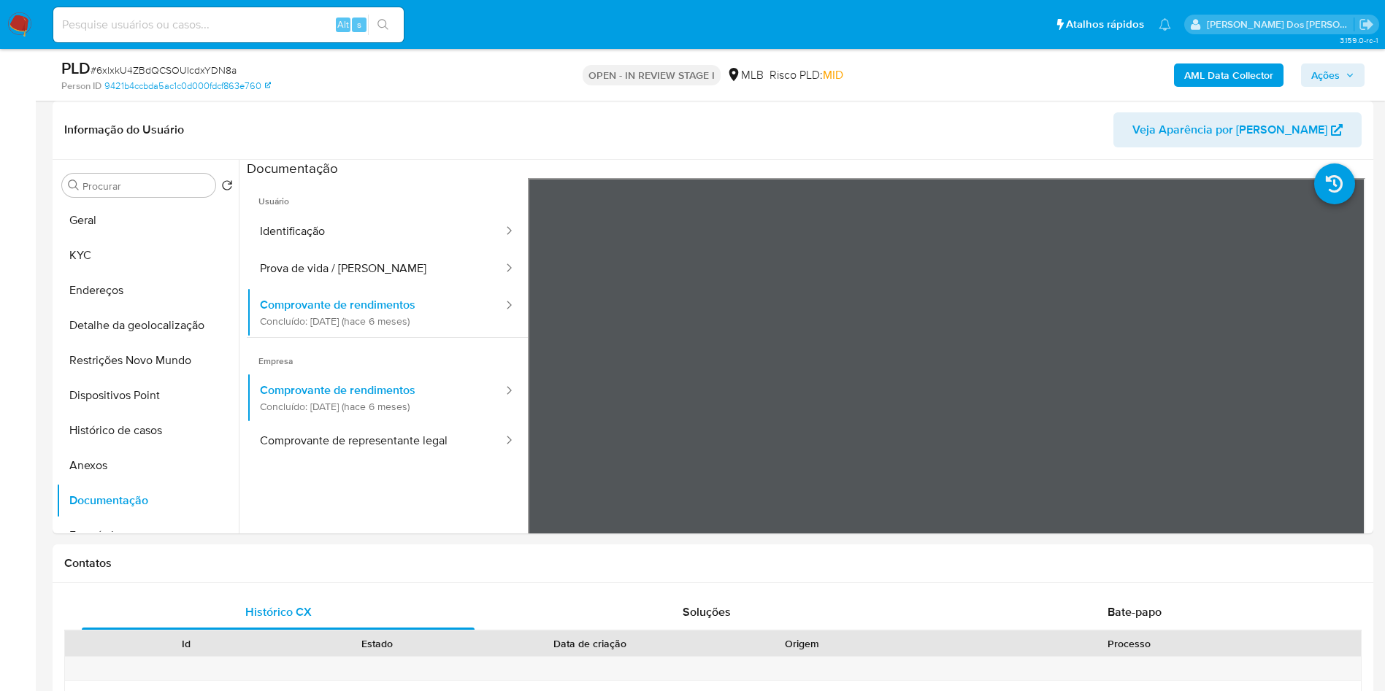
click at [1222, 71] on b "AML Data Collector" at bounding box center [1228, 75] width 89 height 23
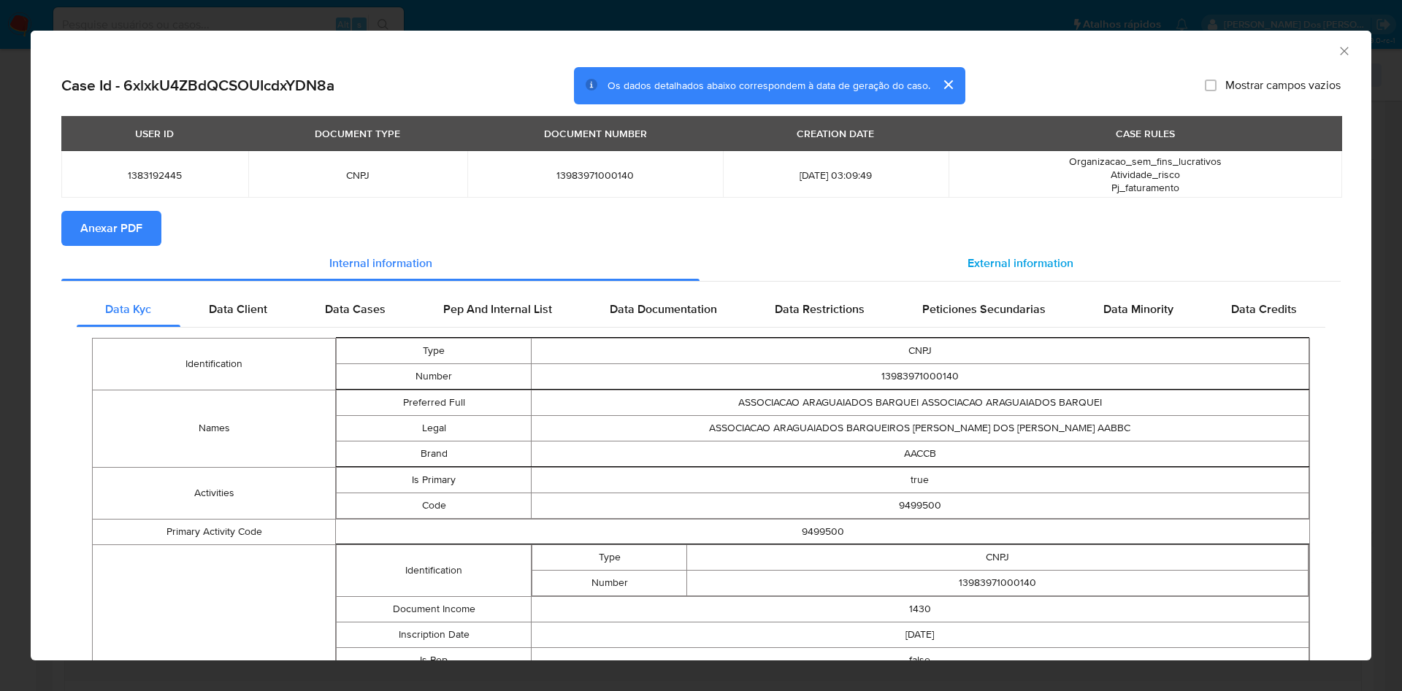
click at [967, 272] on span "External information" at bounding box center [1020, 263] width 106 height 17
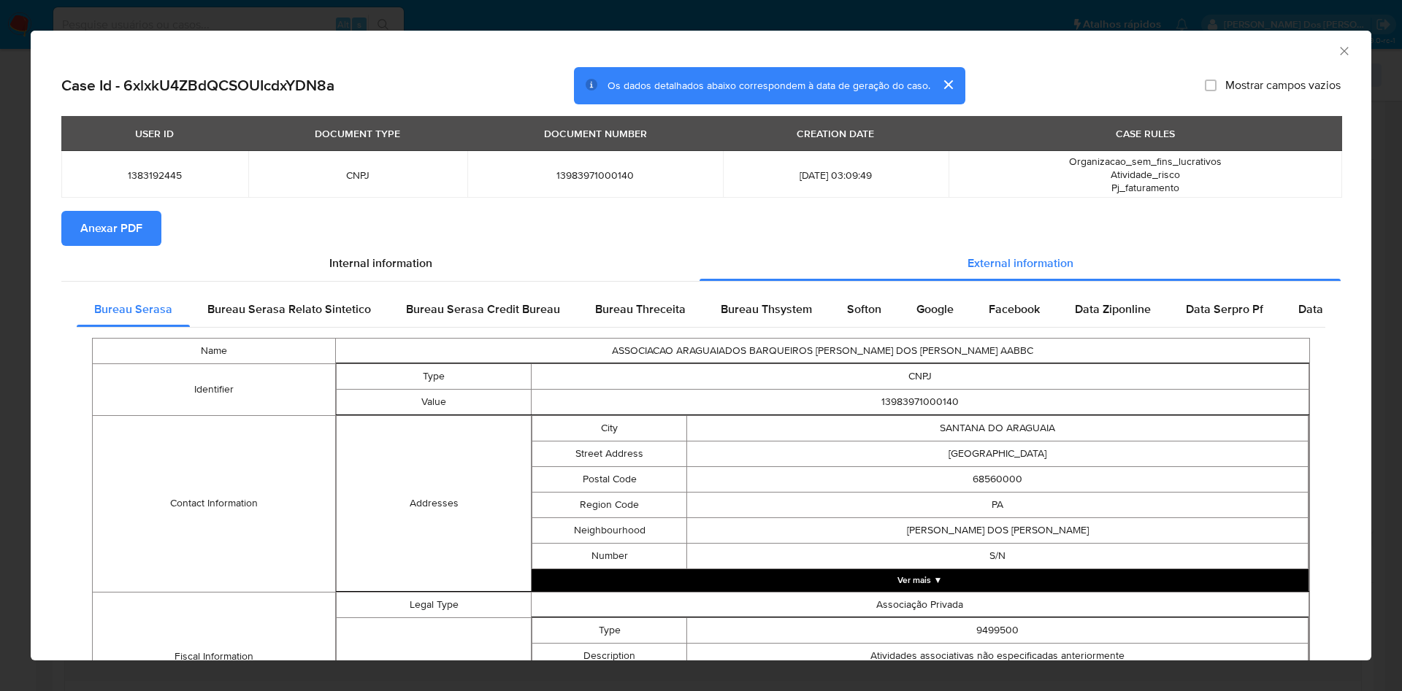
click at [101, 234] on span "Anexar PDF" at bounding box center [111, 228] width 62 height 32
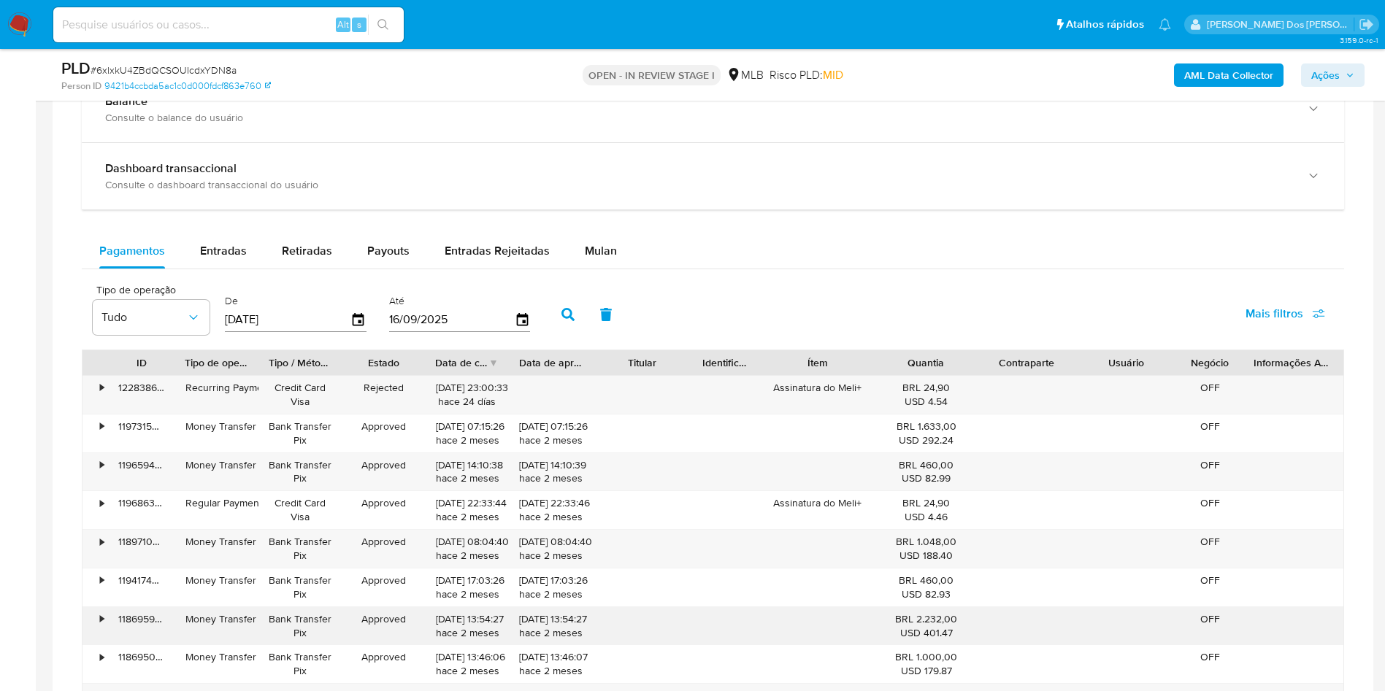
scroll to position [1095, 0]
click at [191, 270] on button "Entradas" at bounding box center [224, 252] width 82 height 35
select select "10"
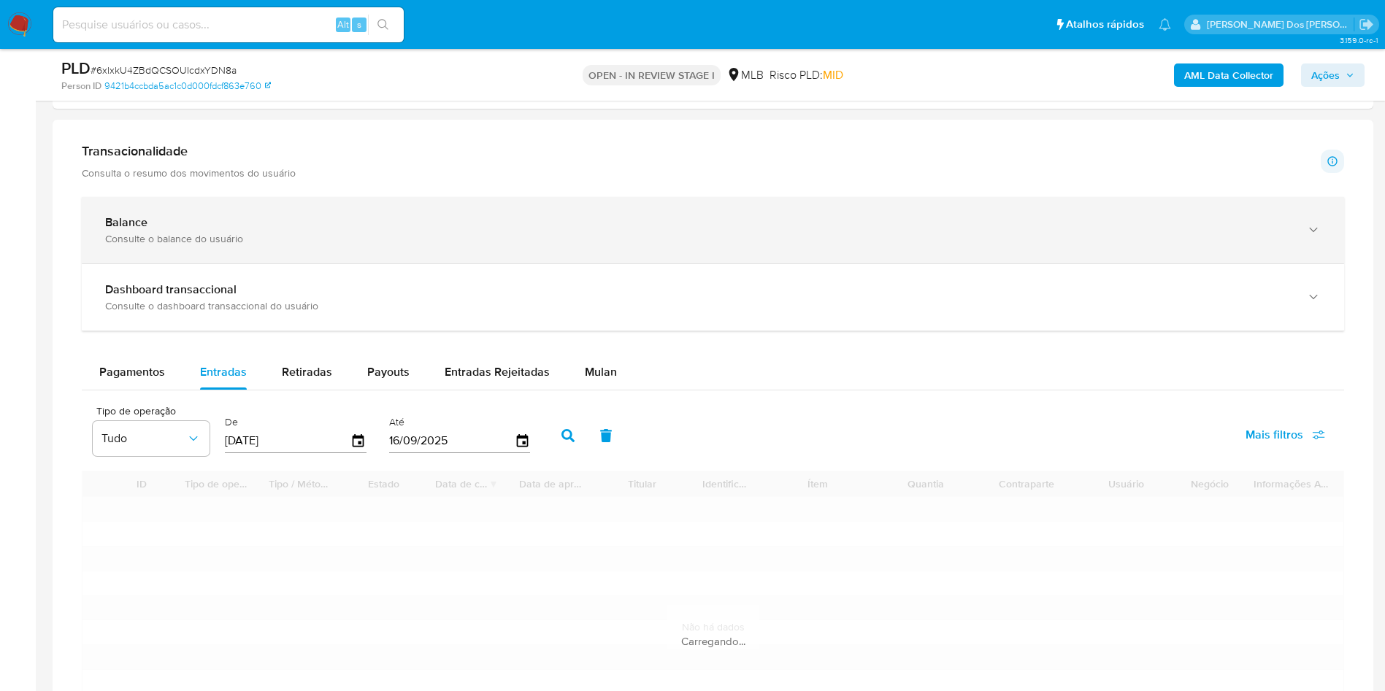
scroll to position [876, 0]
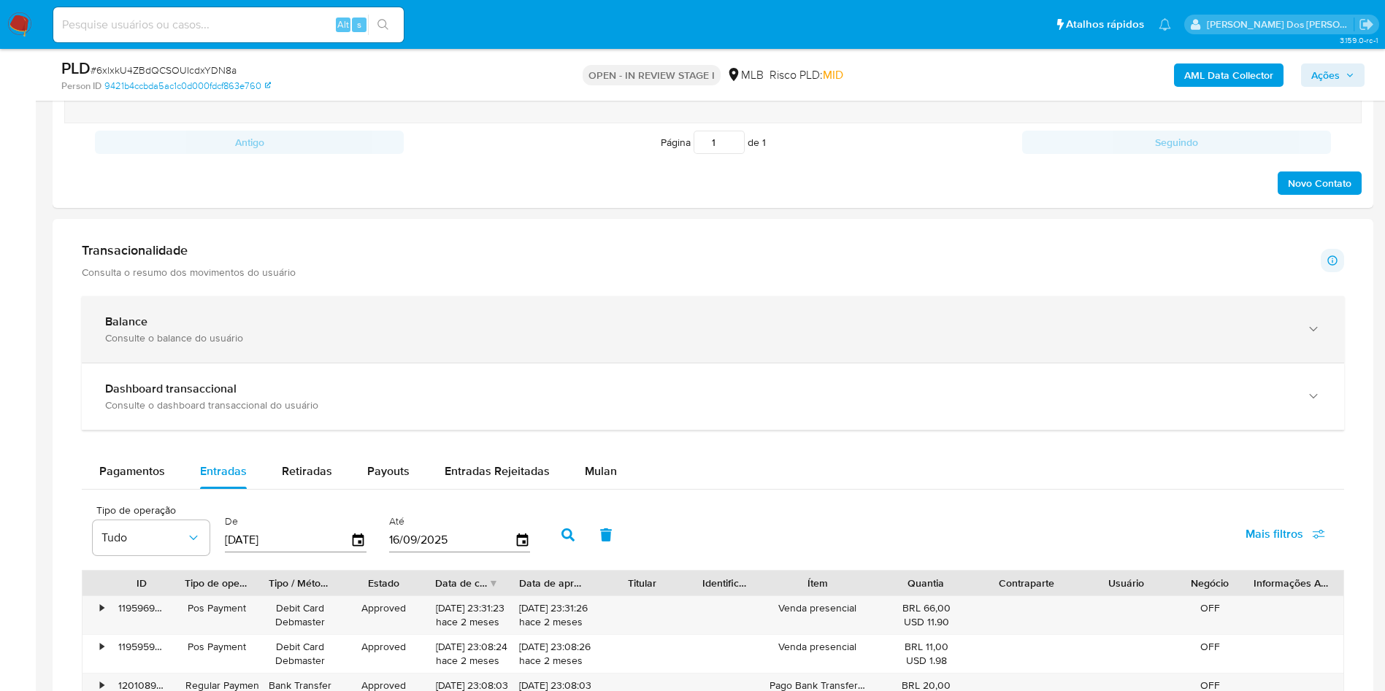
click at [510, 345] on div "Balance Consulte o balance do usuário" at bounding box center [698, 330] width 1186 height 30
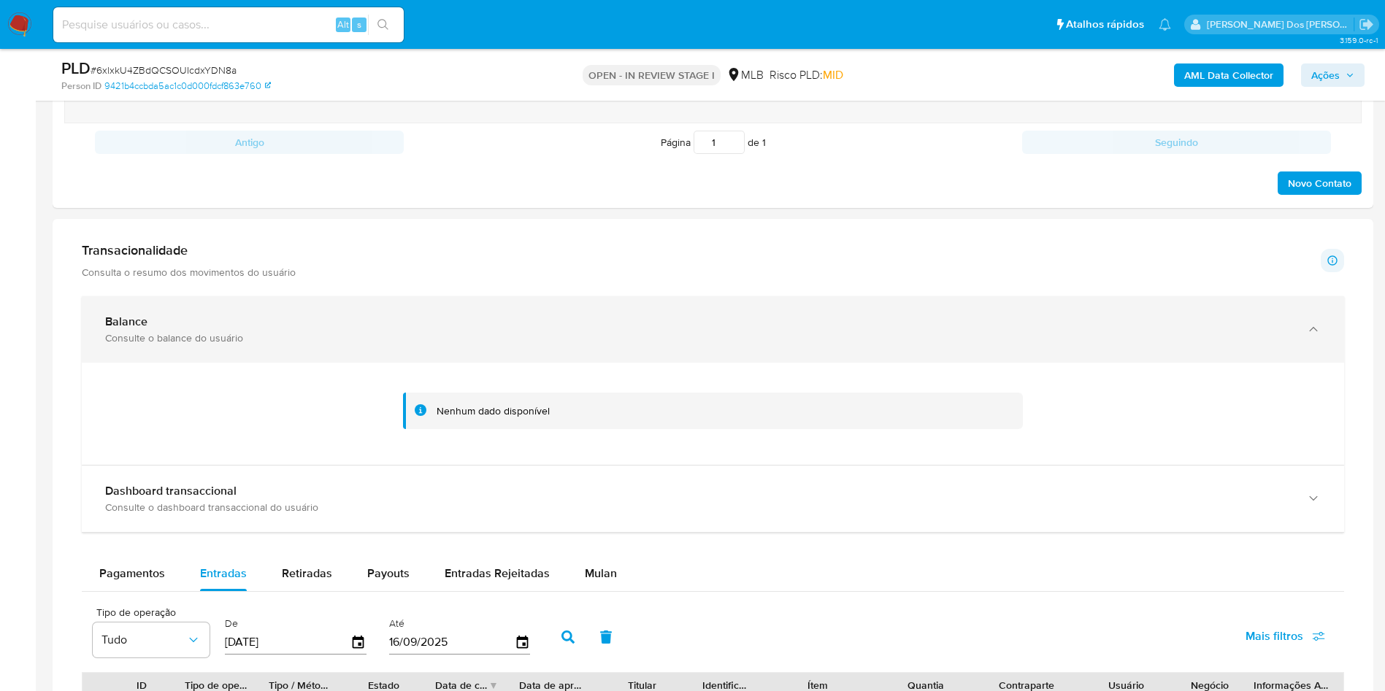
click at [510, 345] on div "Balance Consulte o balance do usuário" at bounding box center [698, 330] width 1186 height 30
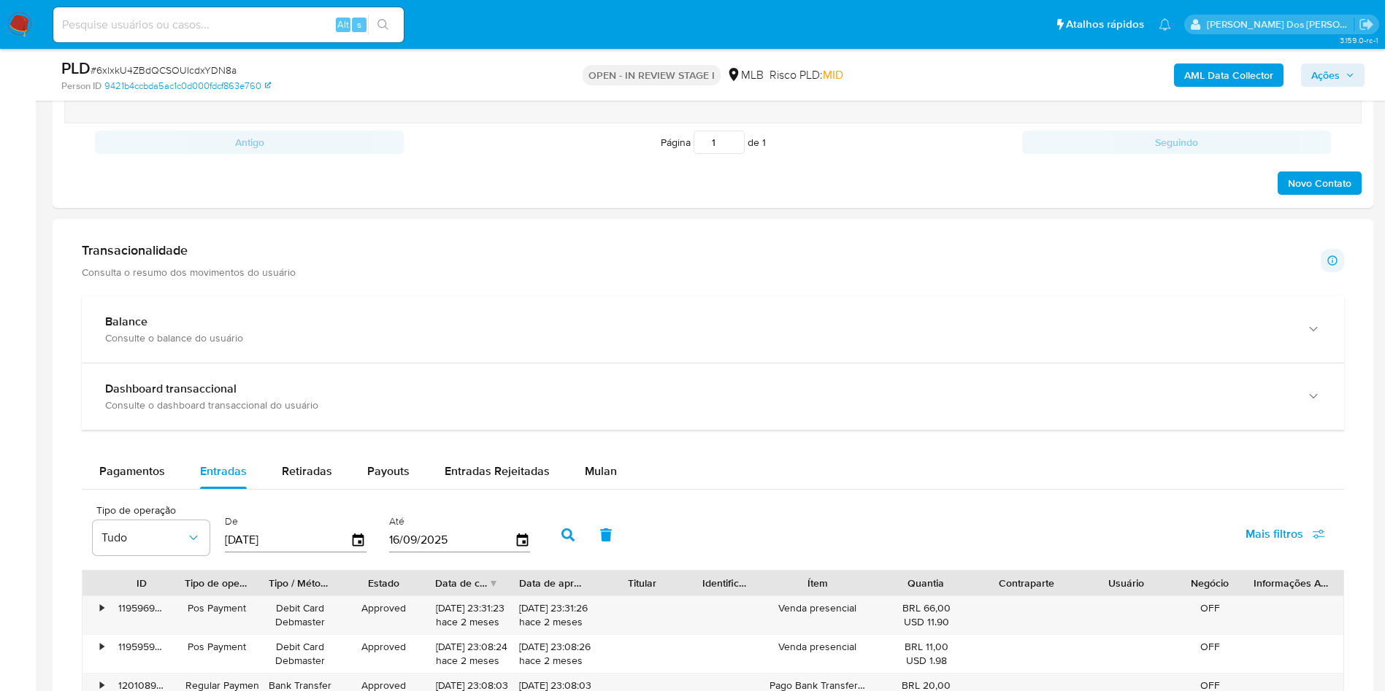
click at [503, 459] on div "Balance Consulte o balance do usuário Nenhum dado disponível Dashboard transacc…" at bounding box center [713, 658] width 1262 height 725
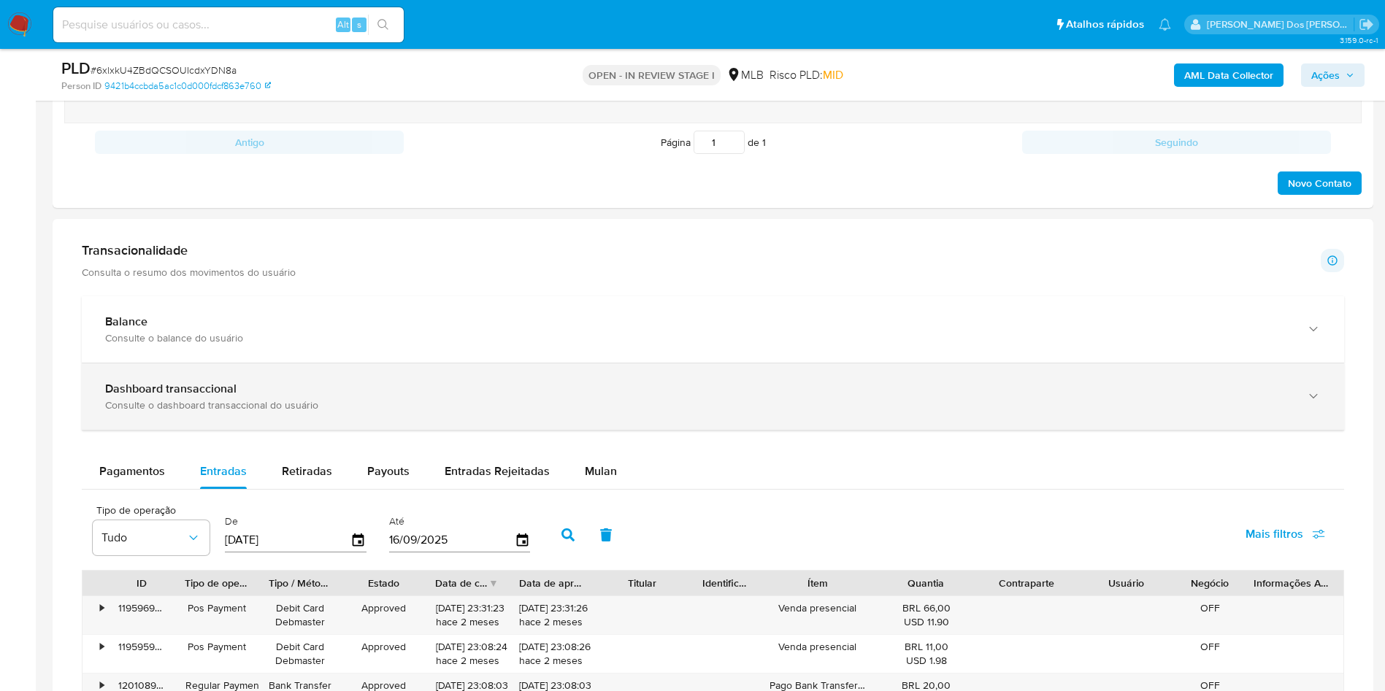
click at [507, 430] on div "Dashboard transaccional Consulte o dashboard transaccional do usuário" at bounding box center [713, 397] width 1262 height 66
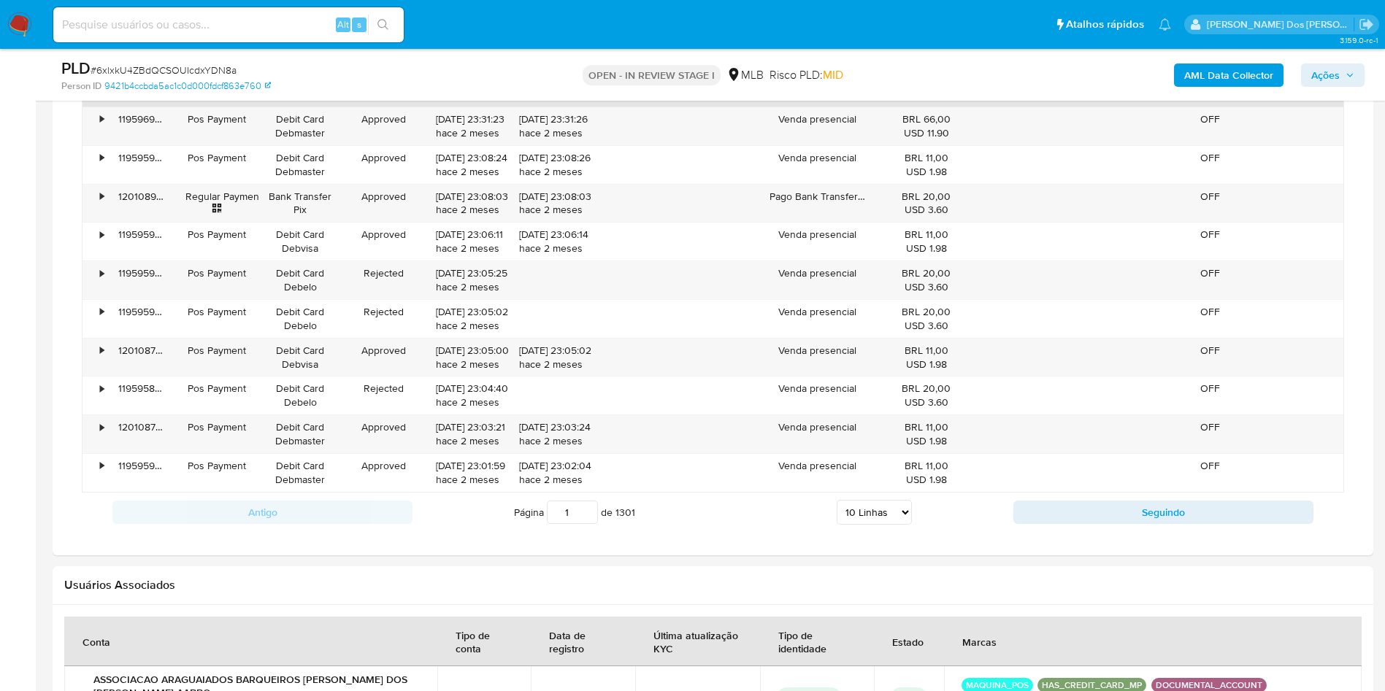
scroll to position [2190, 0]
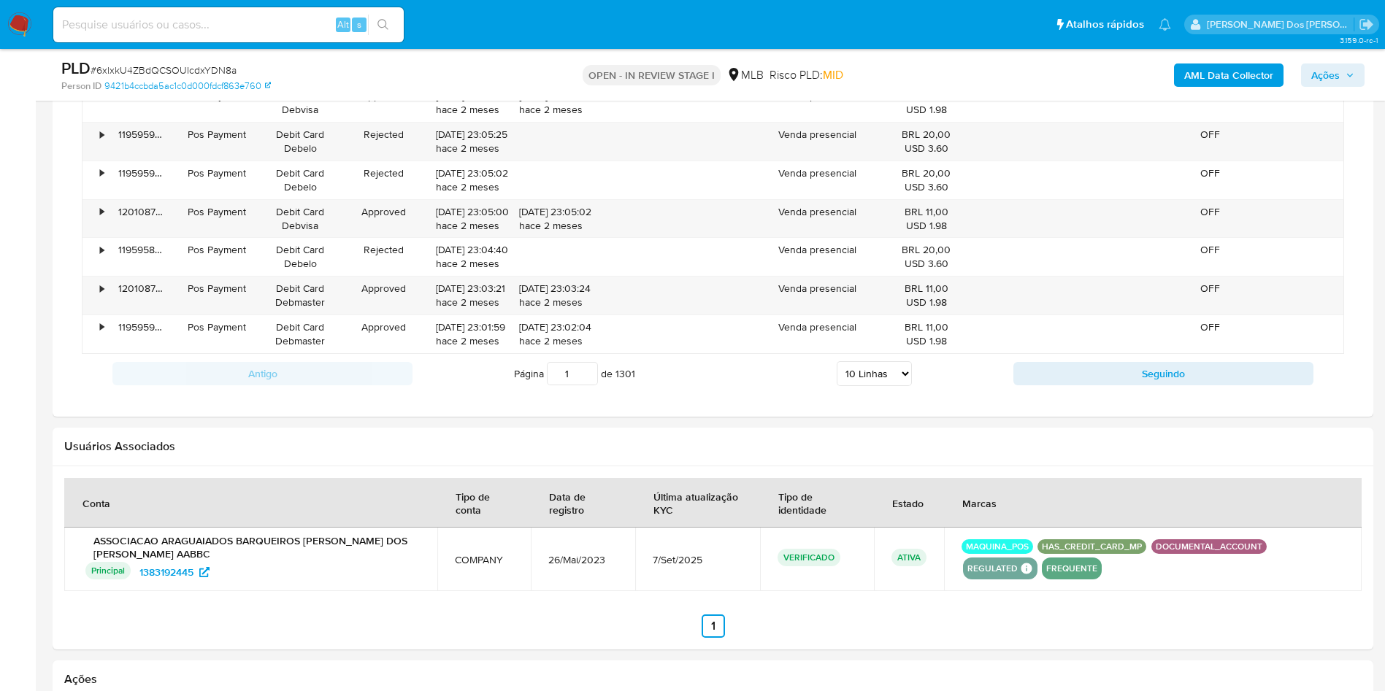
click at [876, 386] on select "5 Linhas 10 Linhas 20 Linhas 25 Linhas 50 Linhas 100 Linhas" at bounding box center [874, 373] width 75 height 25
select select "100"
click at [837, 383] on select "5 Linhas 10 Linhas 20 Linhas 25 Linhas 50 Linhas 100 Linhas" at bounding box center [874, 373] width 75 height 25
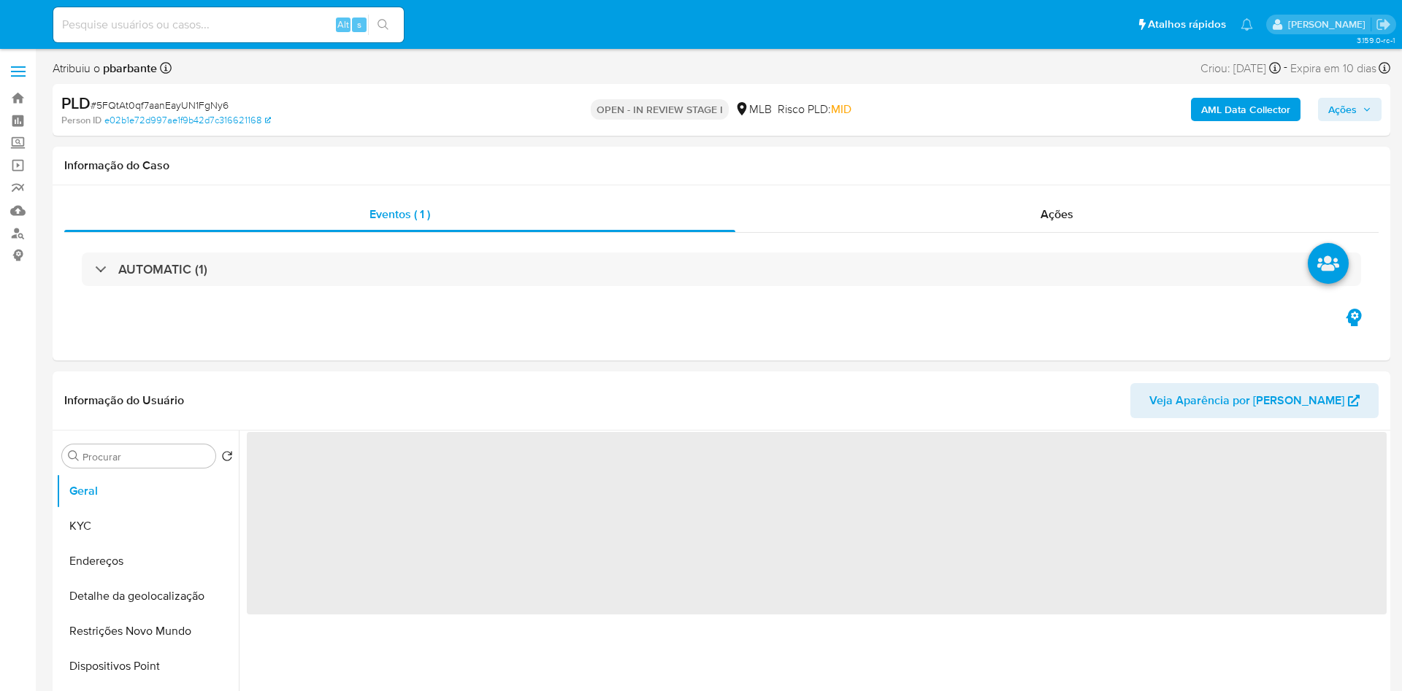
select select "10"
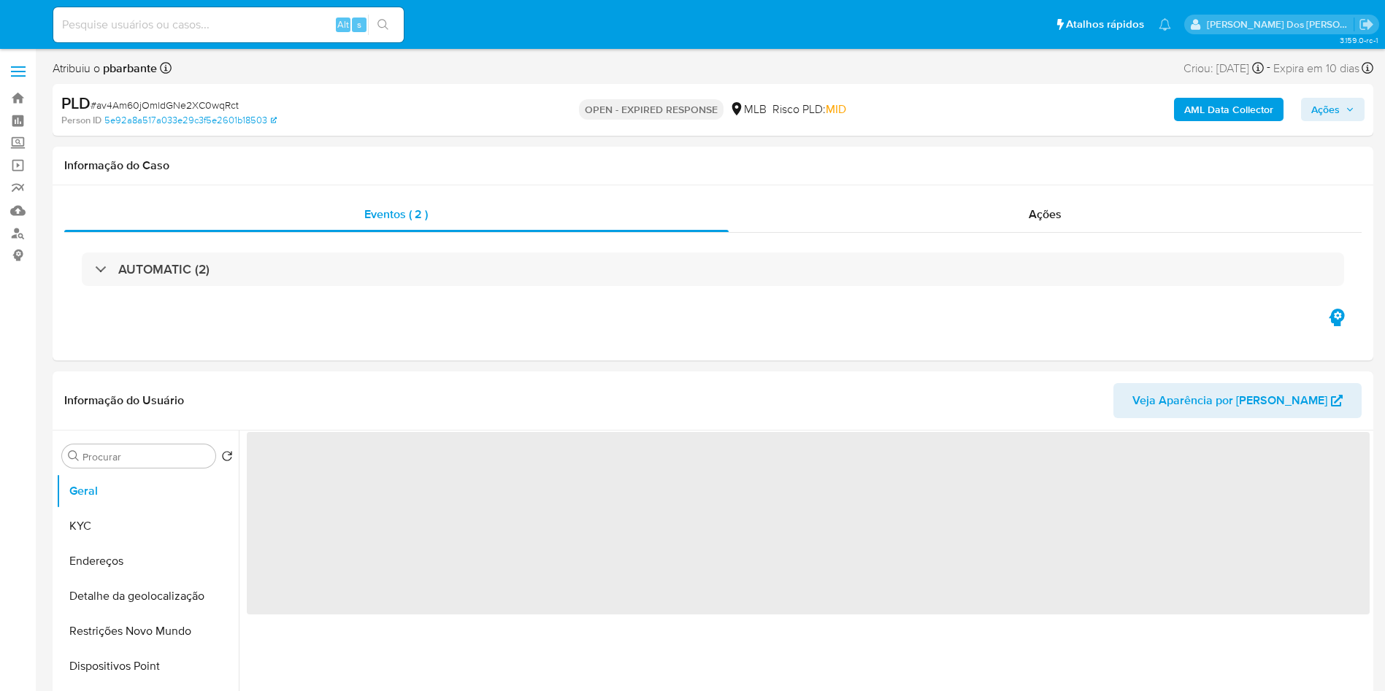
select select "10"
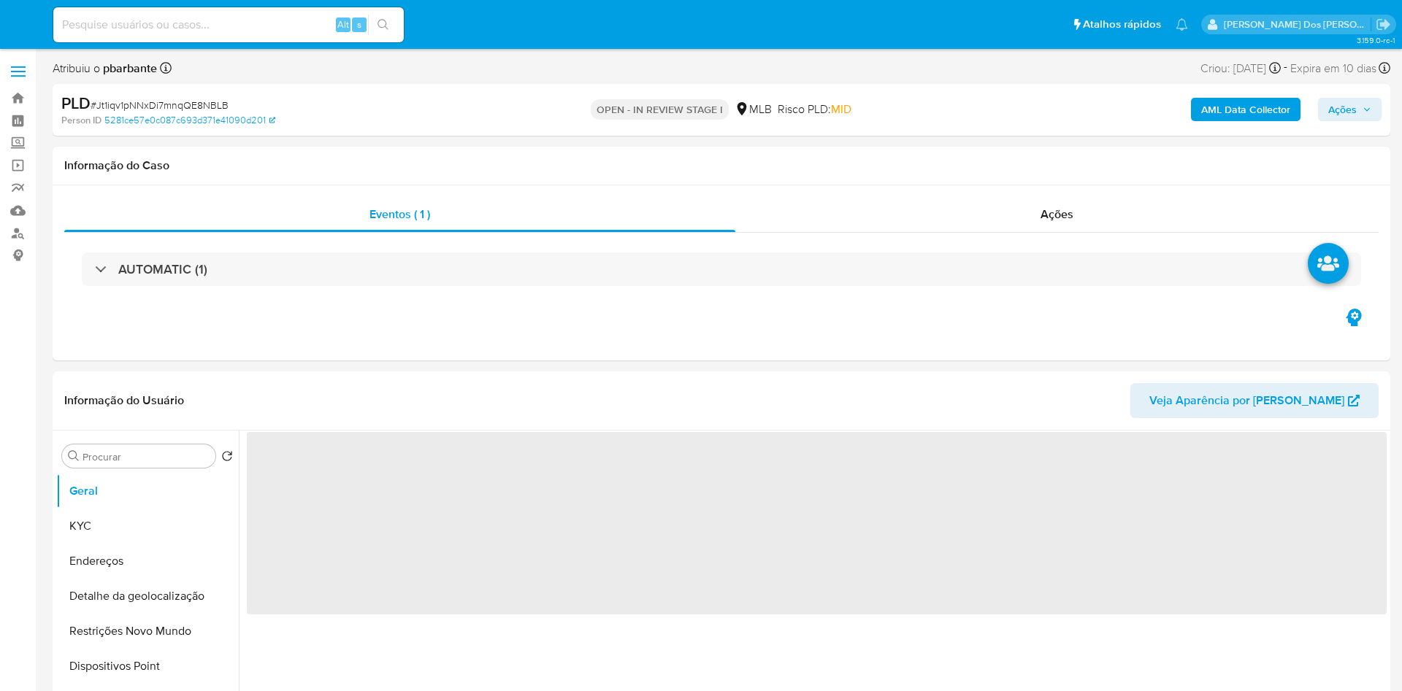
select select "10"
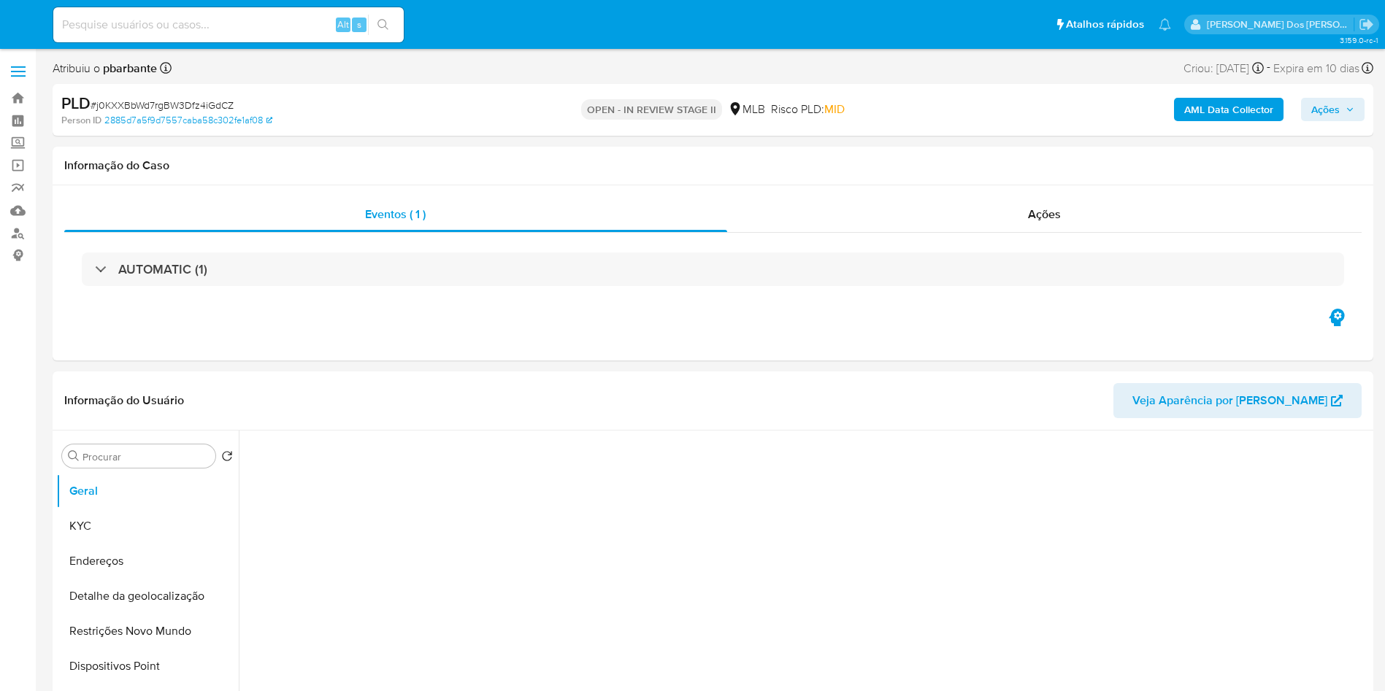
select select "10"
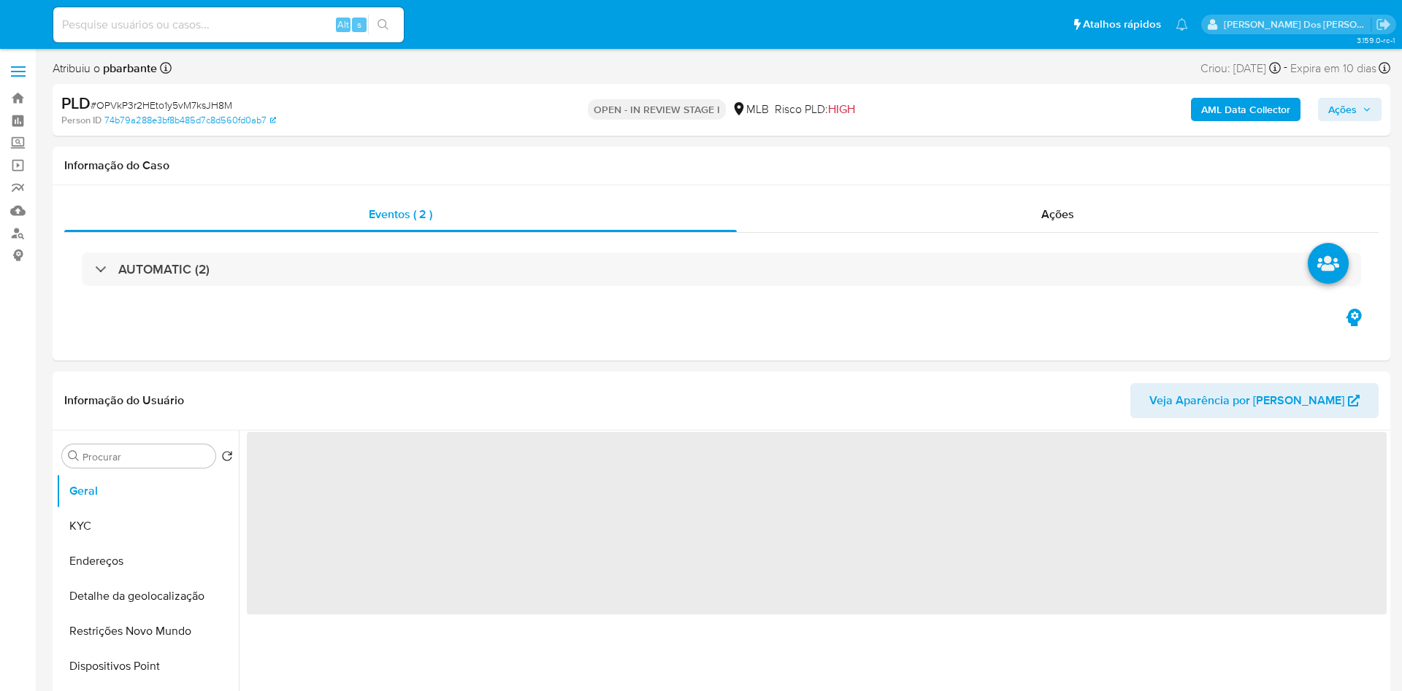
select select "10"
